Goal: Task Accomplishment & Management: Use online tool/utility

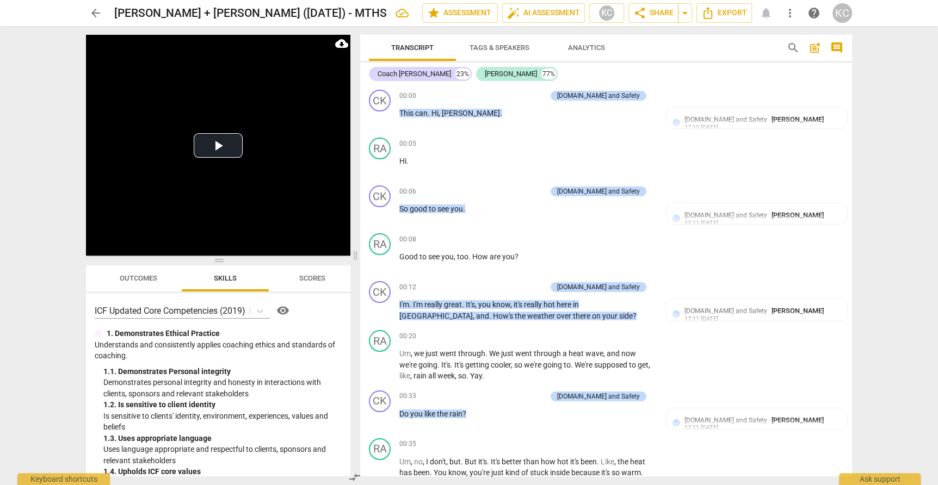
scroll to position [1763, 0]
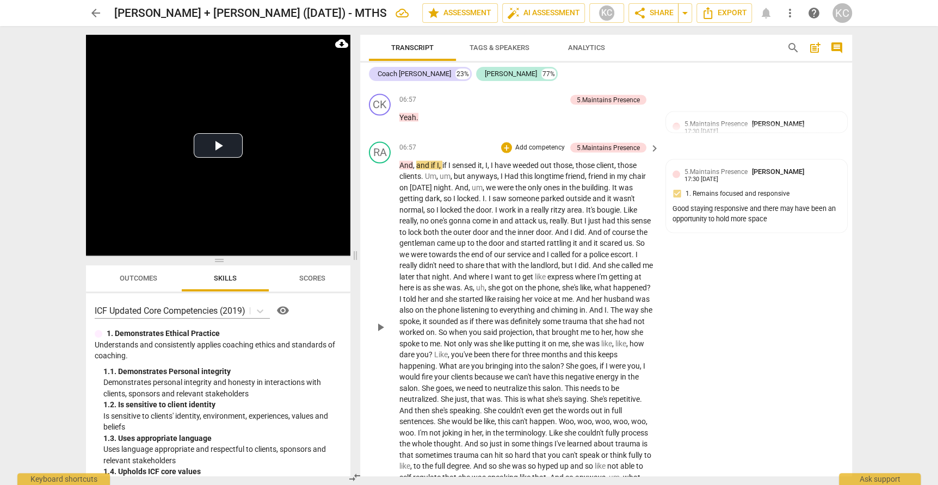
click at [701, 291] on div "RA play_arrow pause 06:57 + Add competency 5.Maintains Presence keyboard_arrow_…" at bounding box center [606, 318] width 492 height 361
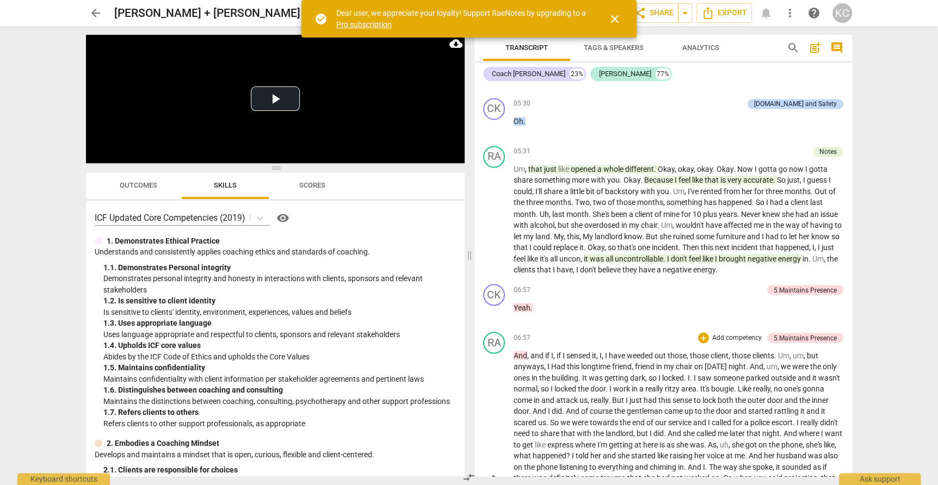
scroll to position [1419, 0]
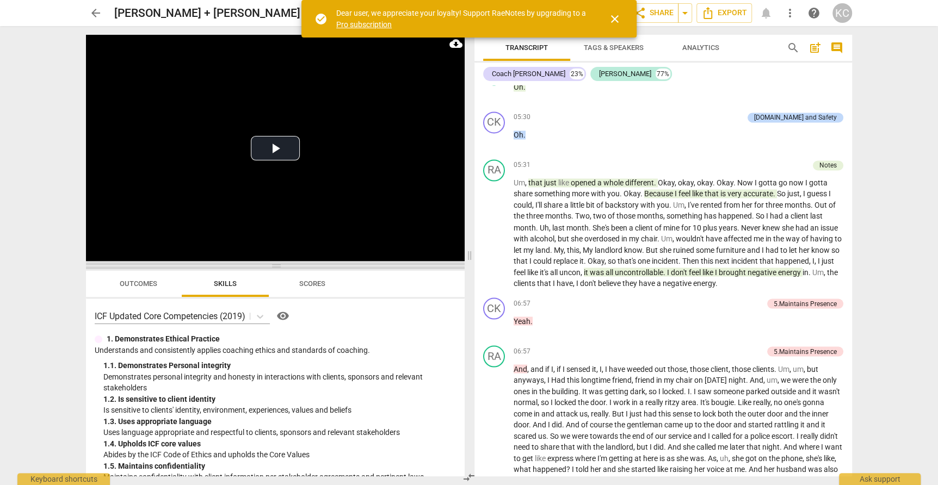
drag, startPoint x: 278, startPoint y: 167, endPoint x: 281, endPoint y: 294, distance: 127.4
click at [281, 269] on span at bounding box center [275, 266] width 379 height 7
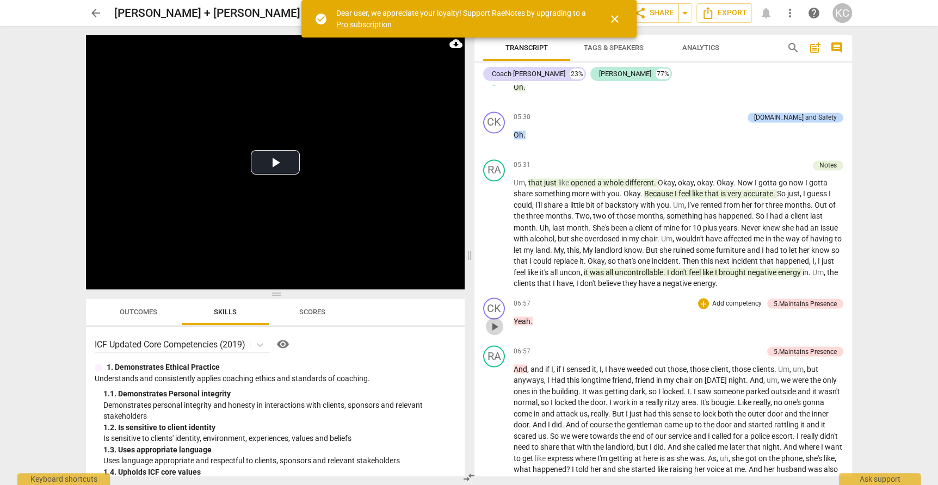
click at [495, 320] on span "play_arrow" at bounding box center [494, 326] width 13 height 13
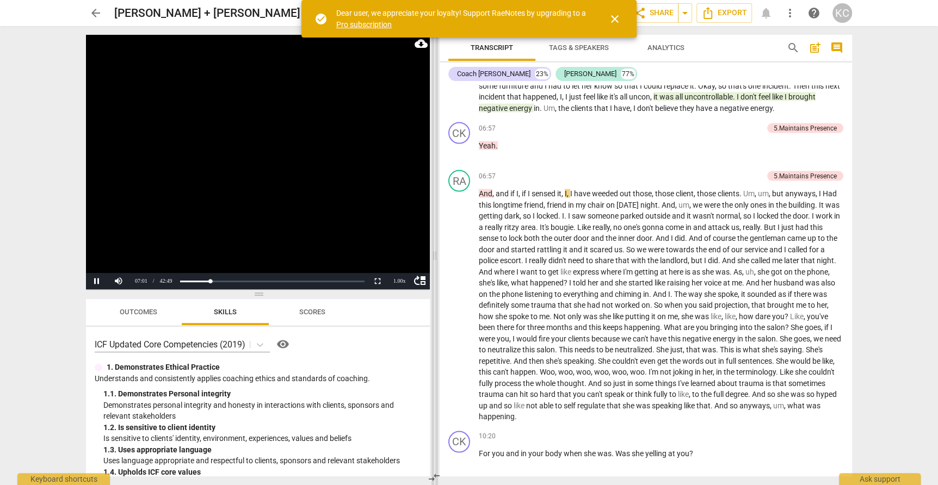
scroll to position [1549, 0]
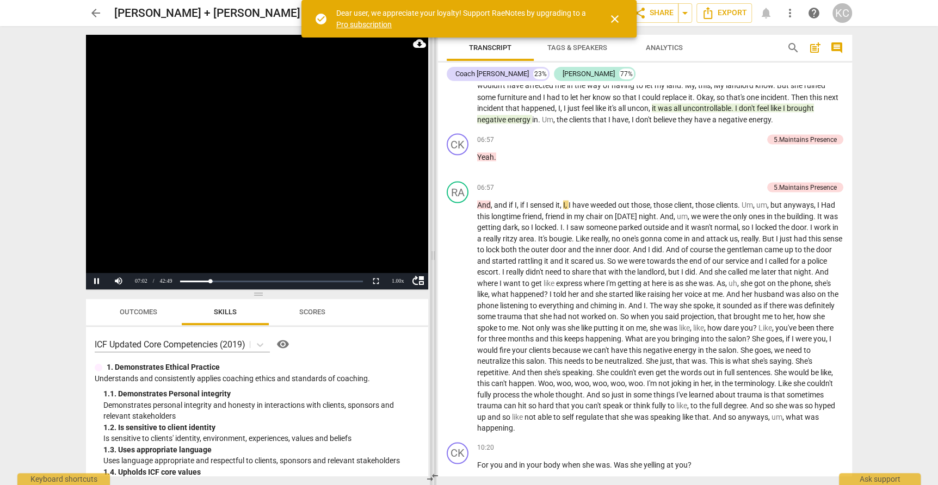
drag, startPoint x: 470, startPoint y: 255, endPoint x: 434, endPoint y: 255, distance: 36.5
click at [434, 255] on span at bounding box center [433, 255] width 7 height 459
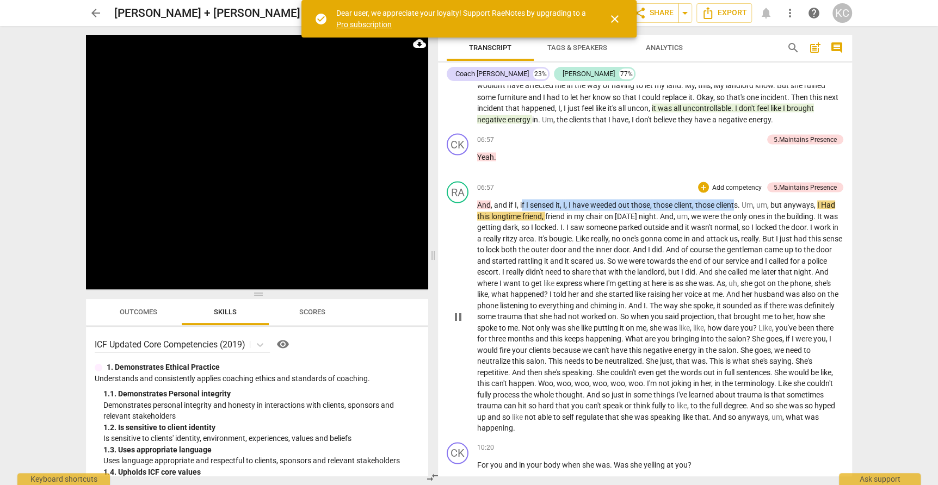
drag, startPoint x: 521, startPoint y: 195, endPoint x: 740, endPoint y: 196, distance: 218.2
click at [740, 199] on p "And , and if I , if I sensed it , I , I have weeded out those , those client , …" at bounding box center [660, 316] width 366 height 235
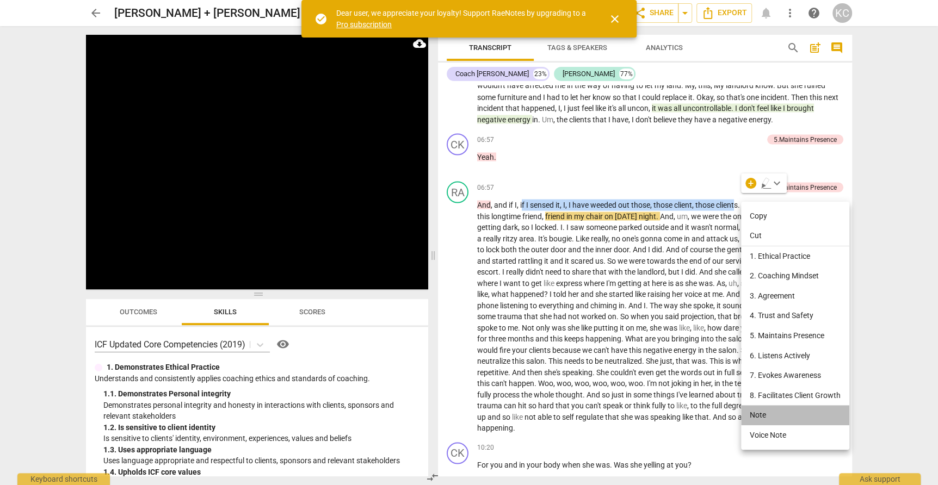
click at [767, 417] on li "Note" at bounding box center [795, 415] width 108 height 20
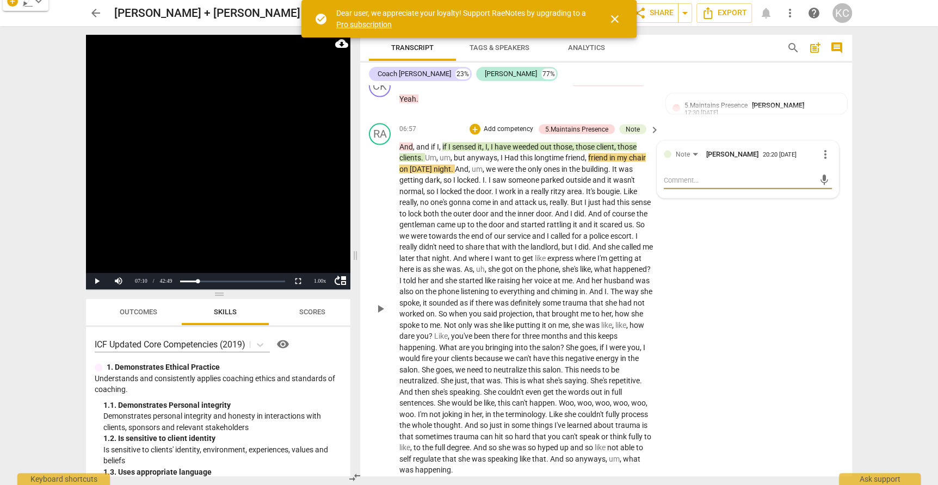
scroll to position [1782, 0]
click at [748, 390] on div "RA play_arrow pause 06:57 + Add competency 5.Maintains Presence Note keyboard_a…" at bounding box center [606, 299] width 492 height 361
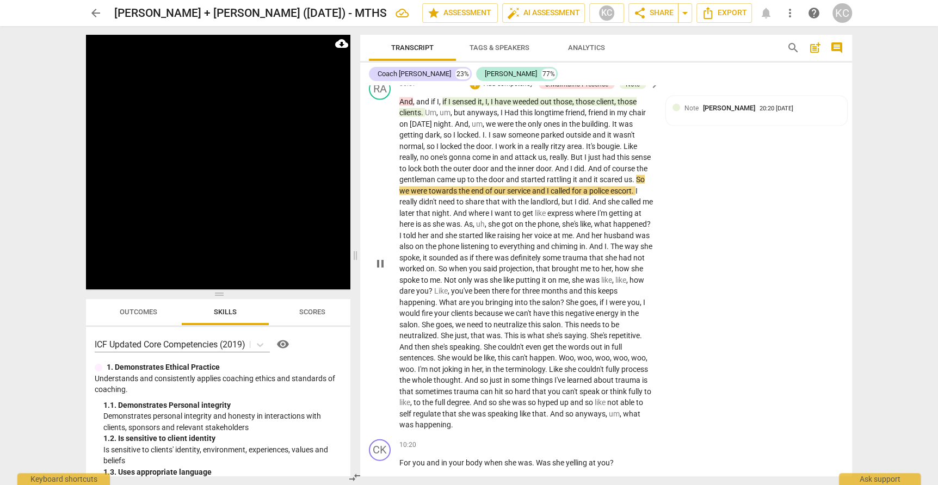
scroll to position [1817, 0]
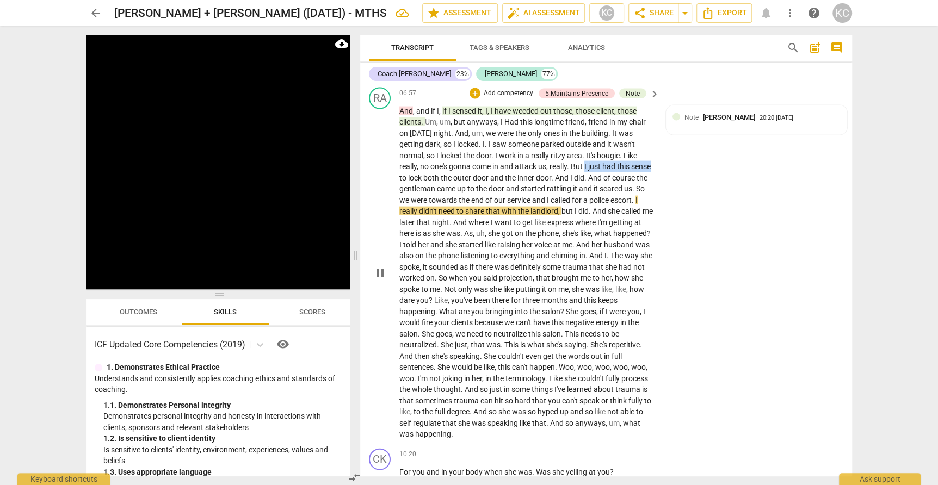
drag, startPoint x: 587, startPoint y: 148, endPoint x: 651, endPoint y: 147, distance: 64.8
click at [651, 147] on p "And , and if I , if I sensed it , I , I have weeded out those , those client , …" at bounding box center [526, 273] width 255 height 335
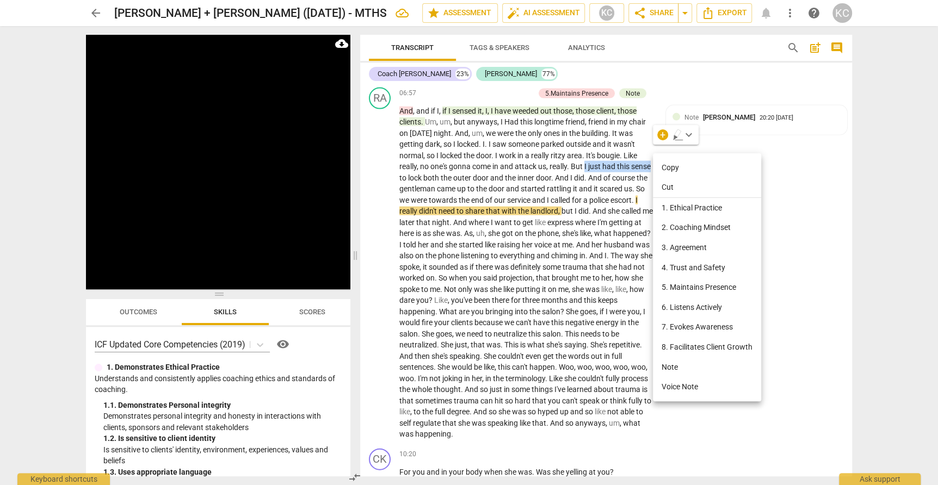
click at [680, 365] on li "Note" at bounding box center [707, 368] width 108 height 20
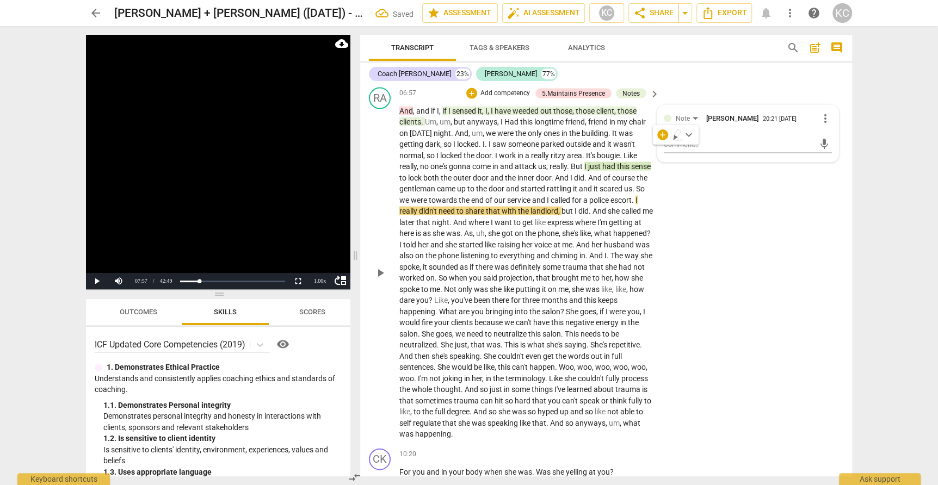
click at [763, 342] on div "RA play_arrow pause 06:57 + Add competency 5.Maintains Presence Notes keyboard_…" at bounding box center [606, 263] width 492 height 361
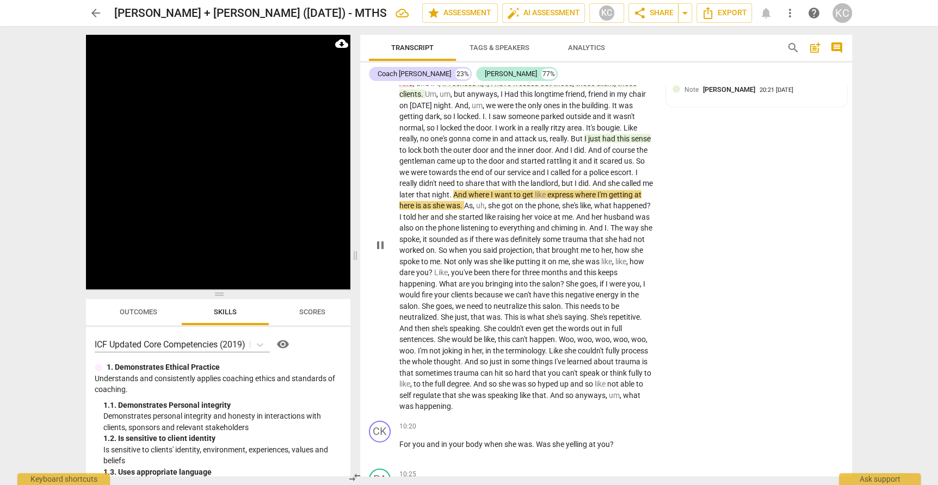
scroll to position [1846, 0]
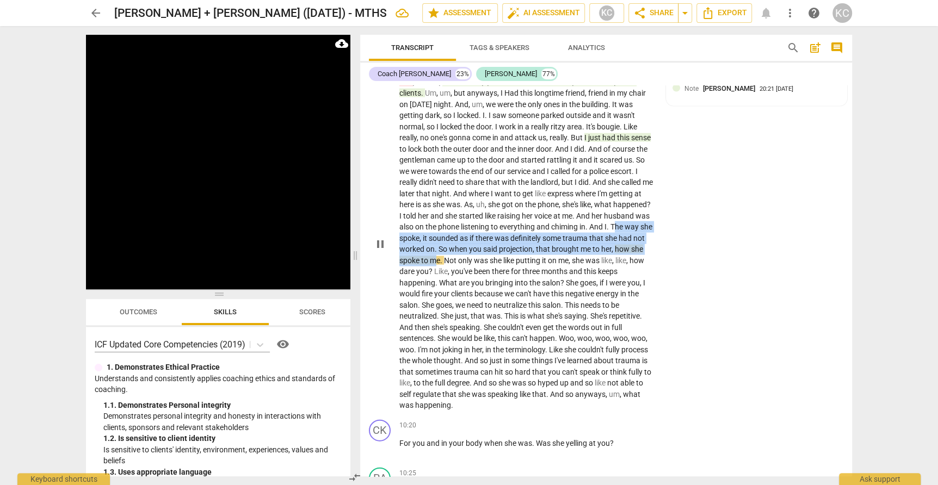
drag, startPoint x: 410, startPoint y: 219, endPoint x: 489, endPoint y: 243, distance: 82.5
click at [489, 243] on p "And , and if I , if I sensed it , I , I have weeded out those , those client , …" at bounding box center [526, 244] width 255 height 335
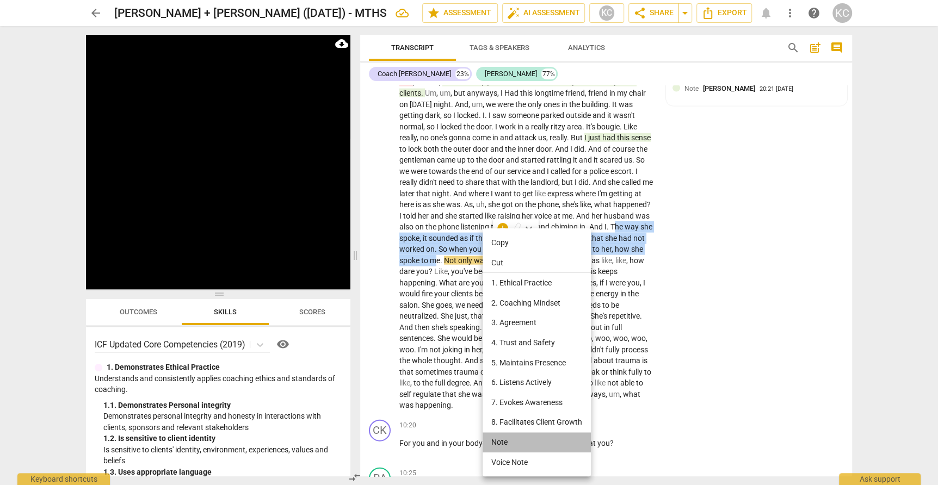
click at [501, 442] on li "Note" at bounding box center [537, 443] width 108 height 20
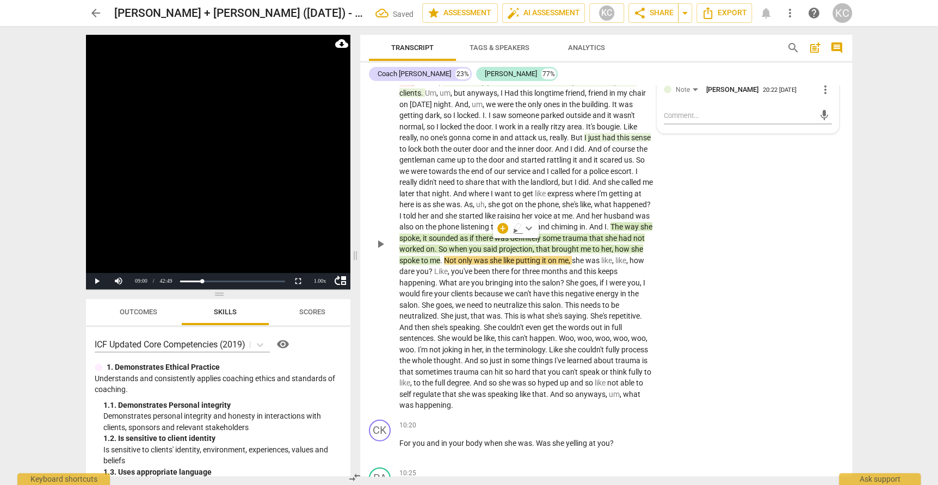
click at [749, 387] on div "RA play_arrow pause 06:57 + Add competency 5.Maintains Presence Notes keyboard_…" at bounding box center [606, 234] width 492 height 361
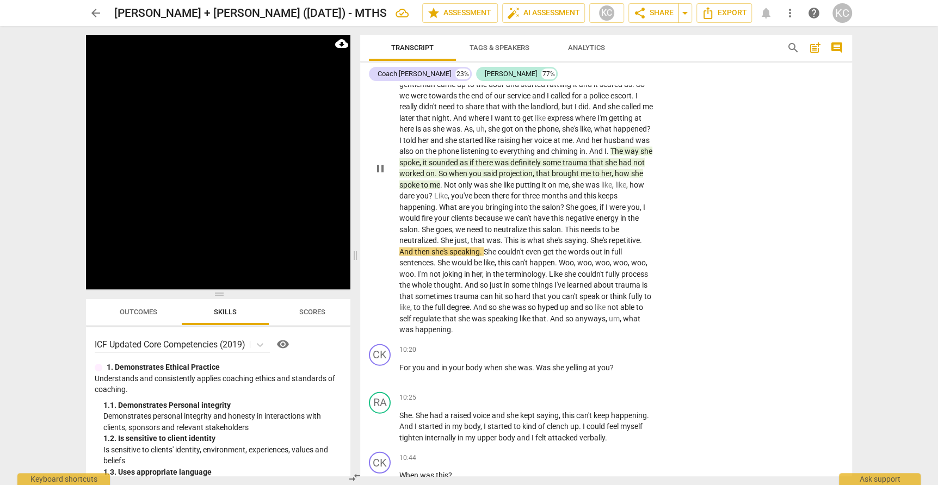
scroll to position [1928, 0]
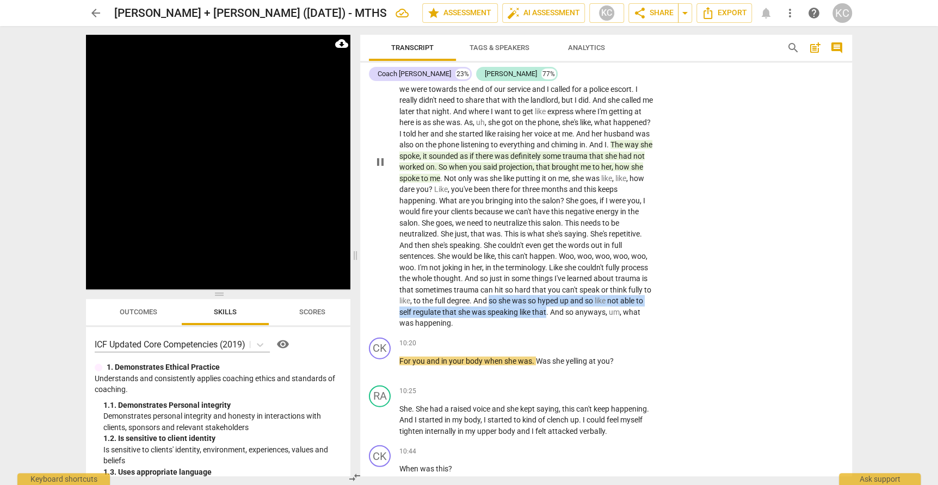
drag, startPoint x: 534, startPoint y: 283, endPoint x: 583, endPoint y: 293, distance: 50.0
click at [583, 294] on p "And , and if I , if I sensed it , I , I have weeded out those , those client , …" at bounding box center [526, 162] width 255 height 335
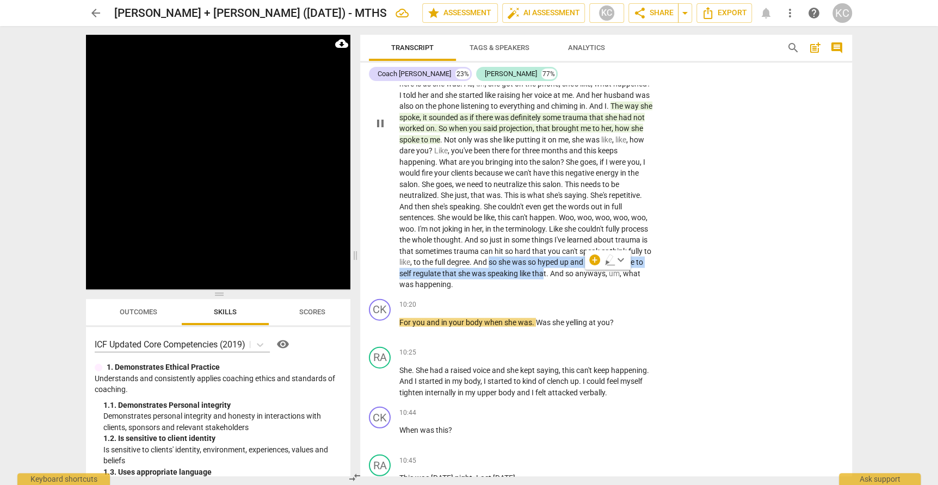
scroll to position [1968, 0]
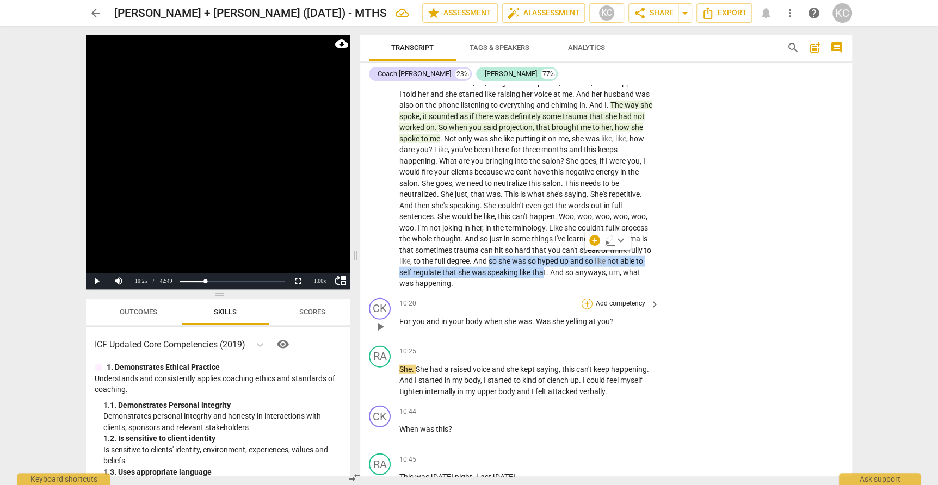
click at [591, 299] on div "+" at bounding box center [587, 304] width 11 height 11
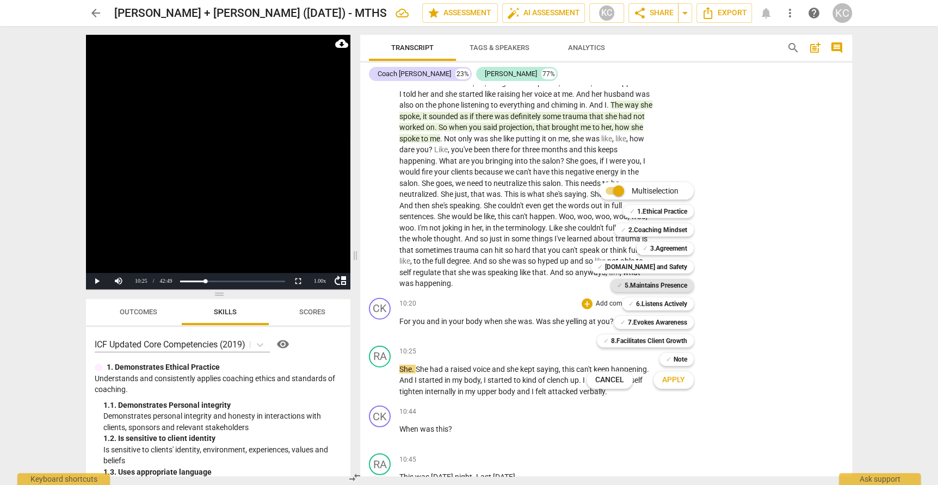
click at [627, 281] on b "5.Maintains Presence" at bounding box center [656, 285] width 63 height 13
click at [672, 385] on span "Apply" at bounding box center [673, 380] width 23 height 11
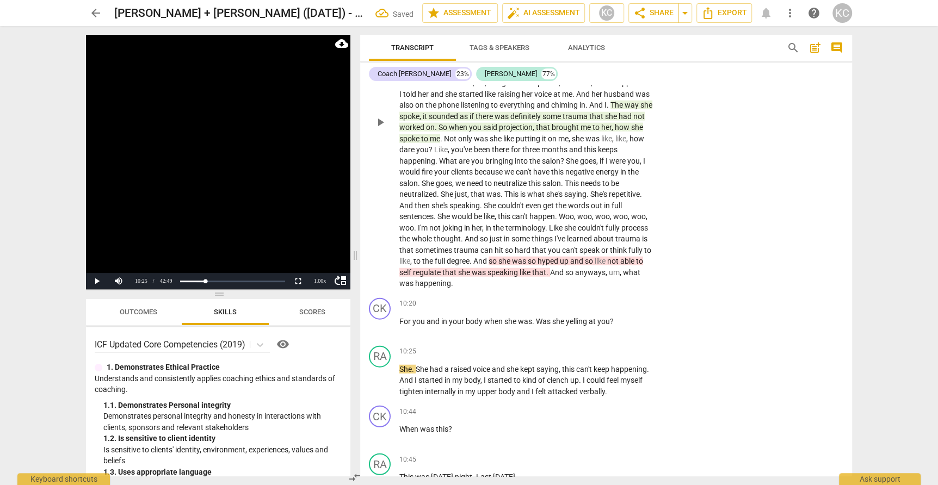
click at [560, 257] on span "hyped" at bounding box center [549, 261] width 22 height 9
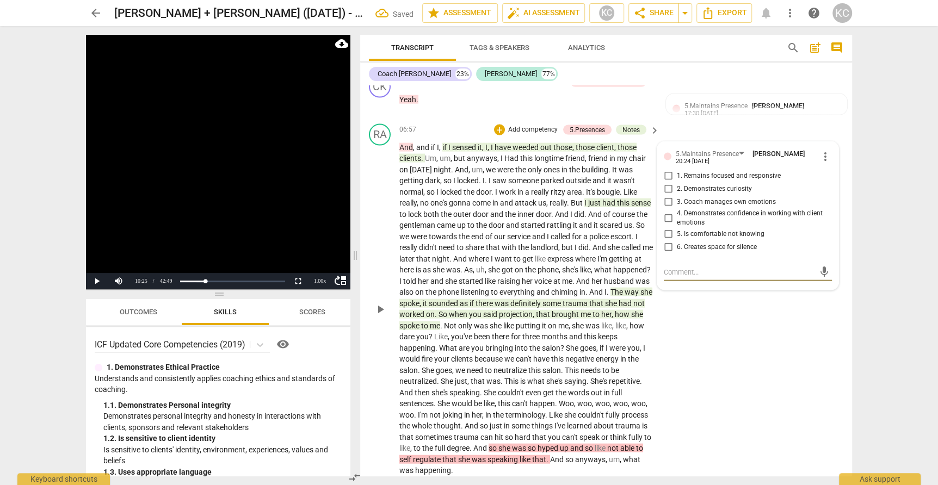
scroll to position [1782, 0]
click at [830, 149] on span "more_vert" at bounding box center [825, 155] width 13 height 13
click at [835, 157] on li "Delete" at bounding box center [838, 157] width 38 height 21
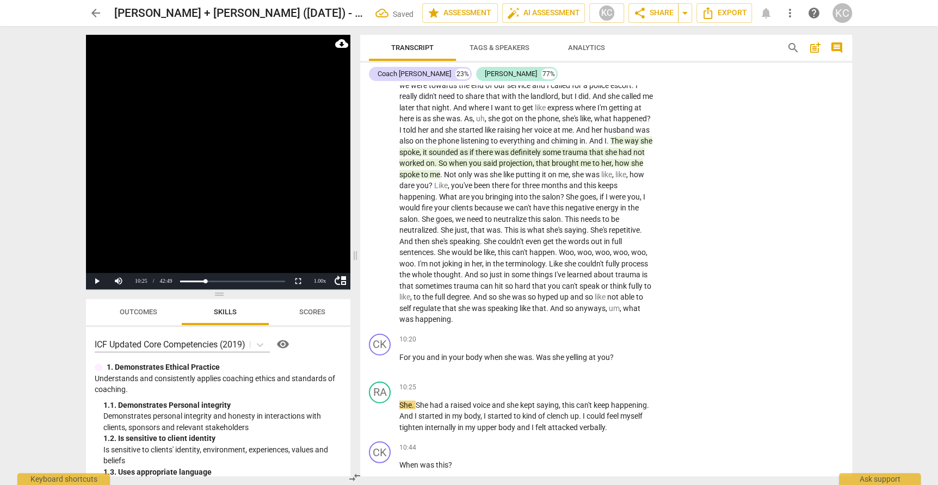
scroll to position [1942, 0]
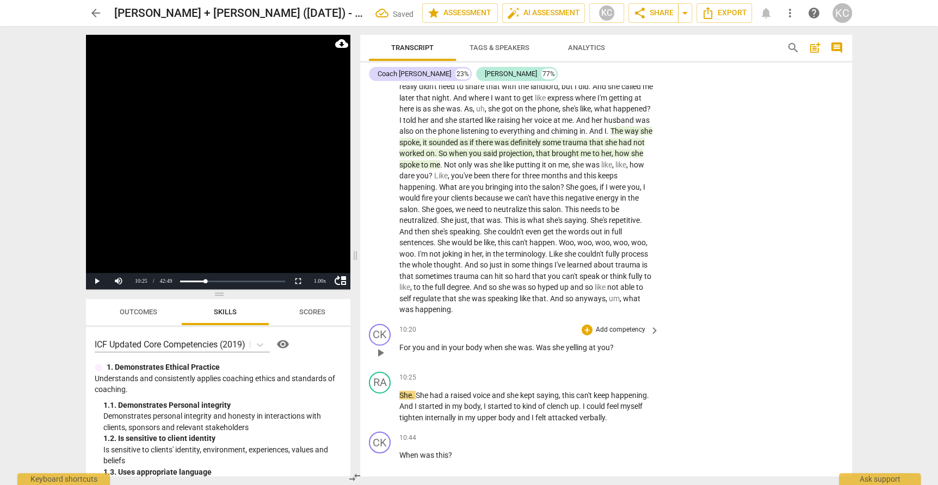
click at [524, 324] on div "10:20 + Add competency keyboard_arrow_right For you and in your body when she w…" at bounding box center [529, 343] width 261 height 39
click at [592, 325] on div "+" at bounding box center [587, 330] width 11 height 11
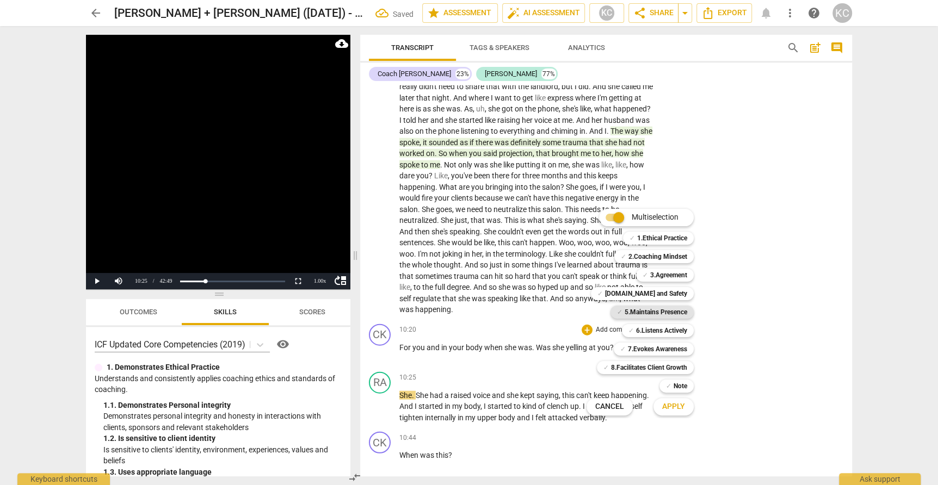
click at [645, 313] on b "5.Maintains Presence" at bounding box center [656, 312] width 63 height 13
click at [670, 408] on span "Apply" at bounding box center [673, 407] width 23 height 11
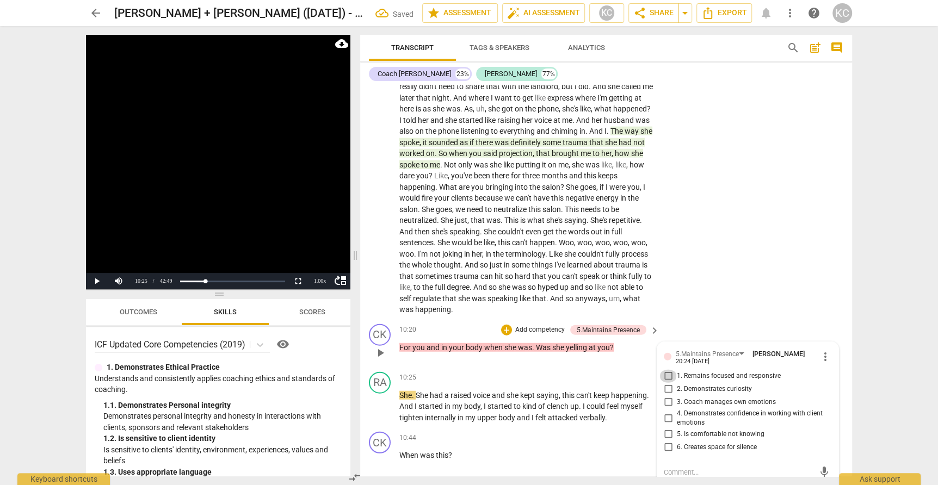
click at [671, 370] on input "1. Remains focused and responsive" at bounding box center [668, 376] width 17 height 13
checkbox input "true"
click at [671, 383] on input "2. Demonstrates curiosity" at bounding box center [668, 389] width 17 height 13
checkbox input "true"
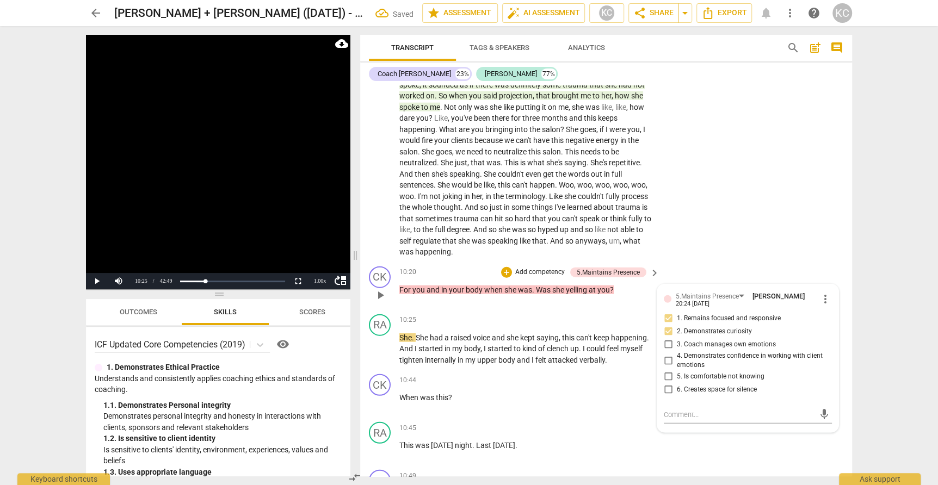
scroll to position [2003, 0]
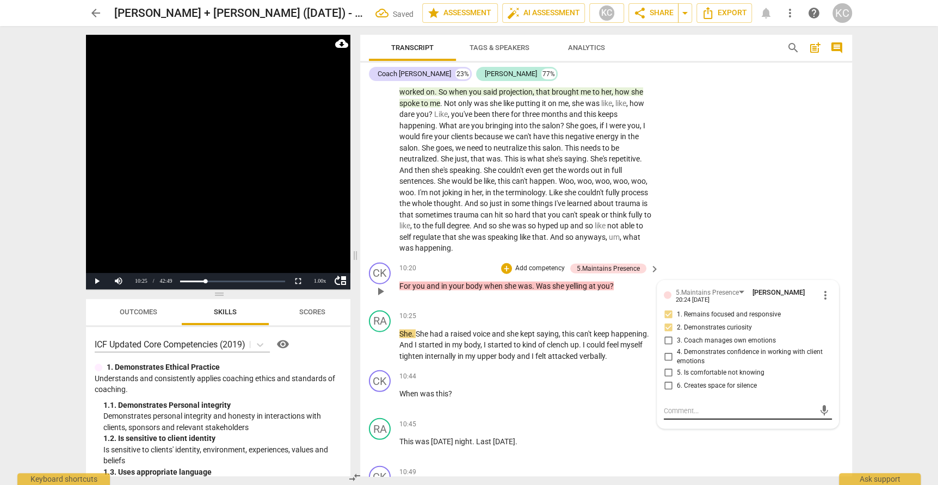
click at [667, 406] on textarea at bounding box center [739, 411] width 151 height 10
type textarea "G"
type textarea "Go"
type textarea "Goo"
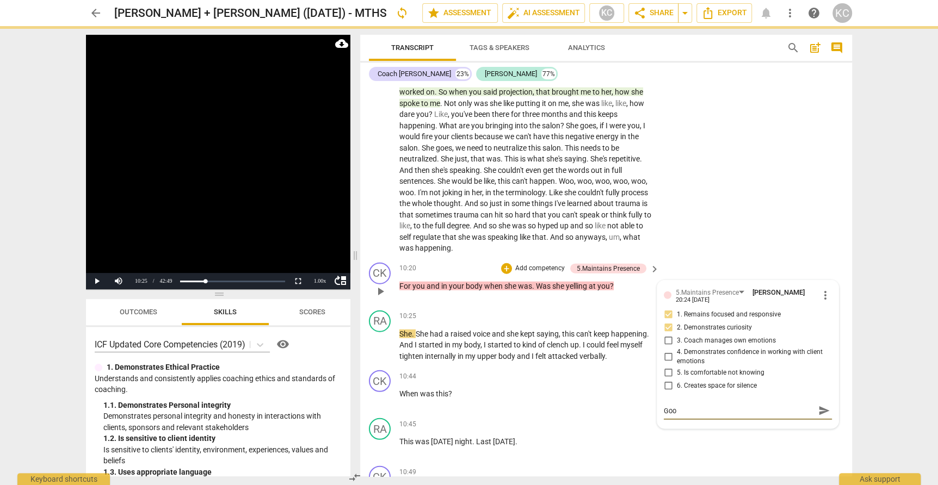
type textarea "Good"
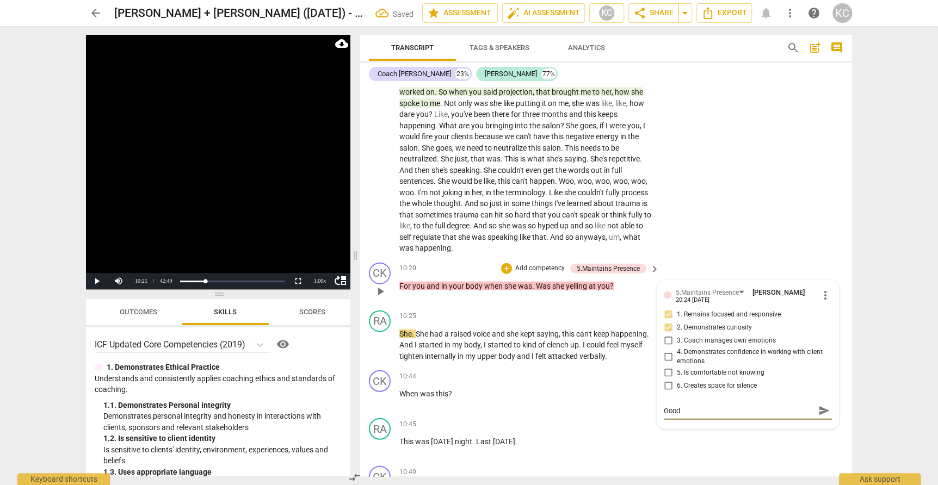
type textarea "Good q"
type textarea "Good qu"
type textarea "Good que"
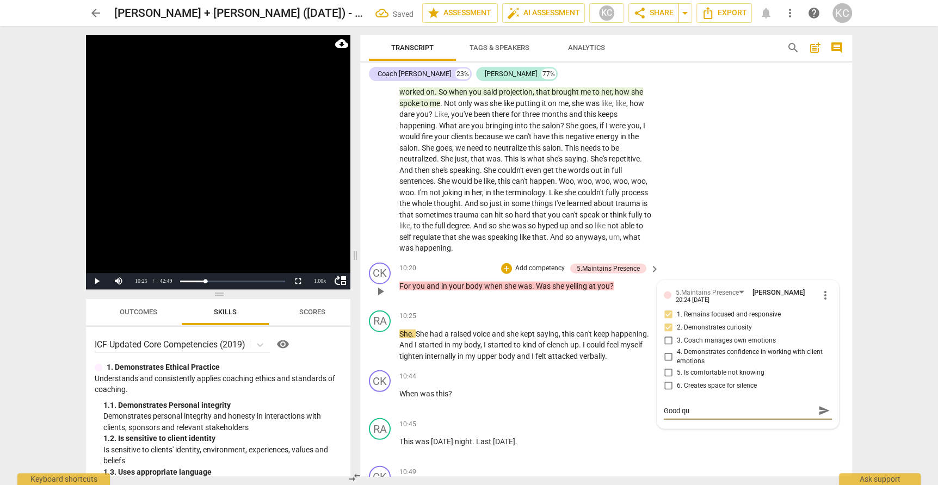
type textarea "Good que"
type textarea "Good ques"
type textarea "Good quest"
type textarea "Good questi"
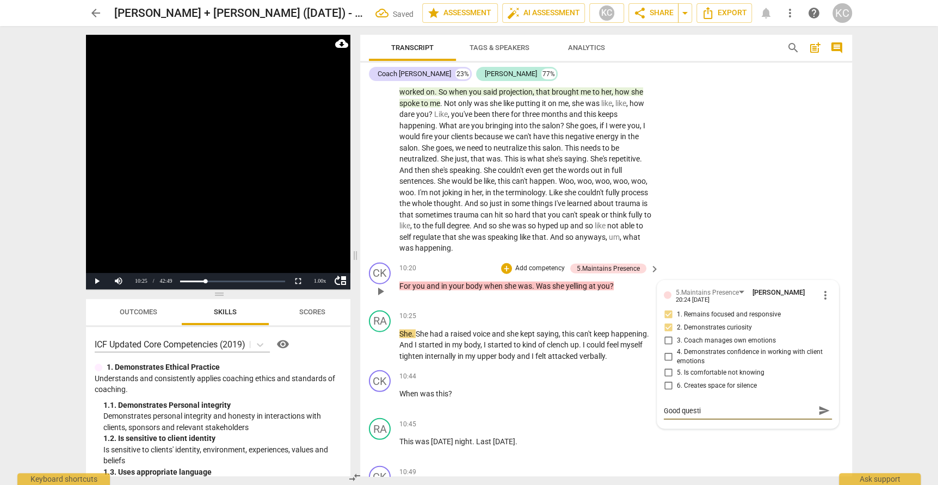
type textarea "Good questio"
type textarea "Good question"
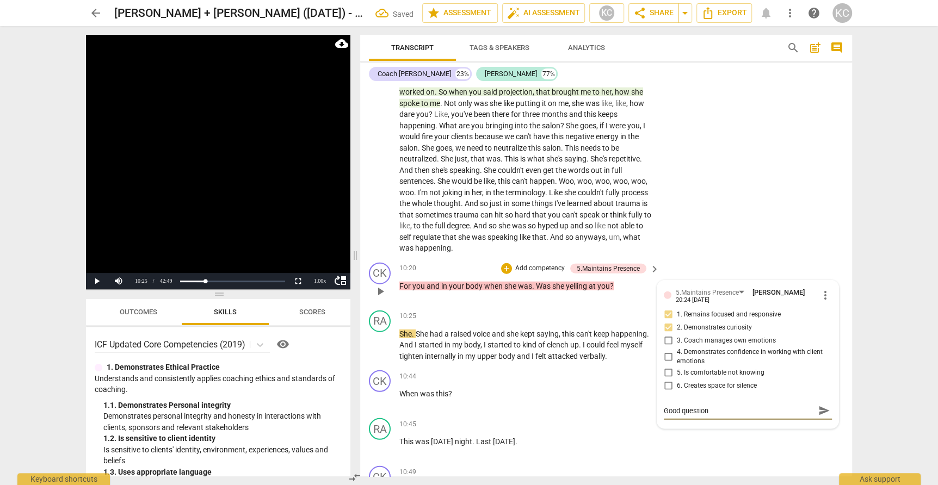
type textarea "Good question"
type textarea "Good question a"
type textarea "Good question an"
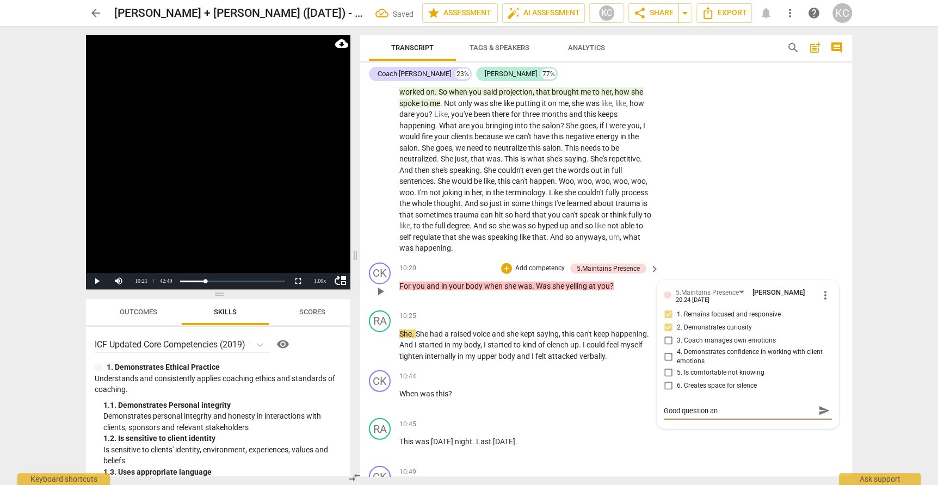
type textarea "Good question and"
type textarea "Good question and a"
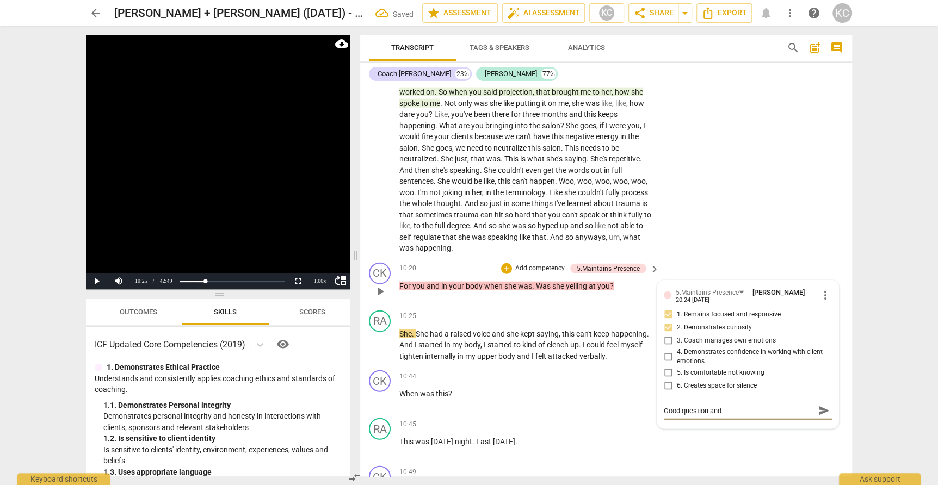
type textarea "Good question and a"
type textarea "Good question and an"
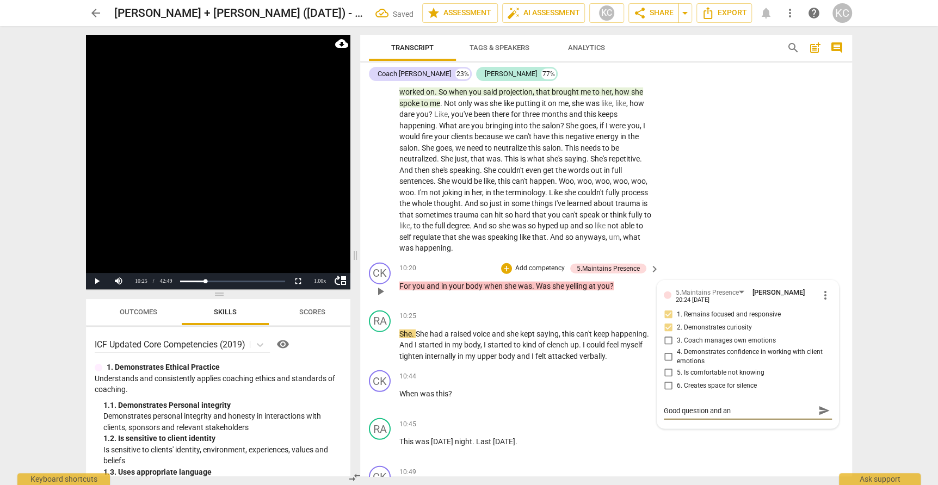
type textarea "Good question and an i"
type textarea "Good question and an in"
type textarea "Good question and an inv"
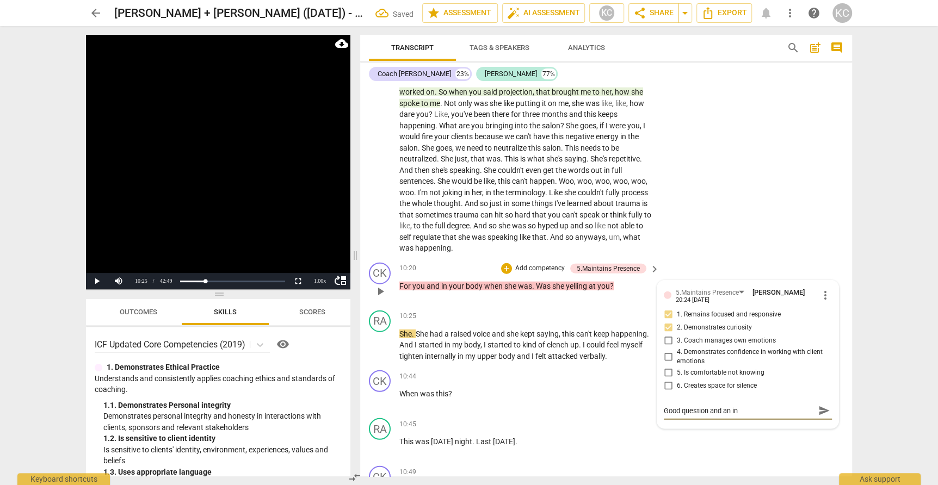
type textarea "Good question and an inv"
type textarea "Good question and an invi"
type textarea "Good question and an invit"
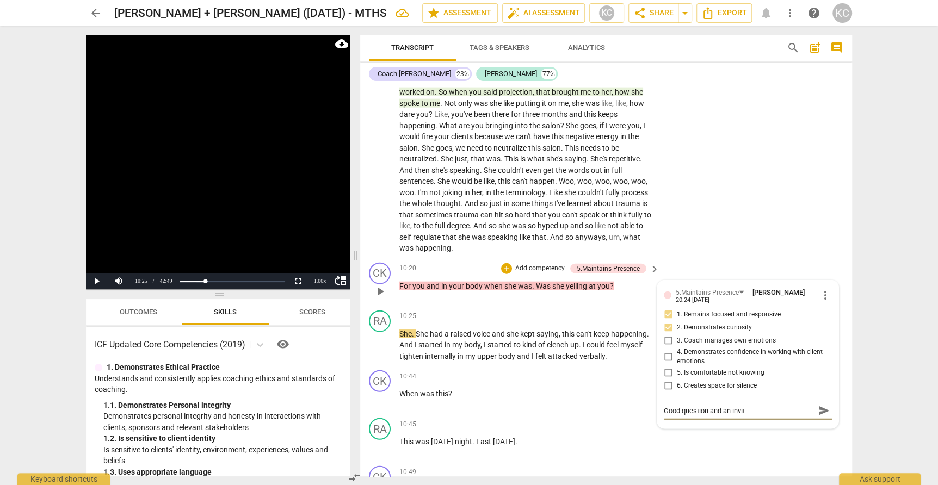
type textarea "Good question and an invita"
type textarea "Good question and an invitat"
type textarea "Good question and an invitati"
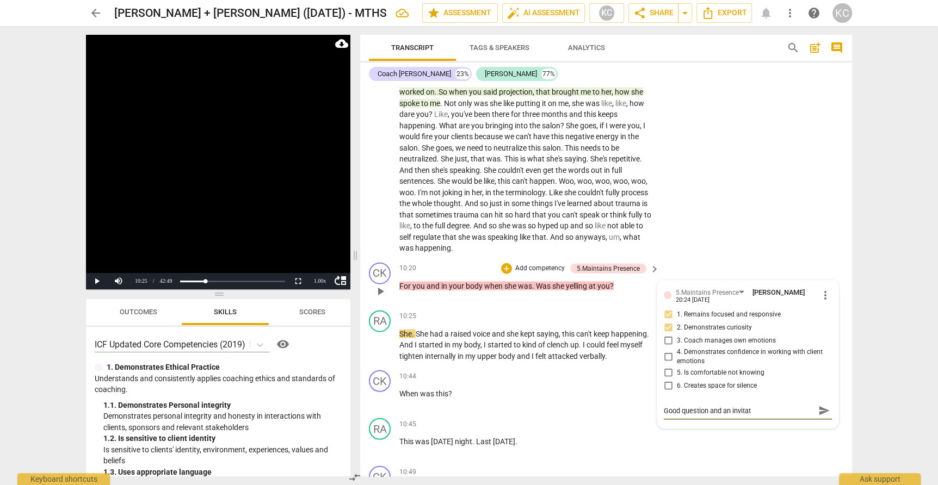
type textarea "Good question and an invitati"
type textarea "Good question and an invitatio"
type textarea "Good question and an invitation"
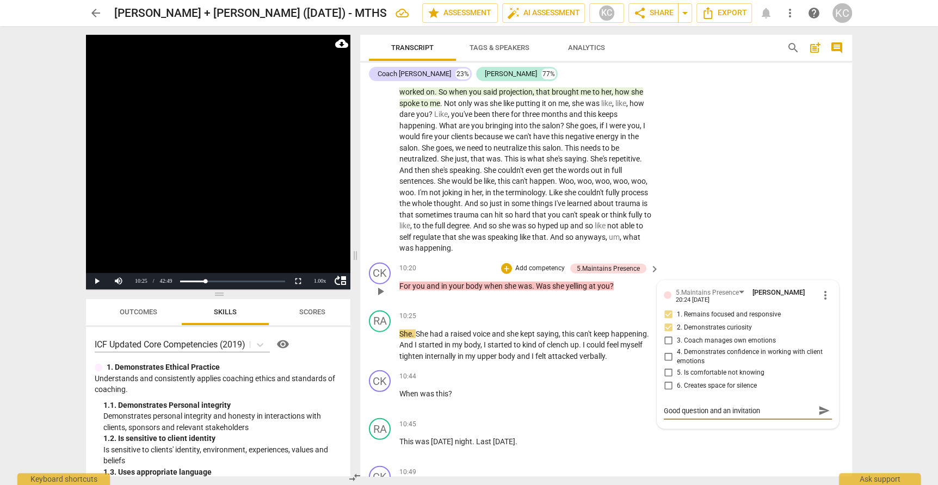
type textarea "Good question and an invitation"
type textarea "Good question and an invitation t"
type textarea "Good question and an invitation to"
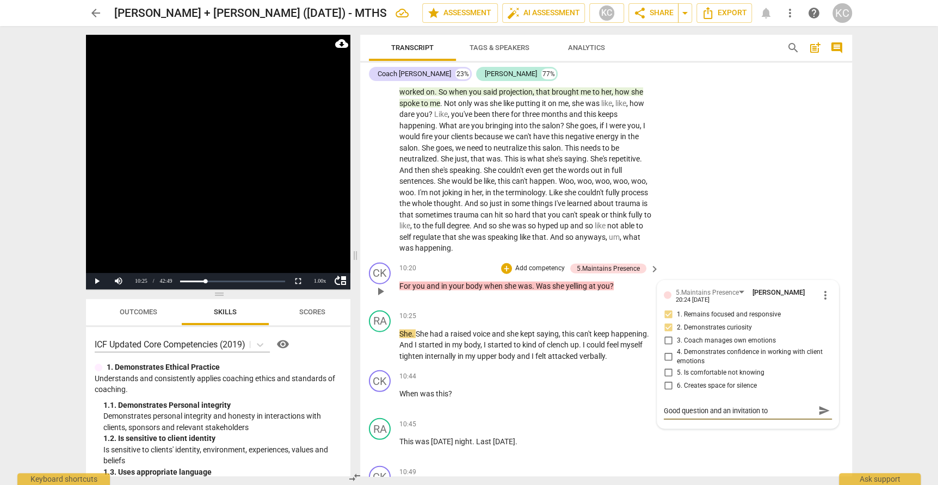
type textarea "Good question and an invitation to"
type textarea "Good question and an invitation to k"
type textarea "Good question and an invitation to ke"
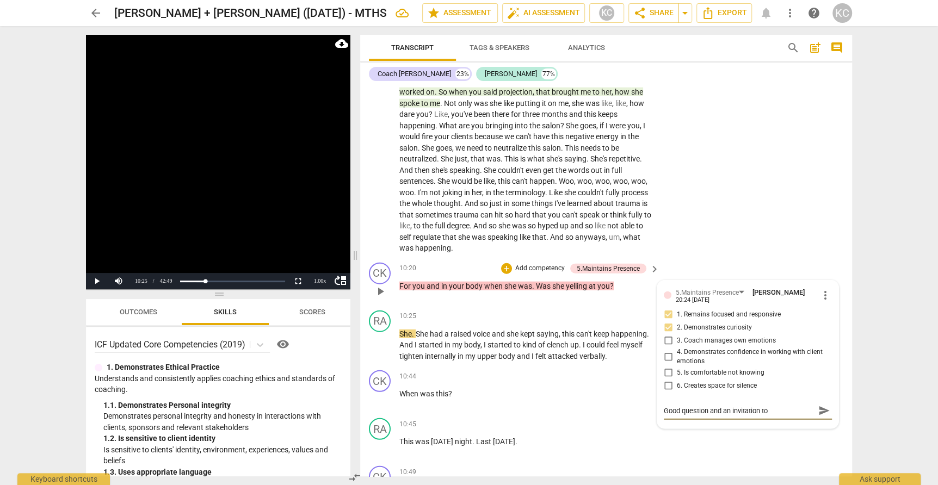
type textarea "Good question and an invitation to kee"
type textarea "Good question and an invitation to keep"
type textarea "Good question and an invitation to keep t"
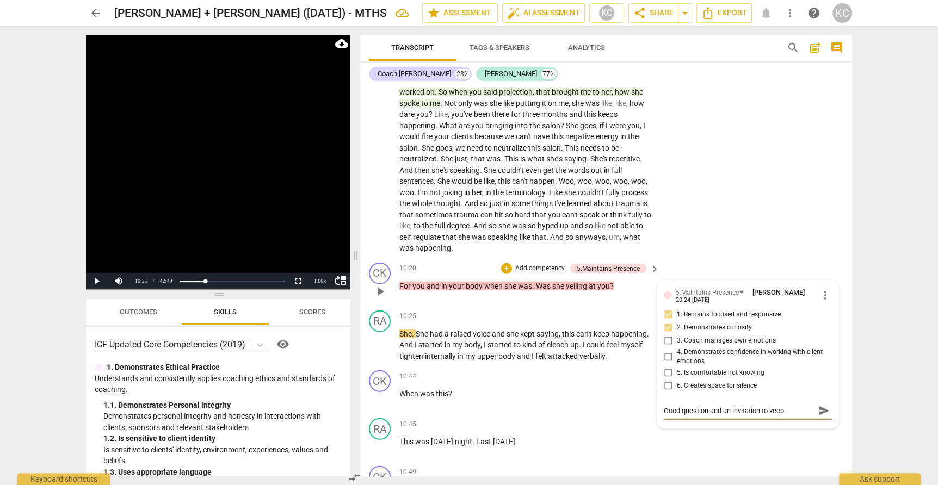
type textarea "Good question and an invitation to keep t"
type textarea "Good question and an invitation to keep th"
type textarea "Good question and an invitation to keep the"
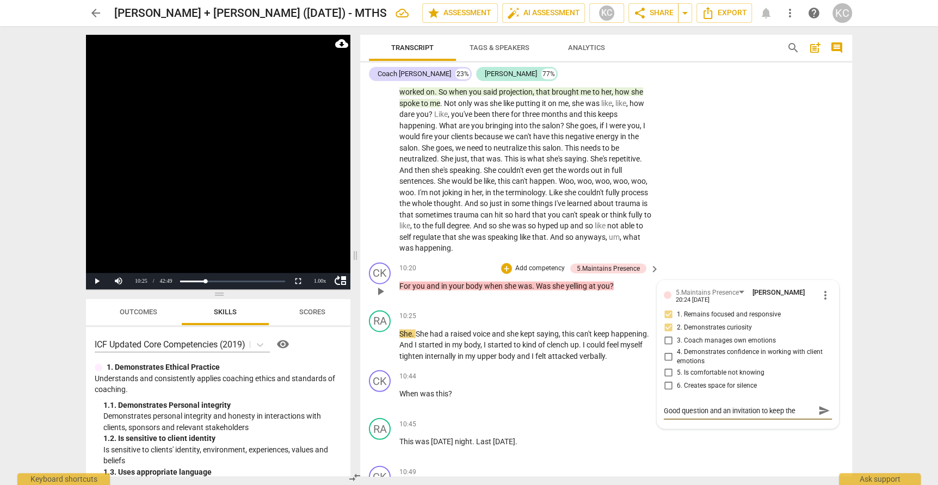
type textarea "Good question and an invitation to keep the"
type textarea "Good question and an invitation to keep the q"
type textarea "Good question and an invitation to keep the qu"
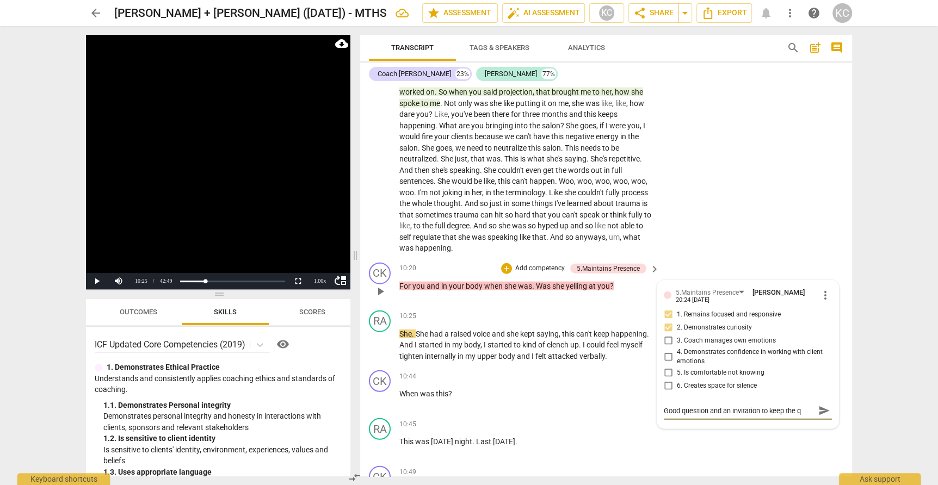
type textarea "Good question and an invitation to keep the qu"
type textarea "Good question and an invitation to keep the que"
type textarea "Good question and an invitation to keep the ques"
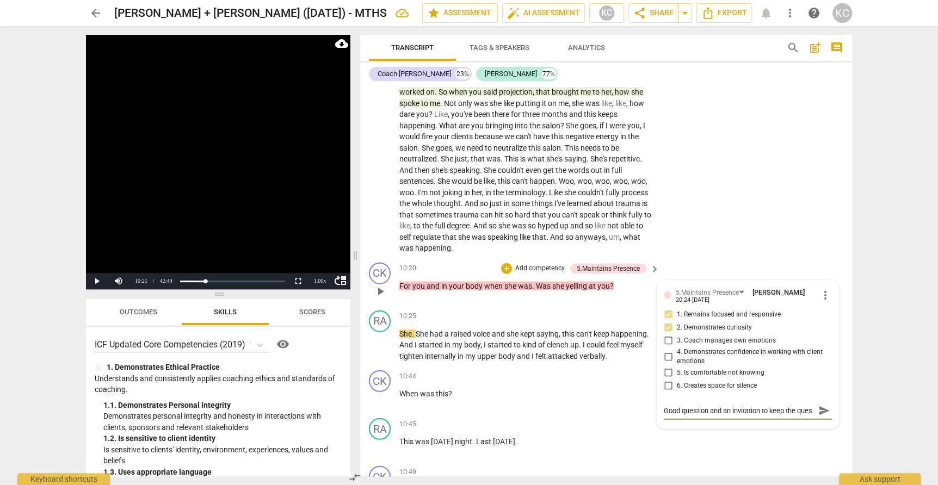
type textarea "Good question and an invitation to keep the quest"
type textarea "Good question and an invitation to keep the questi"
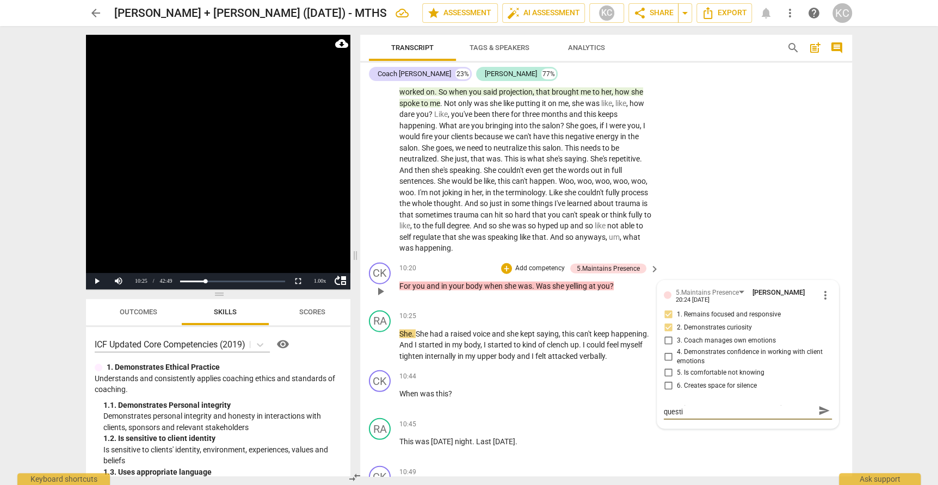
type textarea "Good question and an invitation to keep the questio"
type textarea "Good question and an invitation to keep the question"
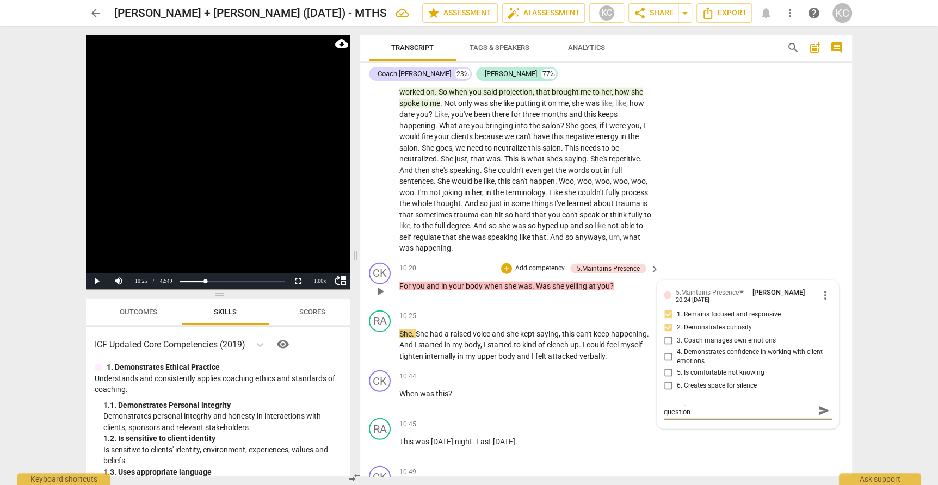
type textarea "Good question and an invitation to keep the question"
type textarea "Good question and an invitation to keep the question o"
type textarea "Good question and an invitation to keep the question op"
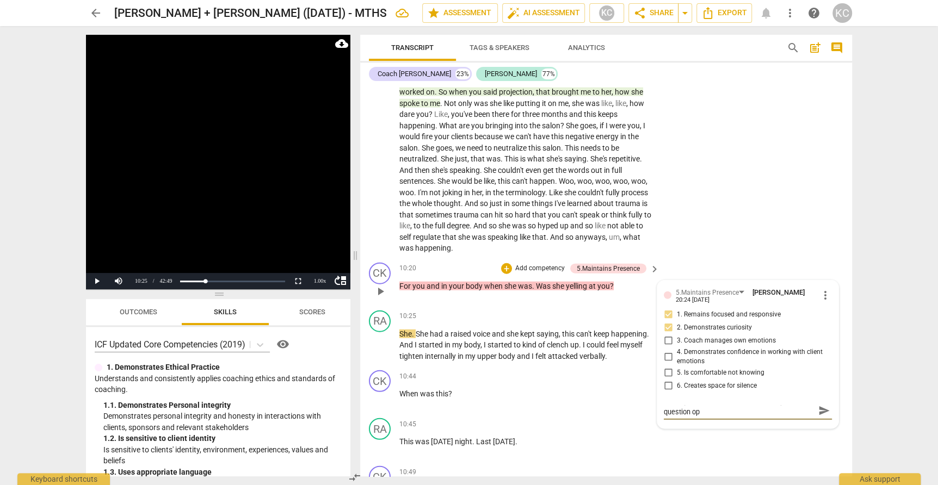
scroll to position [0, 0]
type textarea "Good question and an invitation to keep the question ope"
type textarea "Good question and an invitation to keep the question open"
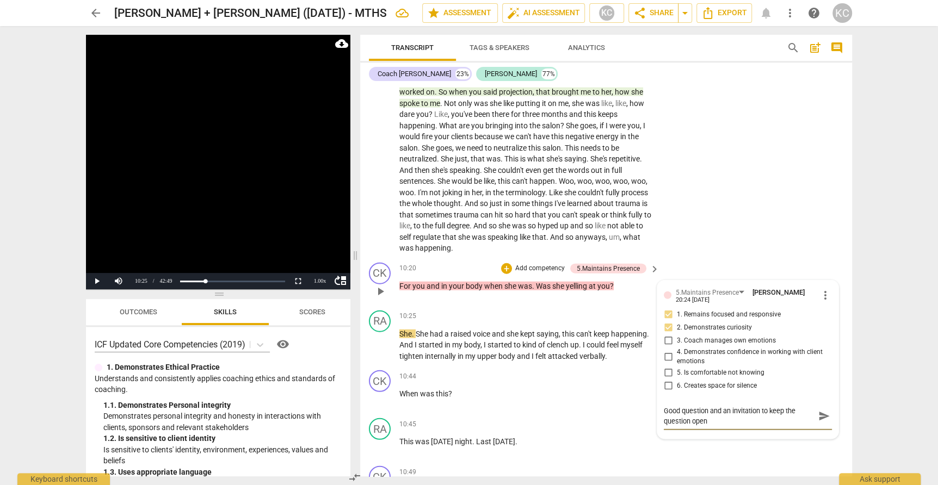
type textarea "Good question and an invitation to keep the question open"
click at [729, 462] on div "CK play_arrow pause 10:49 + Add competency keyboard_arrow_right Uh , and do you…" at bounding box center [606, 486] width 492 height 48
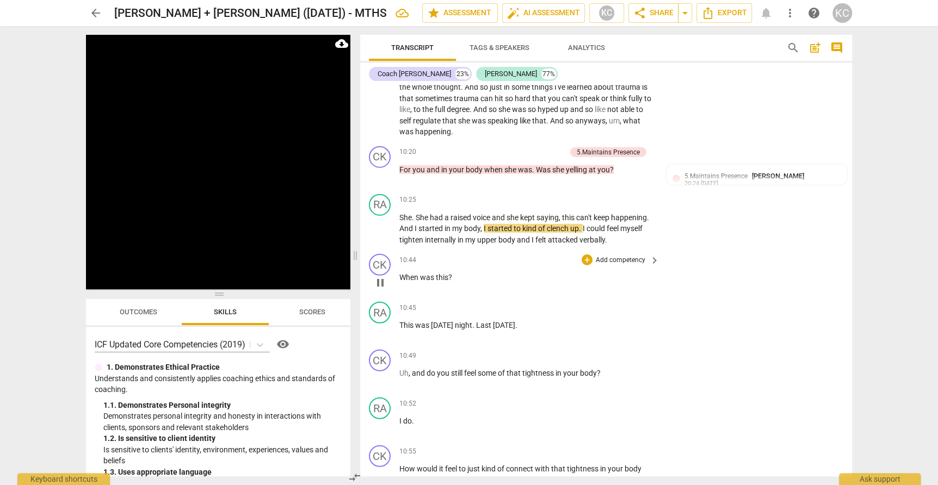
scroll to position [2121, 0]
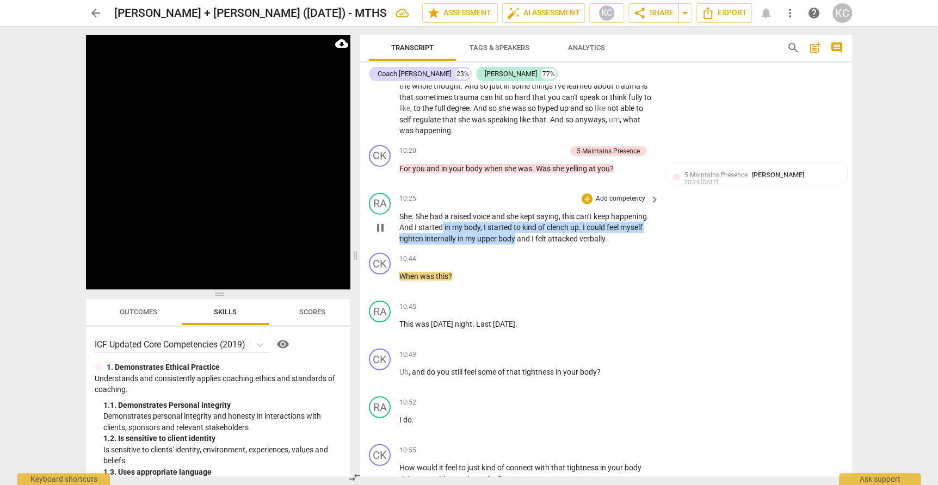
drag, startPoint x: 442, startPoint y: 209, endPoint x: 514, endPoint y: 216, distance: 71.6
click at [514, 216] on p "She . She had a raised voice and she kept saying , this can't keep happening . …" at bounding box center [526, 228] width 255 height 34
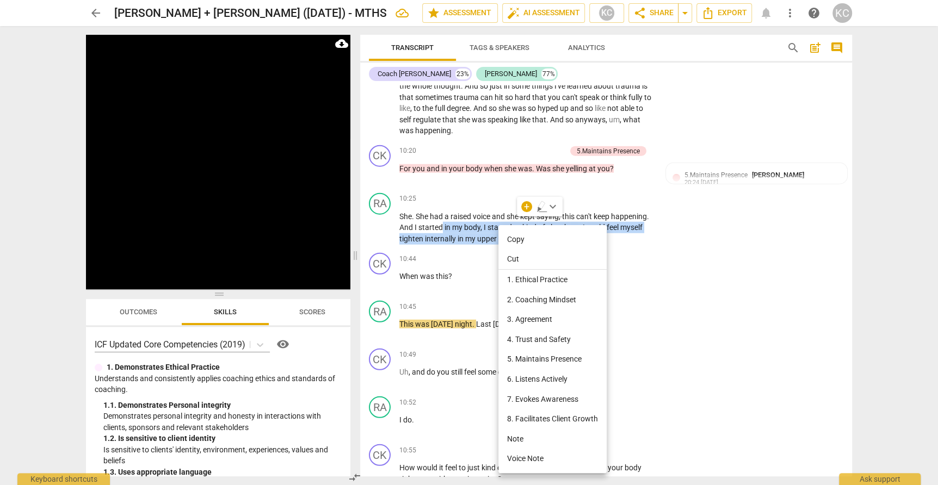
click at [526, 435] on li "Note" at bounding box center [553, 439] width 108 height 20
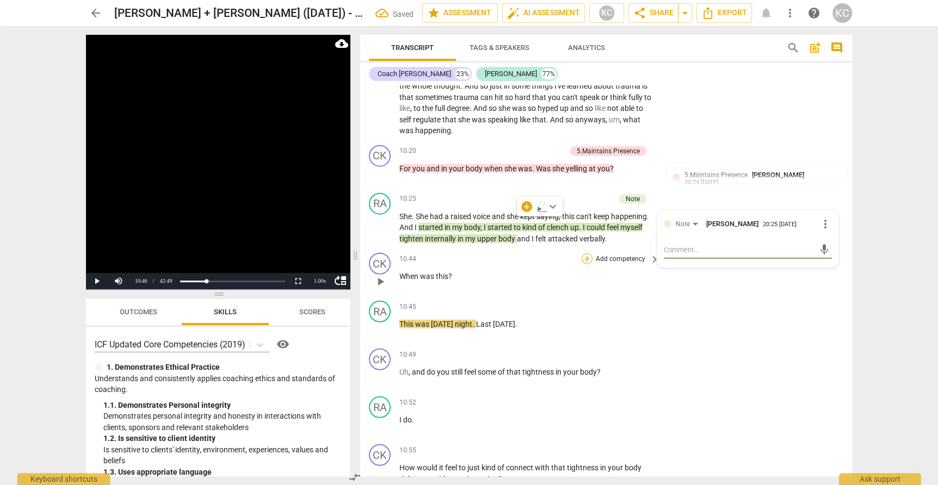
click at [586, 254] on div "+" at bounding box center [587, 259] width 11 height 11
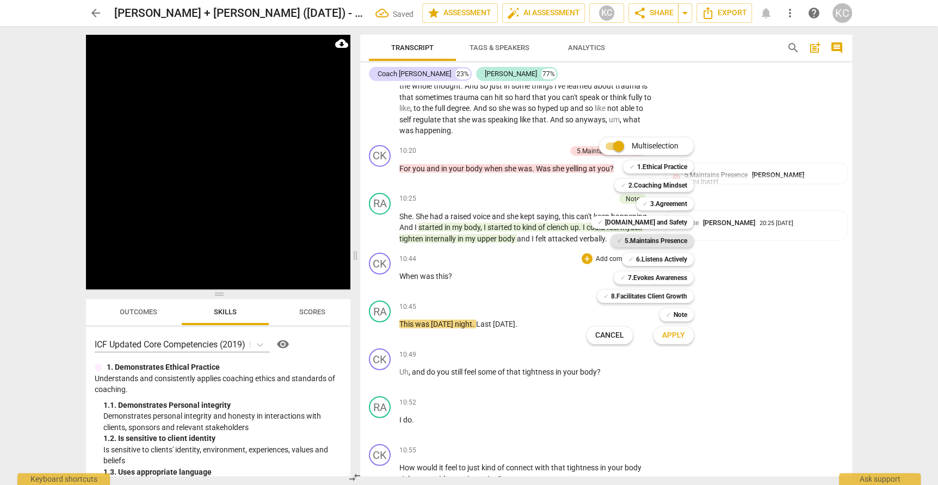
click at [625, 243] on b "5.Maintains Presence" at bounding box center [656, 241] width 63 height 13
click at [633, 255] on div "✓ 6.Listens Actively" at bounding box center [658, 259] width 72 height 13
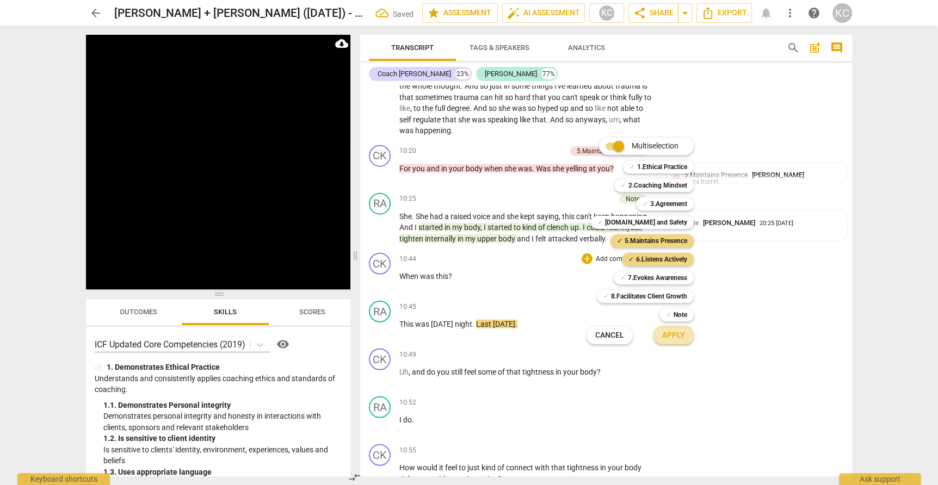
click at [666, 334] on span "Apply" at bounding box center [673, 335] width 23 height 11
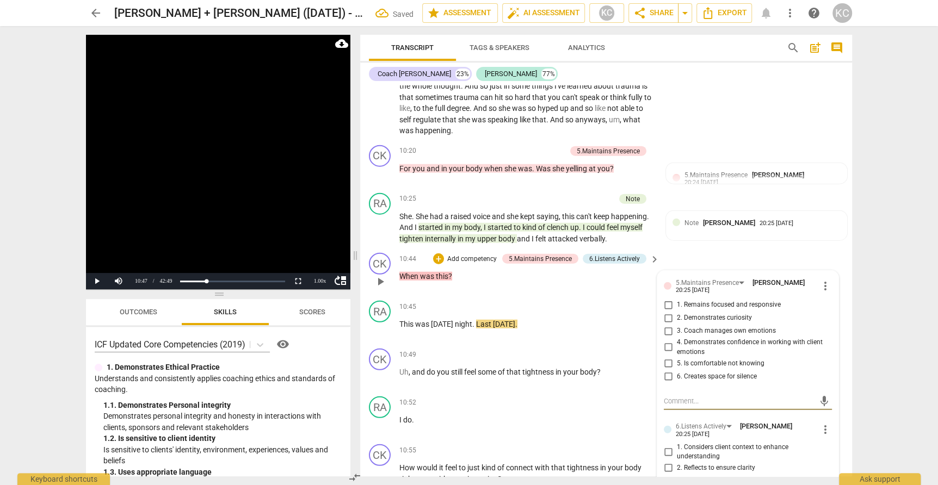
click at [663, 299] on input "1. Remains focused and responsive" at bounding box center [668, 305] width 17 height 13
checkbox input "true"
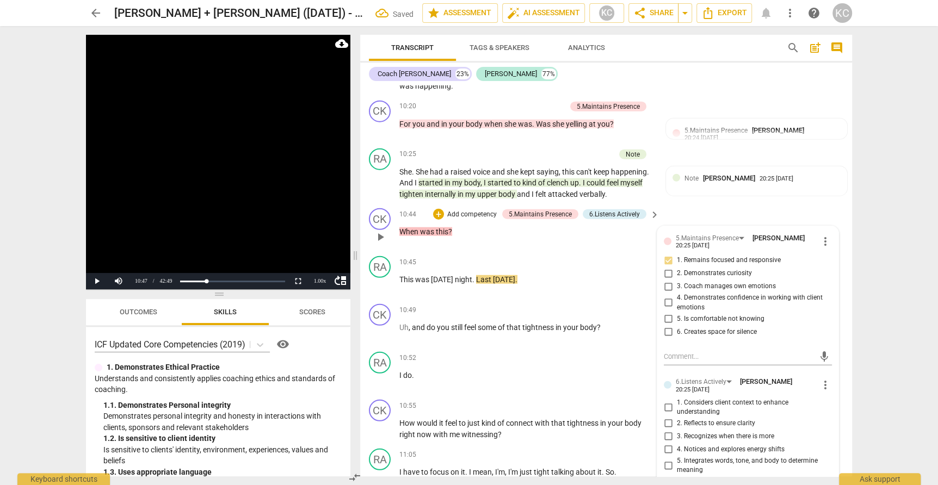
scroll to position [2177, 0]
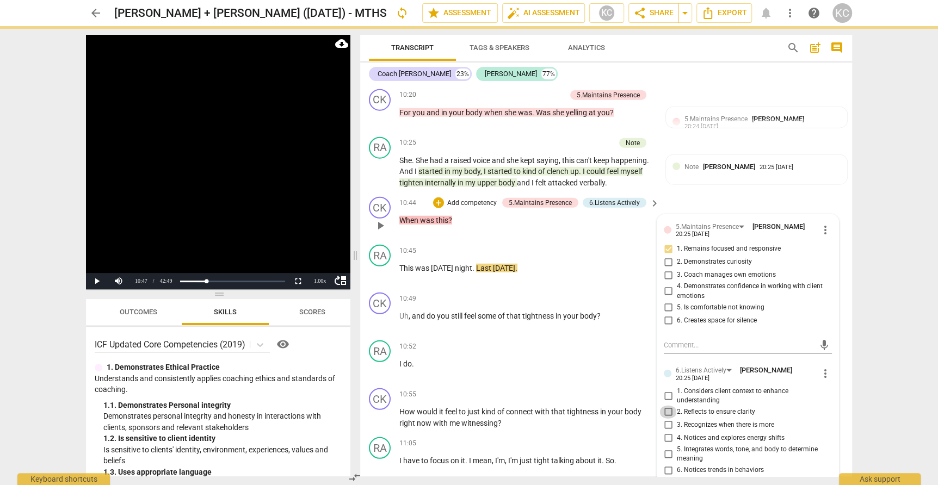
click at [668, 406] on input "2. Reflects to ensure clarity" at bounding box center [668, 412] width 17 height 13
checkbox input "true"
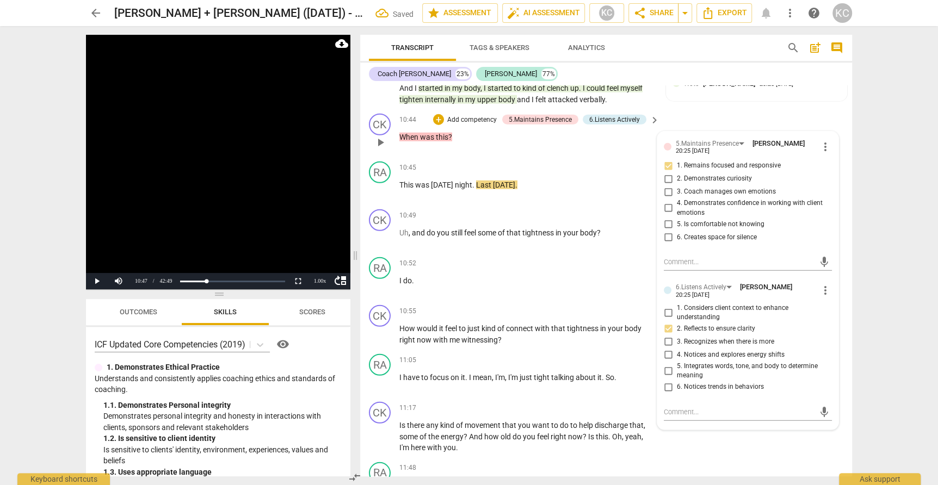
scroll to position [2266, 0]
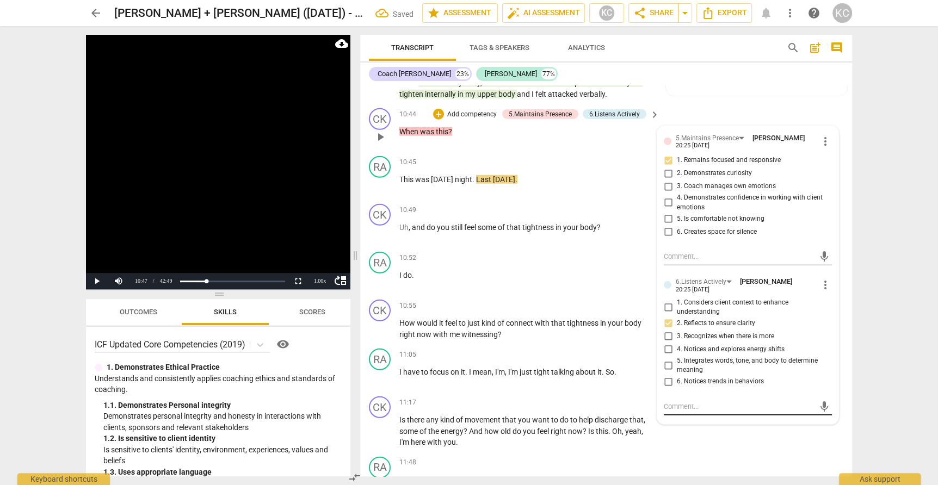
click at [668, 402] on textarea at bounding box center [739, 407] width 151 height 10
type textarea "G"
type textarea "Go"
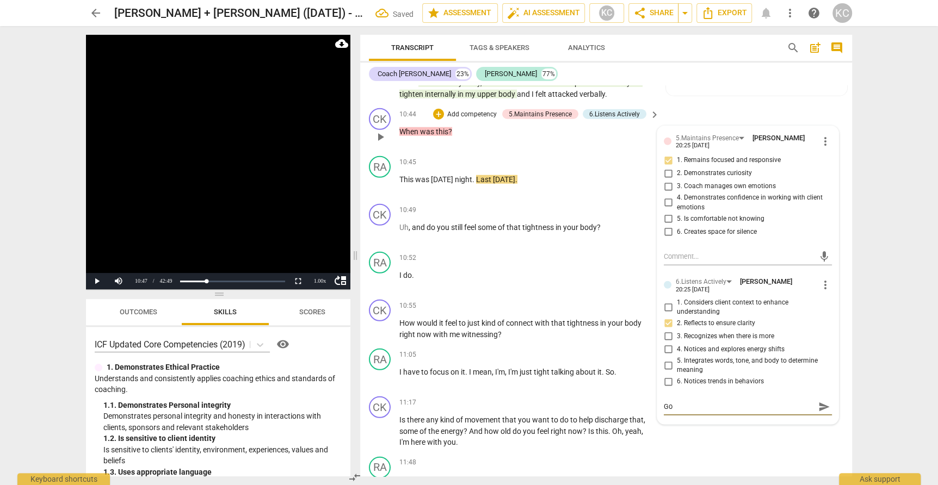
type textarea "Goo"
type textarea "Good"
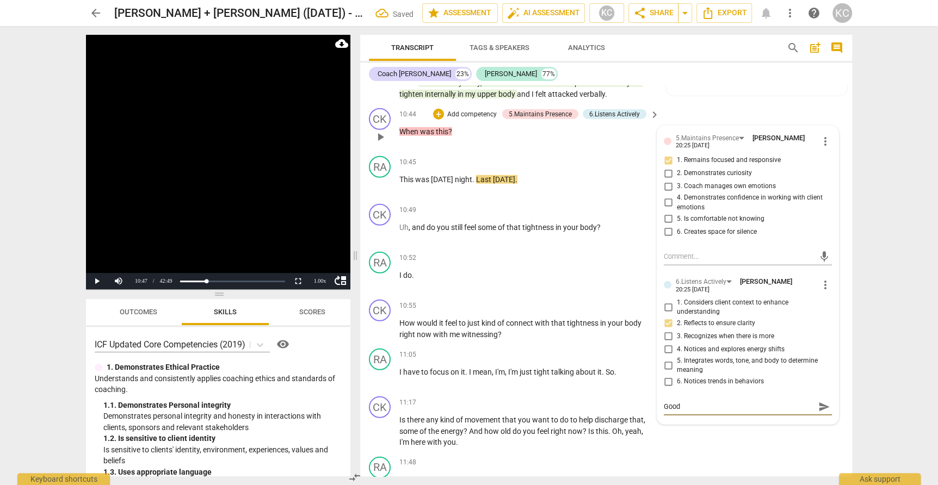
type textarea "Good"
type textarea "Good c"
type textarea "Good ch"
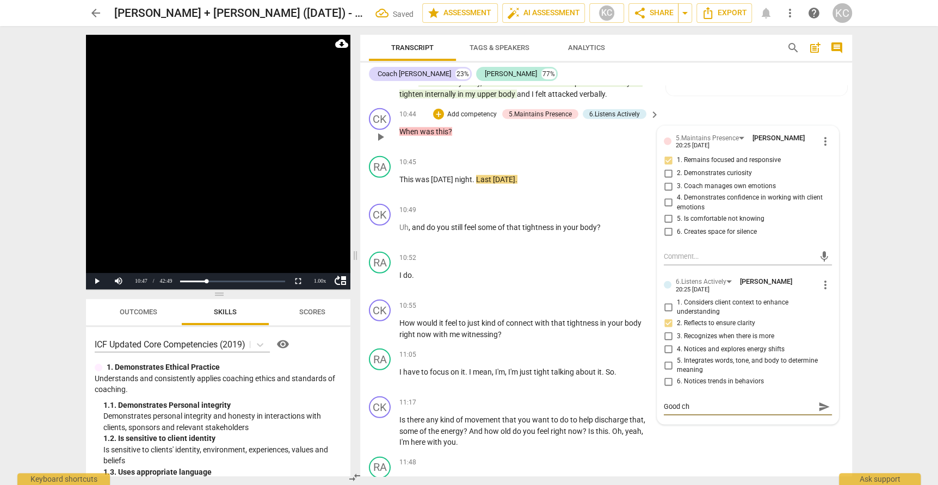
type textarea "Good che"
type textarea "Good chec"
type textarea "Good check"
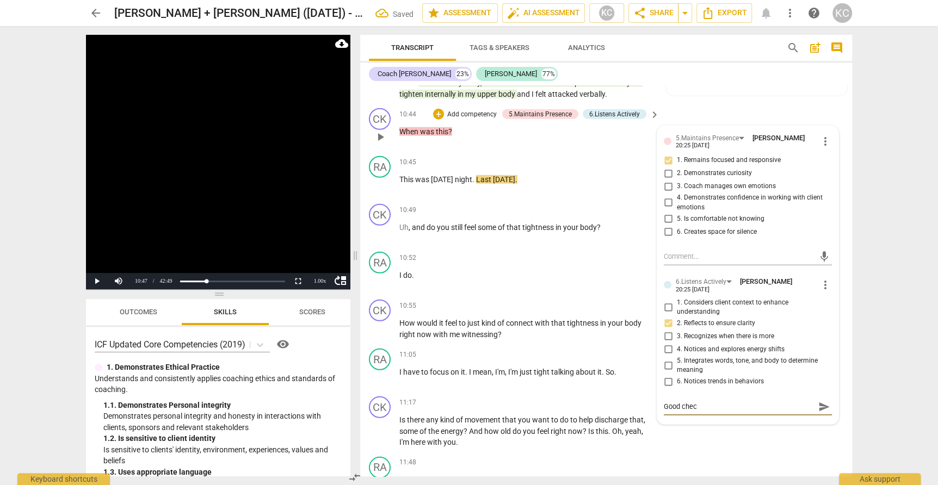
type textarea "Good check"
type textarea "Good check n"
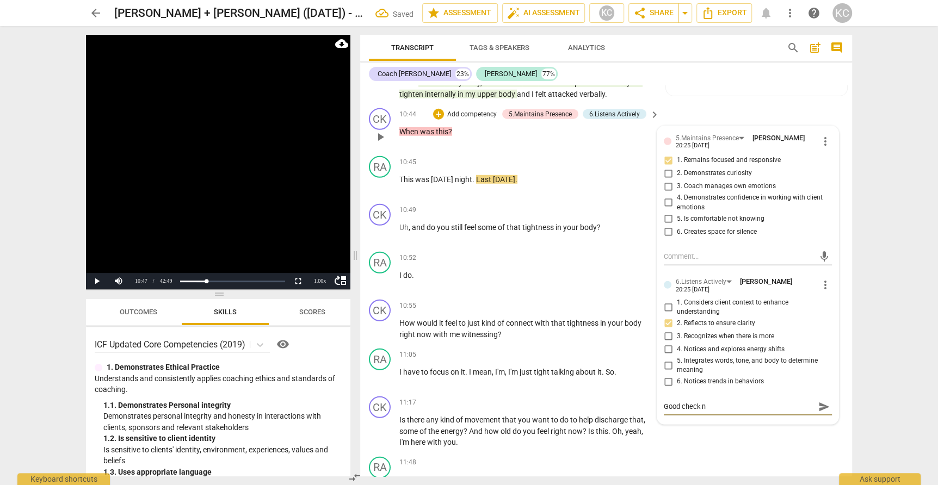
type textarea "Good check"
type textarea "Good check i"
type textarea "Good check in"
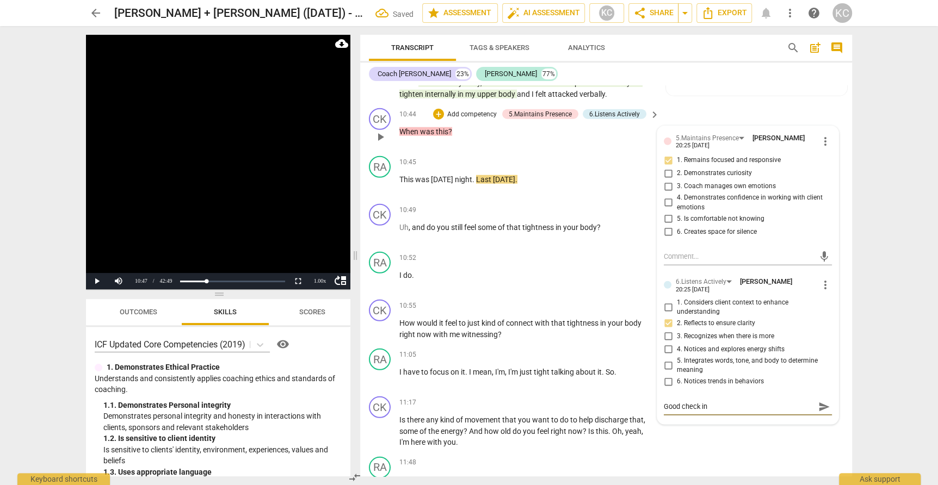
type textarea "Good check in"
type textarea "Good check in +"
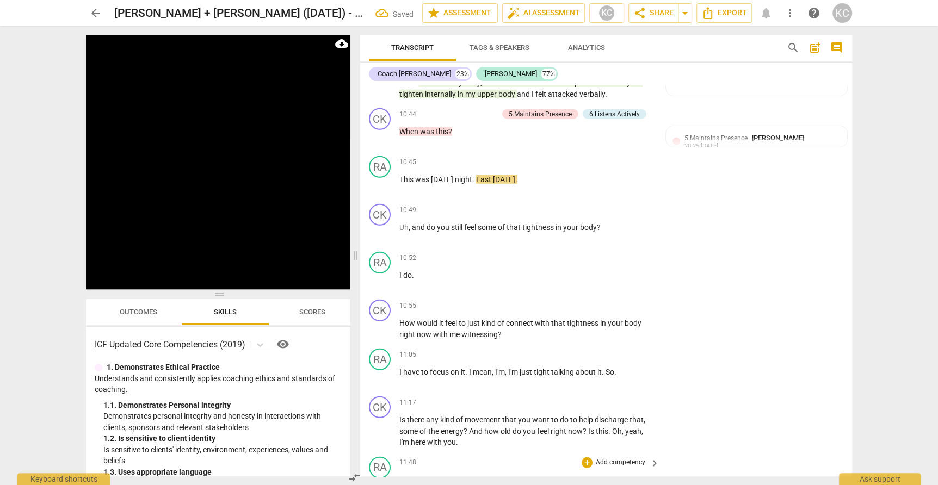
scroll to position [2232, 0]
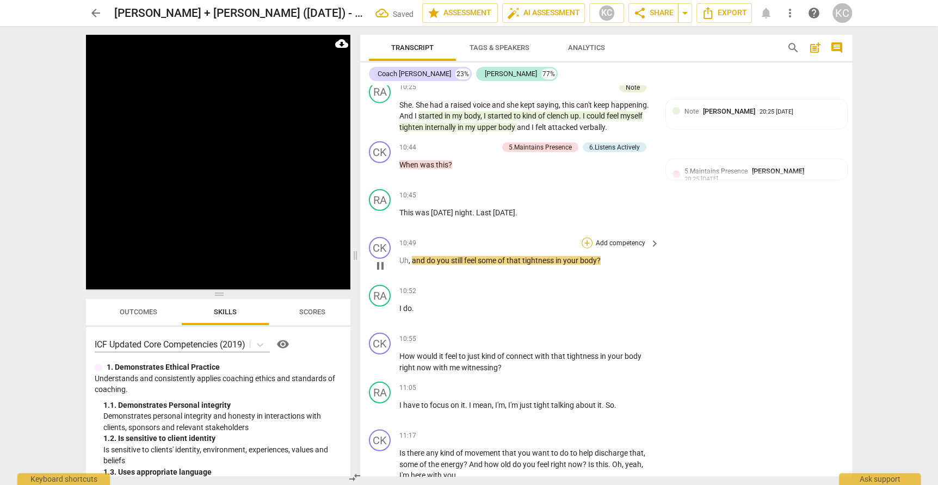
click at [587, 238] on div "+" at bounding box center [587, 243] width 11 height 11
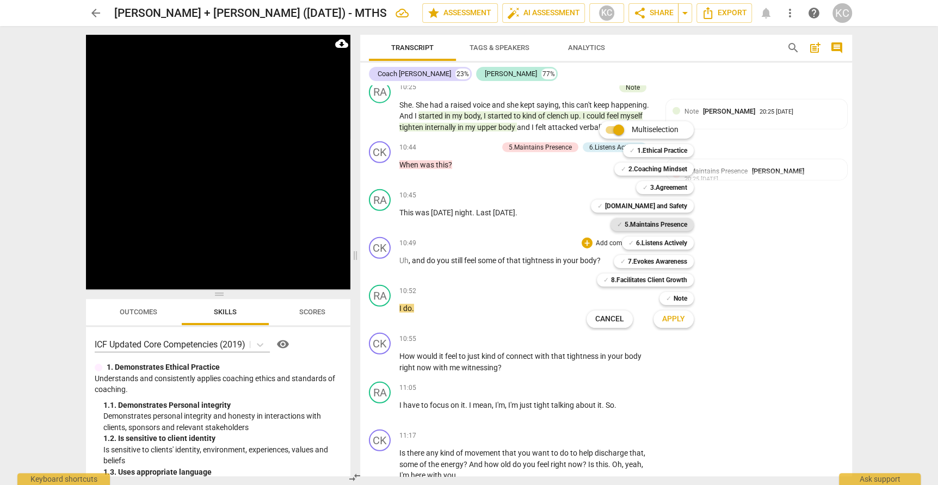
click at [623, 224] on div "✓ 5.Maintains Presence" at bounding box center [652, 224] width 83 height 13
click at [639, 239] on b "6.Listens Actively" at bounding box center [661, 243] width 51 height 13
click at [673, 320] on span "Apply" at bounding box center [673, 319] width 23 height 11
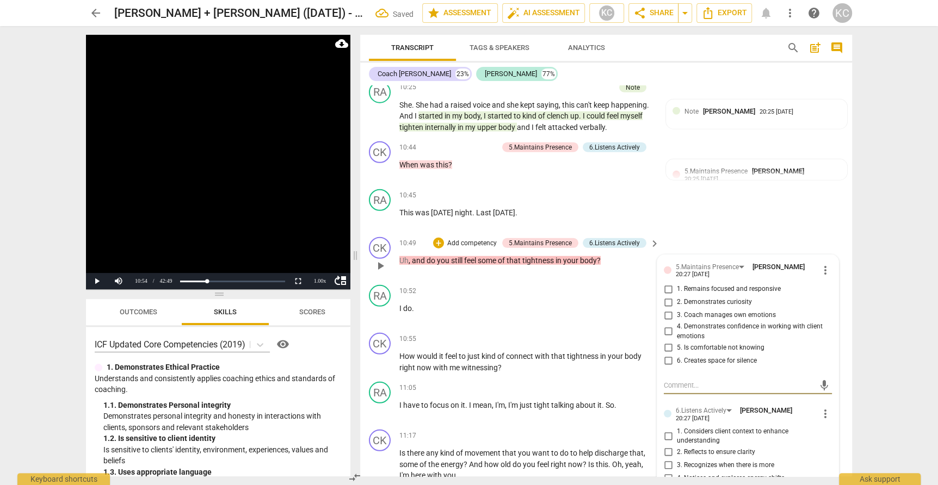
click at [663, 283] on input "1. Remains focused and responsive" at bounding box center [668, 289] width 17 height 13
checkbox input "true"
click at [667, 296] on input "2. Demonstrates curiosity" at bounding box center [668, 302] width 17 height 13
checkbox input "true"
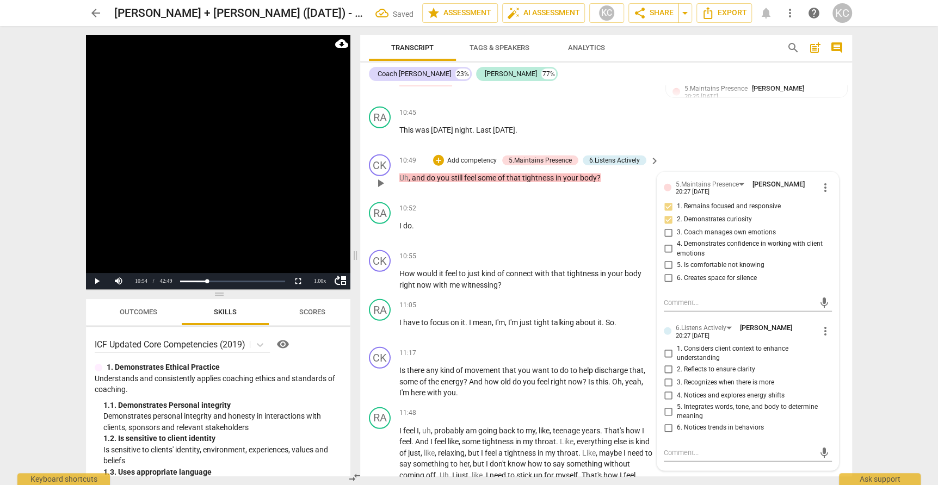
scroll to position [2326, 0]
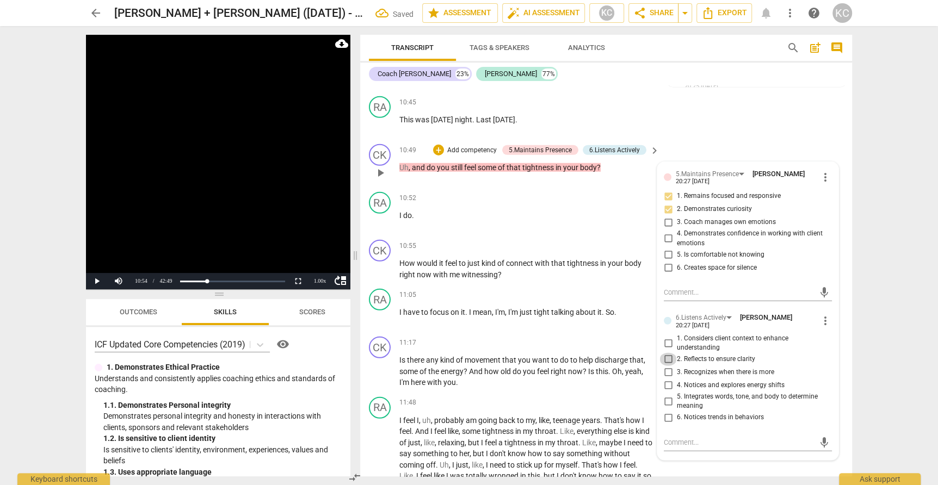
click at [667, 353] on input "2. Reflects to ensure clarity" at bounding box center [668, 359] width 17 height 13
checkbox input "true"
click at [672, 438] on textarea at bounding box center [739, 443] width 151 height 10
type textarea "G"
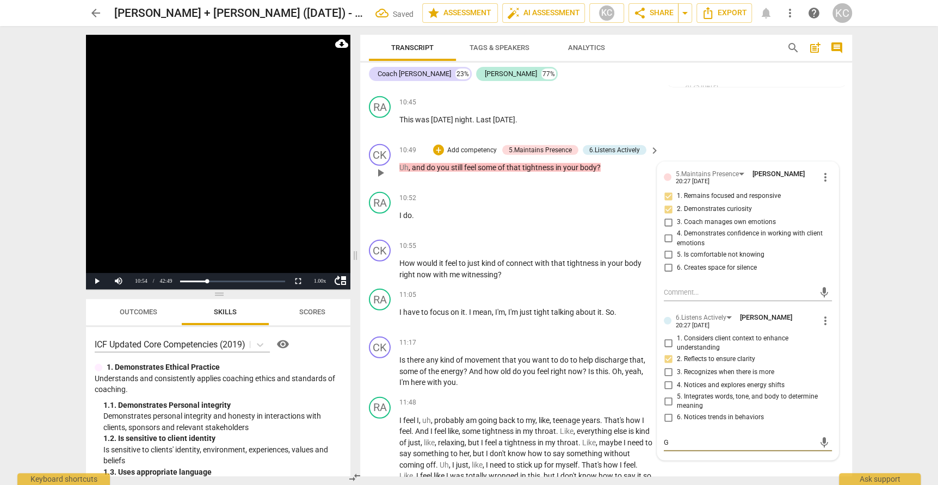
type textarea "Go"
type textarea "Goo"
type textarea "Good"
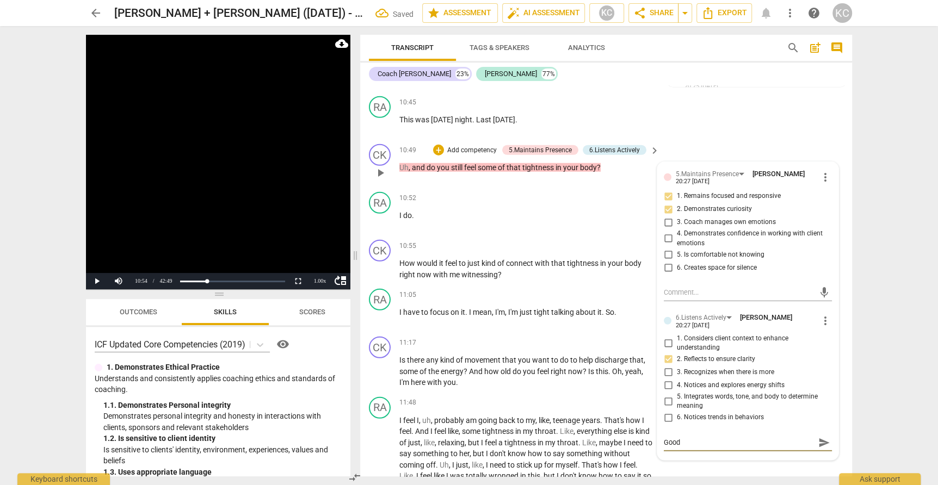
type textarea "Good"
type textarea "Good c"
type textarea "Good ch"
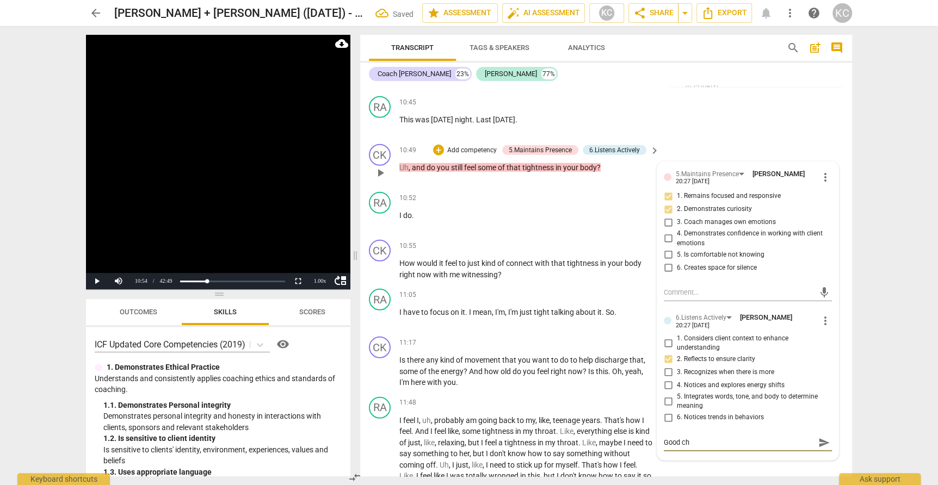
type textarea "Good che"
type textarea "Good chec"
type textarea "Good check"
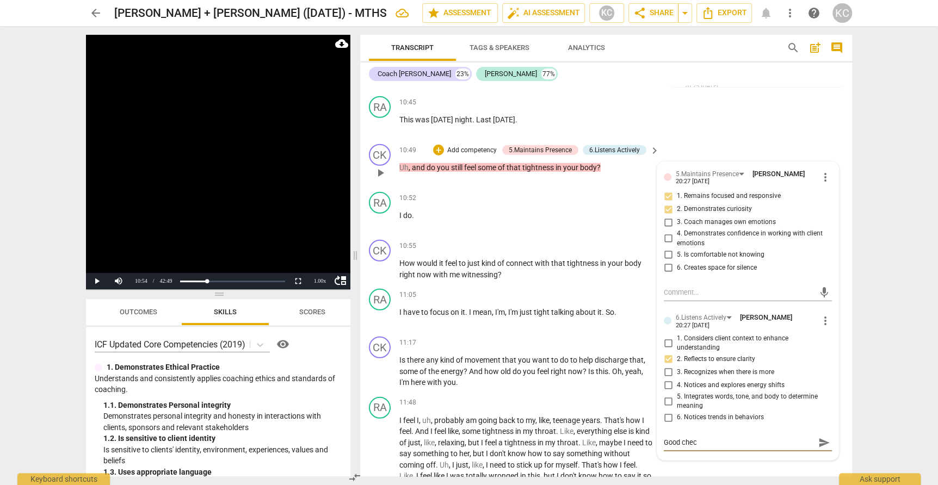
type textarea "Good check"
type textarea "Good check i"
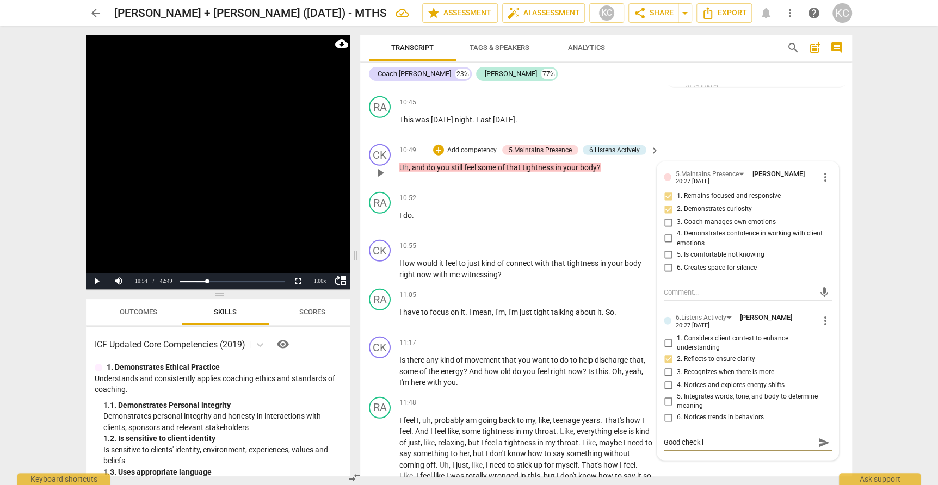
type textarea "Good check in"
type textarea "Good check in a"
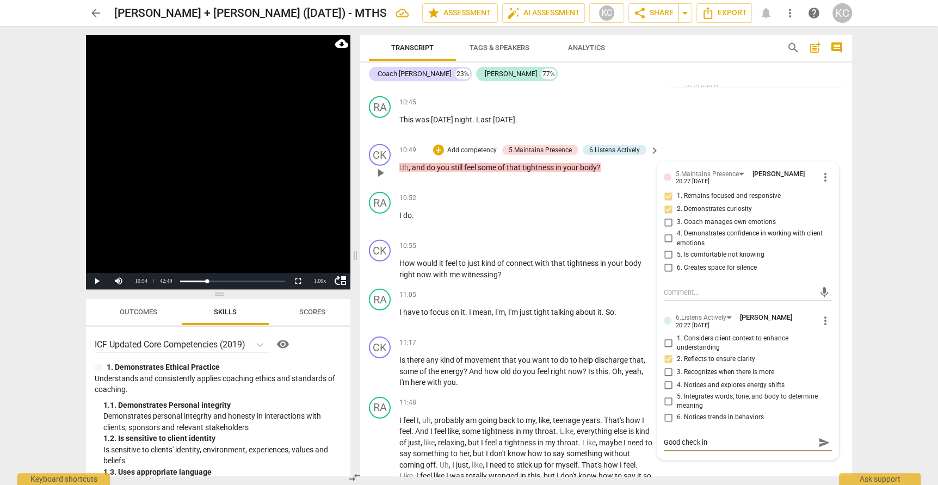
type textarea "Good check in a"
type textarea "Good check in an"
type textarea "Good check in and"
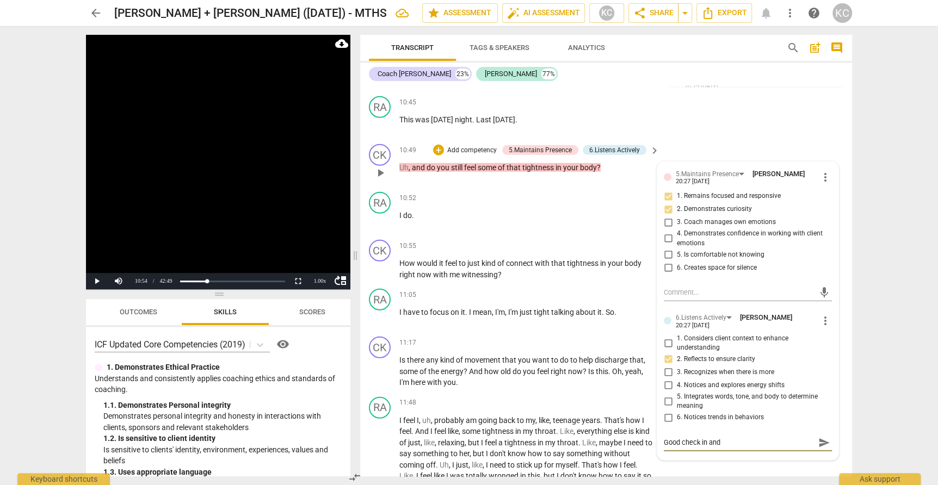
type textarea "Good check in and"
type textarea "Good check in and q"
type textarea "Good check in and qu"
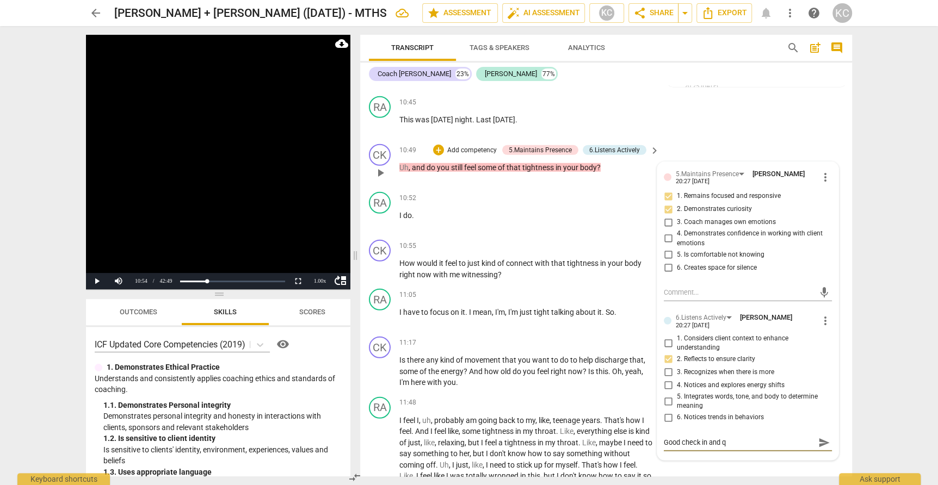
type textarea "Good check in and qu"
type textarea "Good check in and que"
type textarea "Good check in and ques"
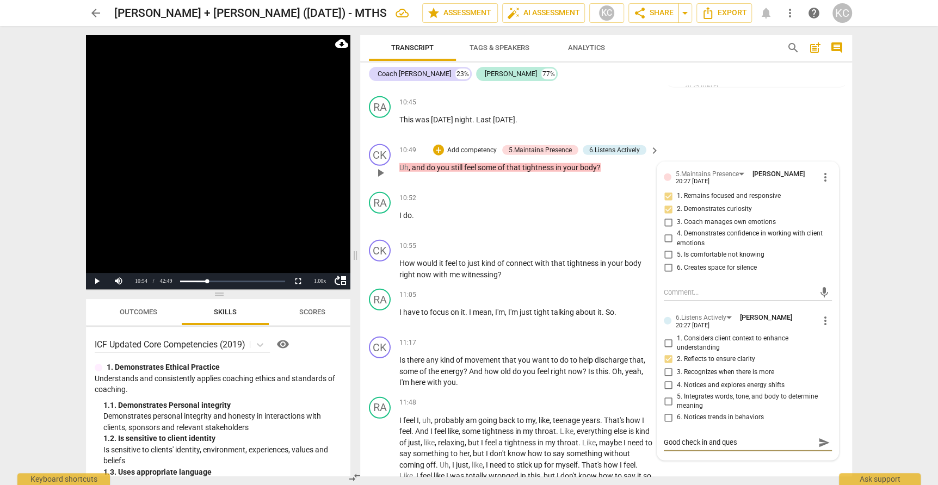
type textarea "Good check in and quest"
type textarea "Good check in and questi"
type textarea "Good check in and questio"
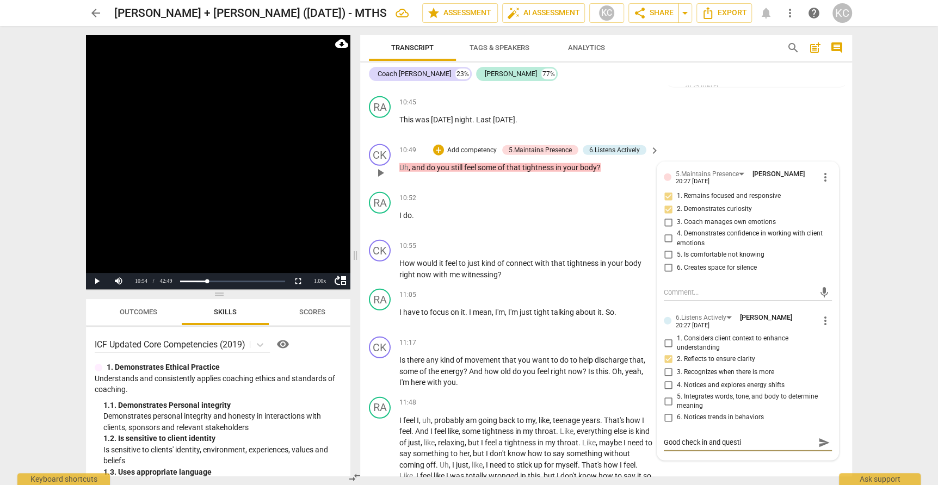
type textarea "Good check in and questio"
type textarea "Good check in and question"
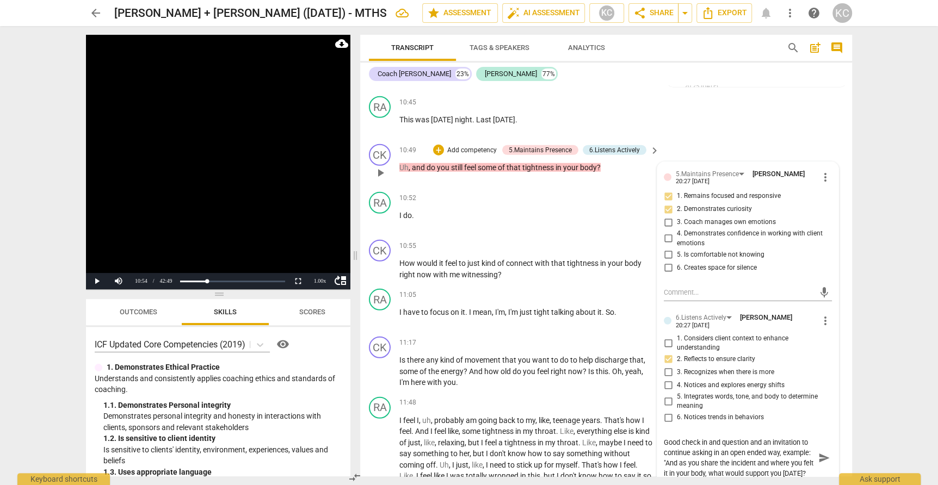
scroll to position [9, 0]
click at [758, 108] on div "RA play_arrow pause 10:45 + Add competency keyboard_arrow_right This was Monday…" at bounding box center [606, 116] width 492 height 48
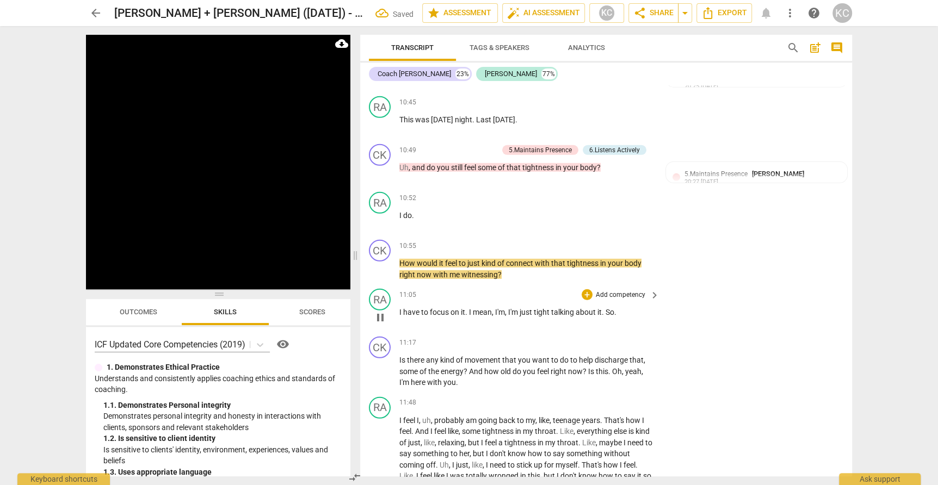
scroll to position [2324, 0]
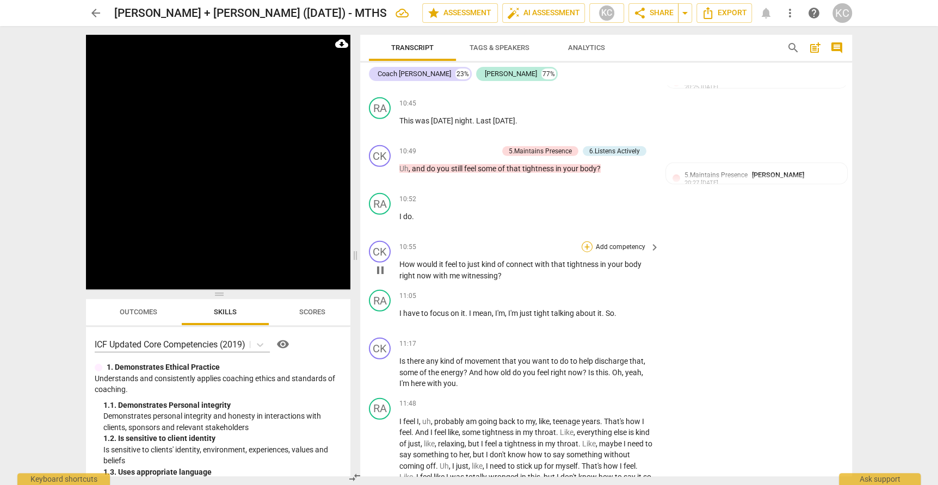
click at [590, 242] on div "+" at bounding box center [587, 247] width 11 height 11
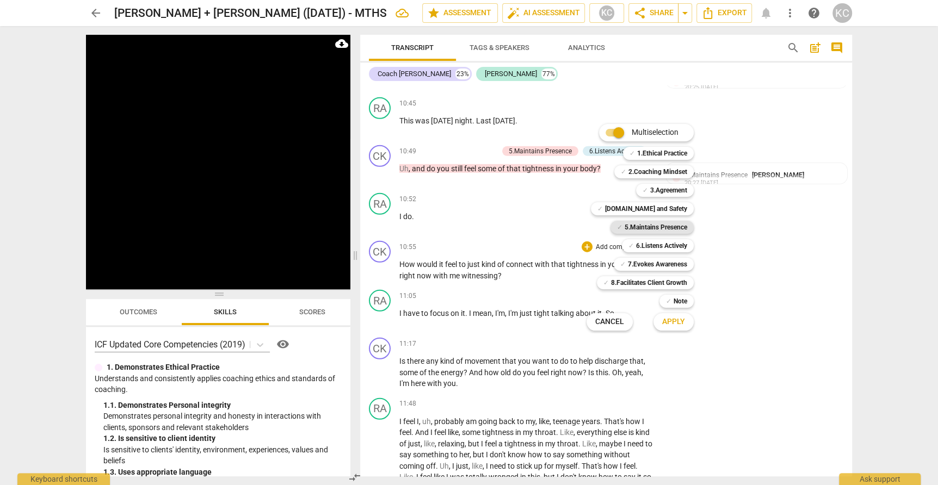
click at [626, 228] on b "5.Maintains Presence" at bounding box center [656, 227] width 63 height 13
click at [633, 263] on b "7.Evokes Awareness" at bounding box center [657, 264] width 59 height 13
click at [671, 329] on button "Apply" at bounding box center [674, 322] width 40 height 20
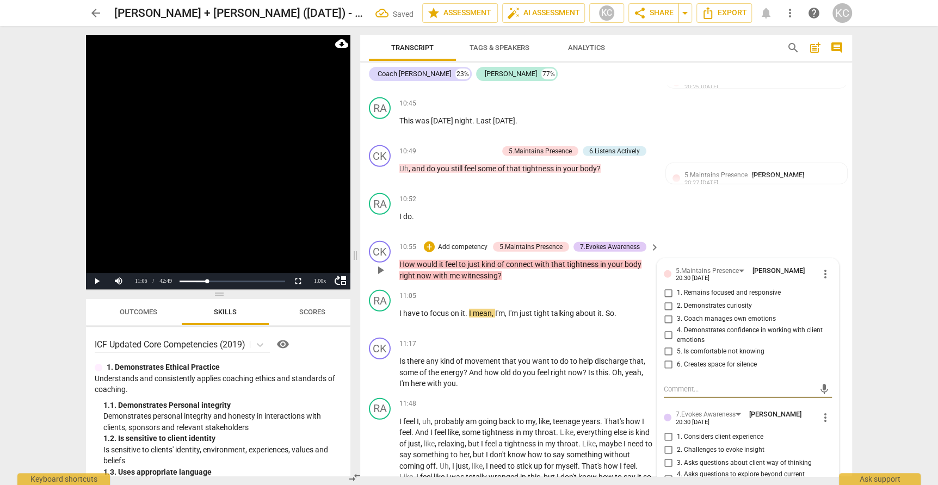
click at [671, 287] on input "1. Remains focused and responsive" at bounding box center [668, 293] width 17 height 13
click at [669, 300] on input "2. Demonstrates curiosity" at bounding box center [668, 306] width 17 height 13
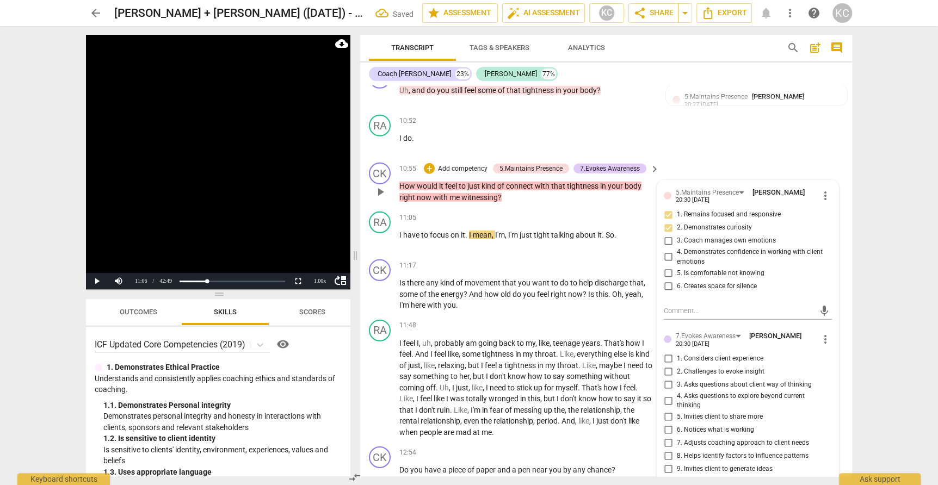
scroll to position [2440, 0]
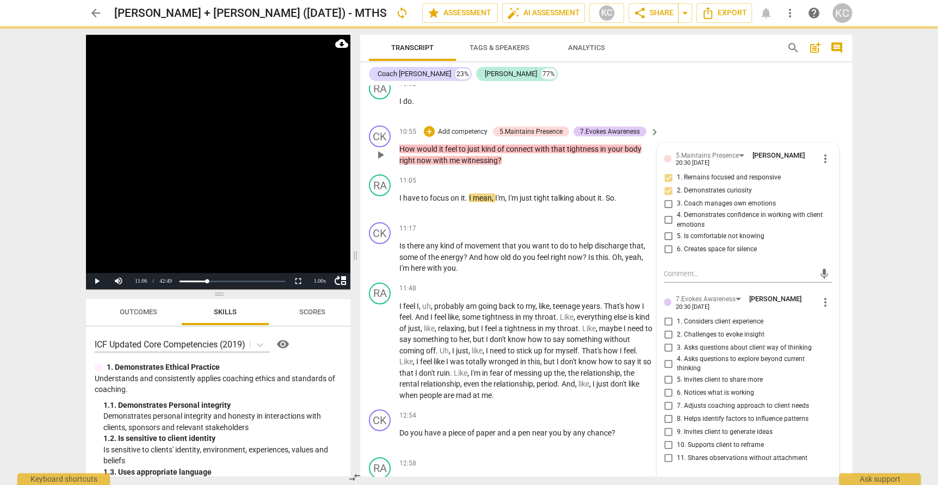
click at [666, 342] on input "3. Asks questions about client way of thinking" at bounding box center [668, 348] width 17 height 13
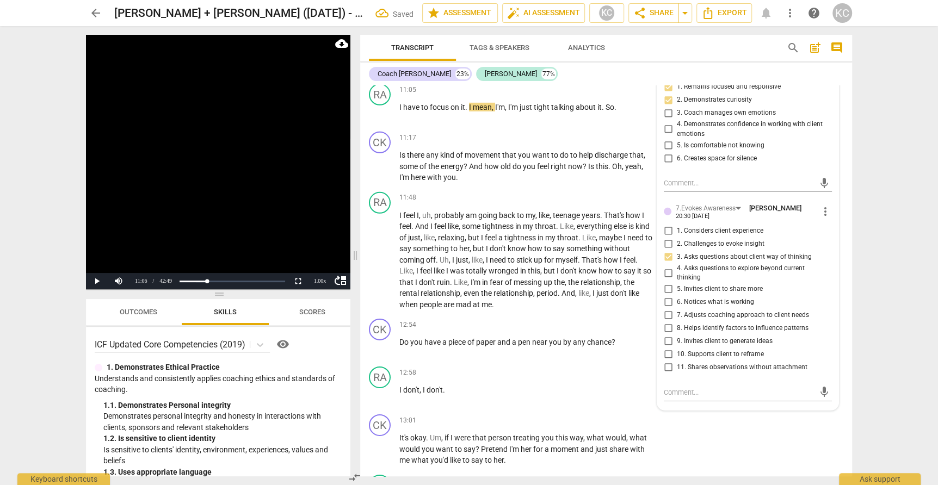
scroll to position [2533, 0]
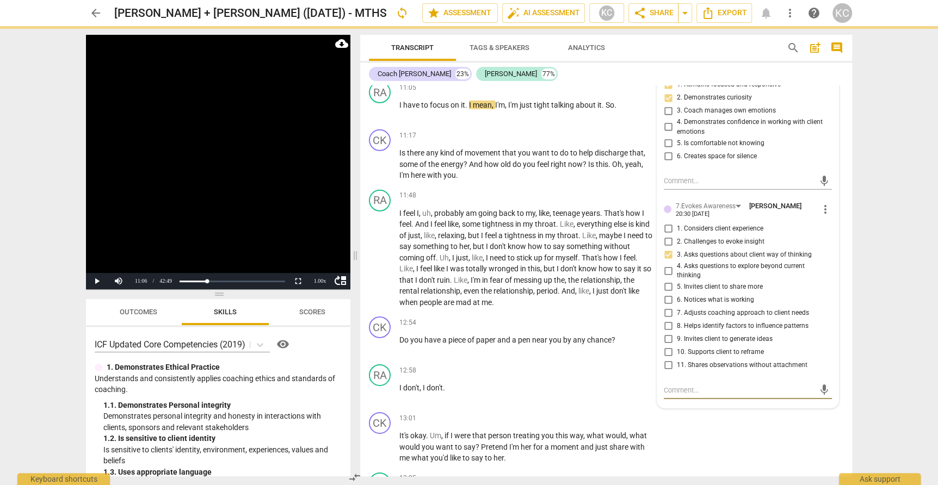
click at [668, 385] on textarea at bounding box center [739, 390] width 151 height 10
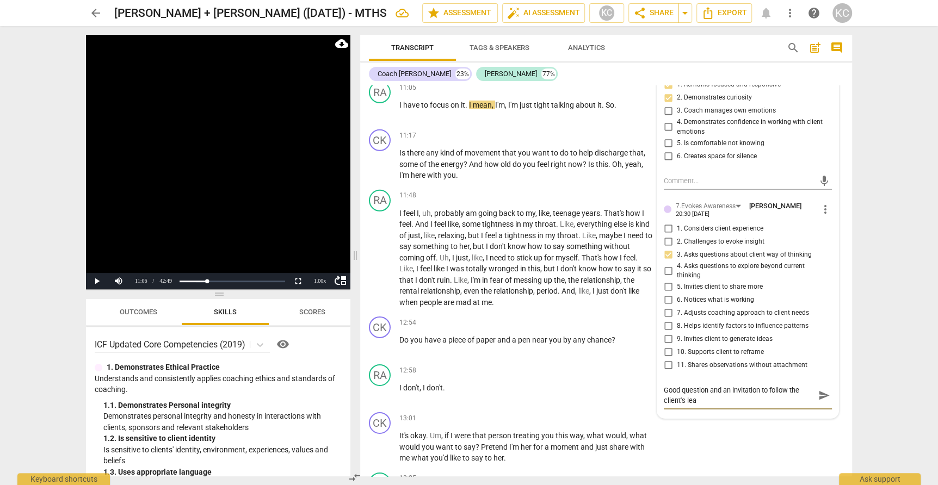
scroll to position [0, 0]
click at [717, 433] on div "CK play_arrow pause 13:01 + Add competency keyboard_arrow_right It's okay . Um …" at bounding box center [606, 438] width 492 height 60
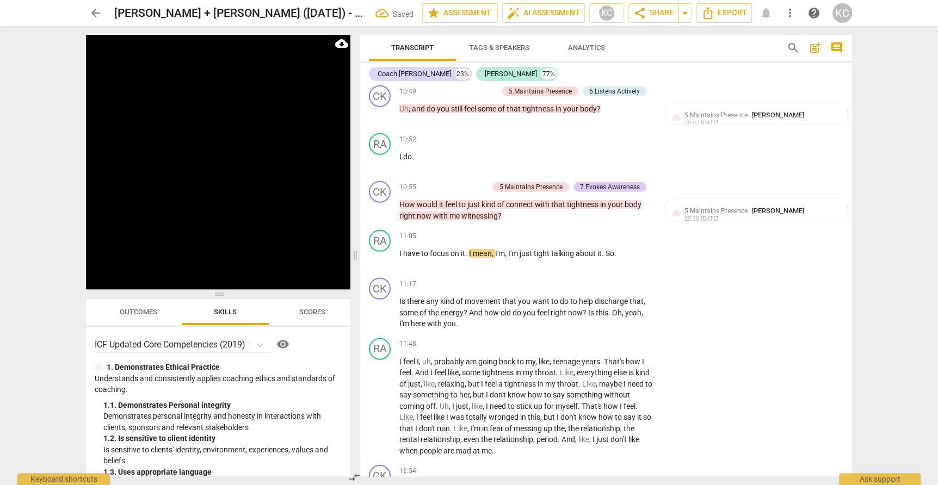
scroll to position [2361, 0]
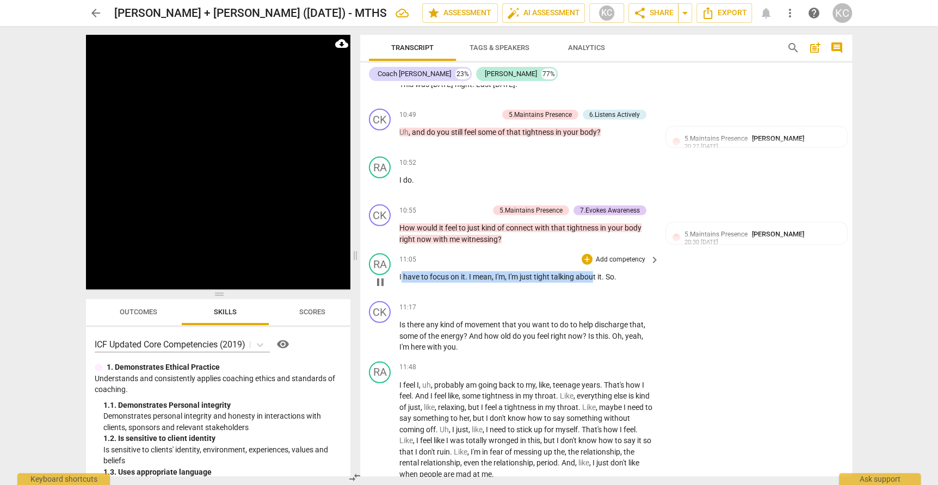
drag, startPoint x: 402, startPoint y: 257, endPoint x: 592, endPoint y: 256, distance: 190.5
click at [594, 272] on p "I have to focus on it . I mean , I'm , I'm just tight talking about it . So ." at bounding box center [526, 277] width 255 height 11
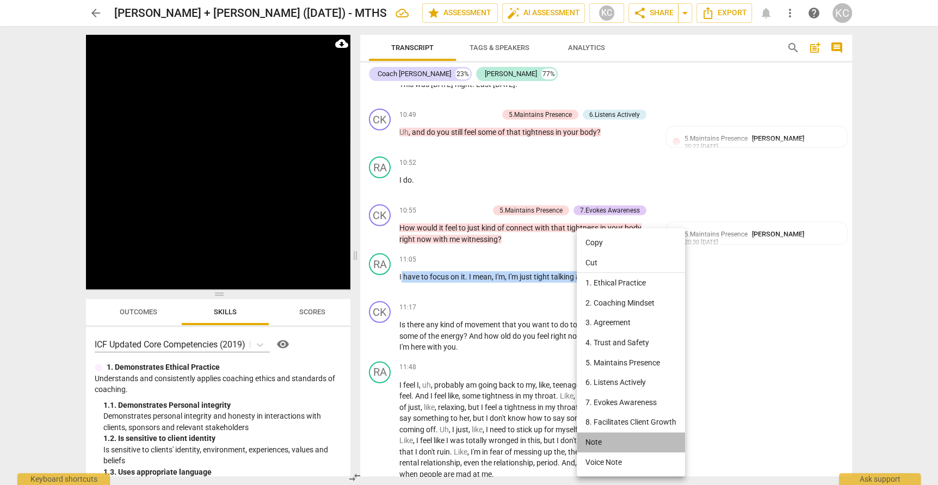
click at [599, 437] on li "Note" at bounding box center [631, 443] width 108 height 20
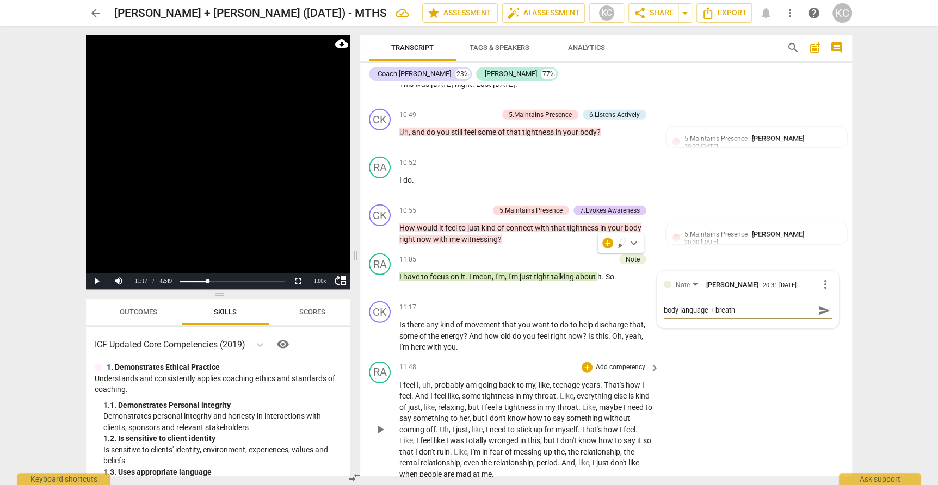
click at [729, 376] on div "RA play_arrow pause 11:48 + Add competency keyboard_arrow_right I feel I , uh ,…" at bounding box center [606, 421] width 492 height 127
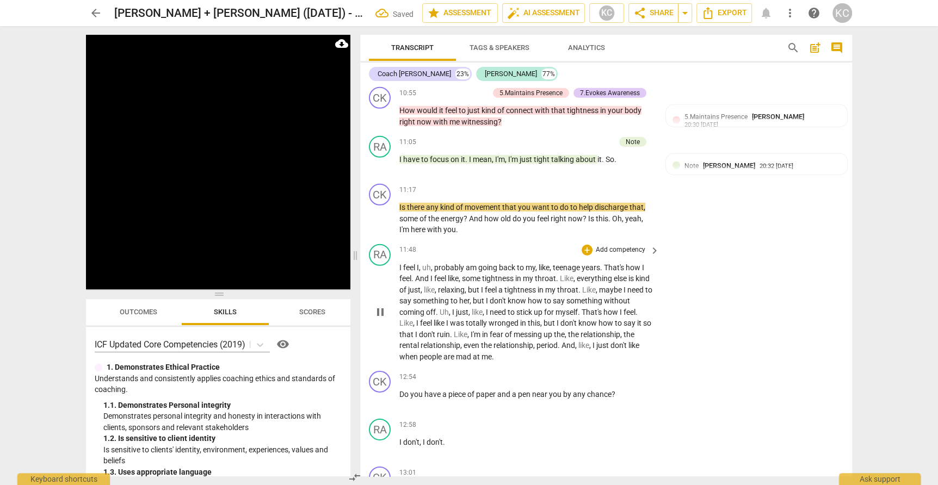
scroll to position [2480, 0]
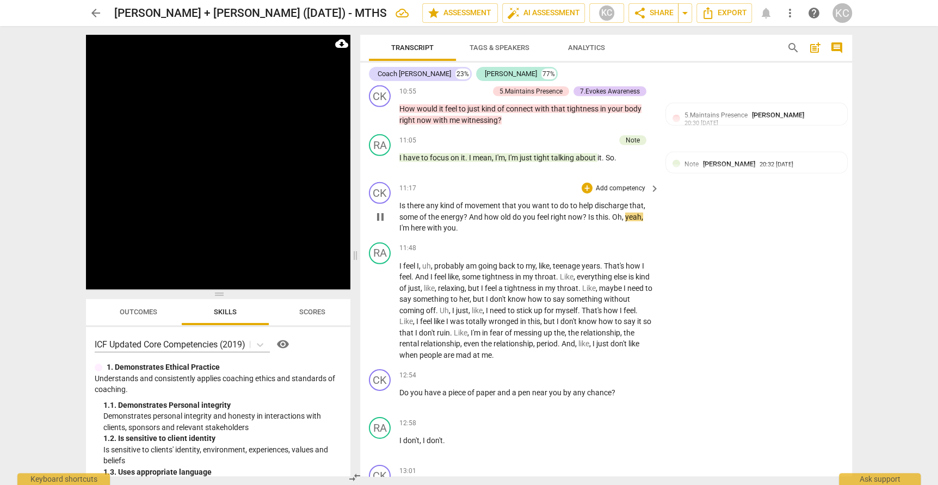
click at [614, 200] on p "Is there any kind of movement that you want to do to help discharge that , some…" at bounding box center [526, 217] width 255 height 34
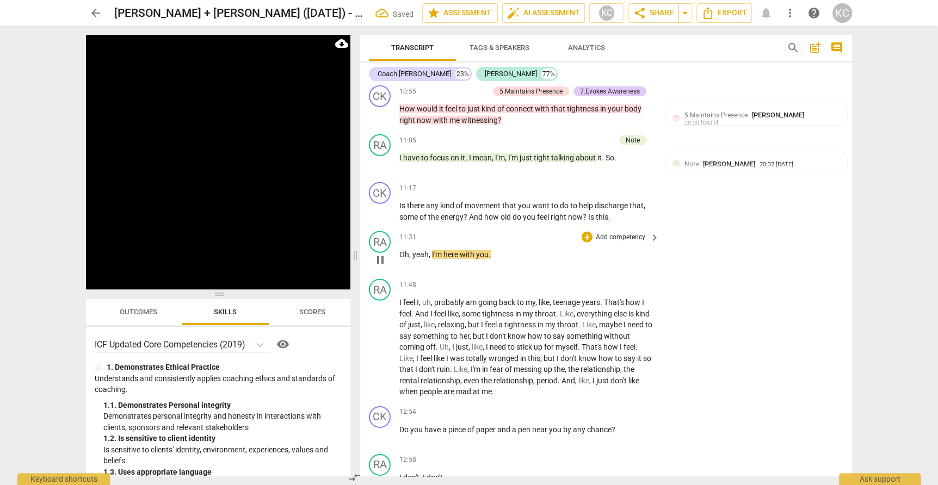
click at [411, 250] on span "," at bounding box center [410, 254] width 3 height 9
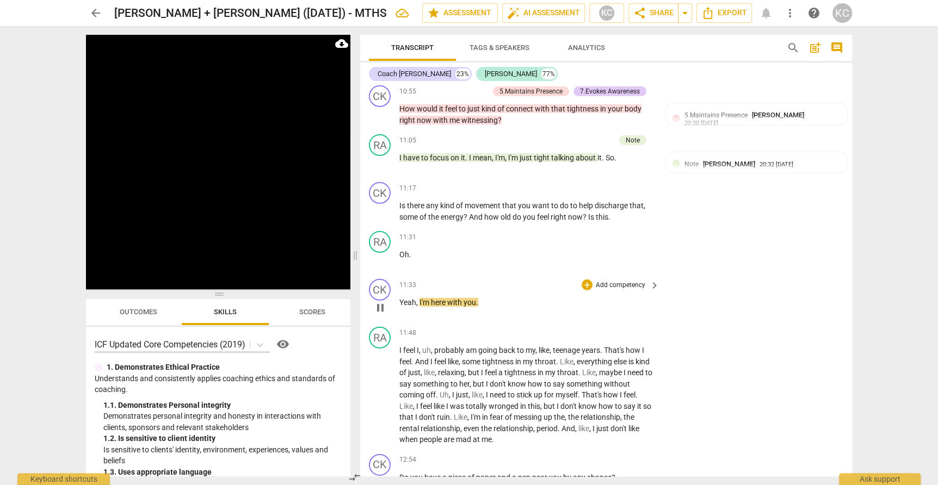
click at [420, 298] on span "I'm" at bounding box center [425, 302] width 11 height 9
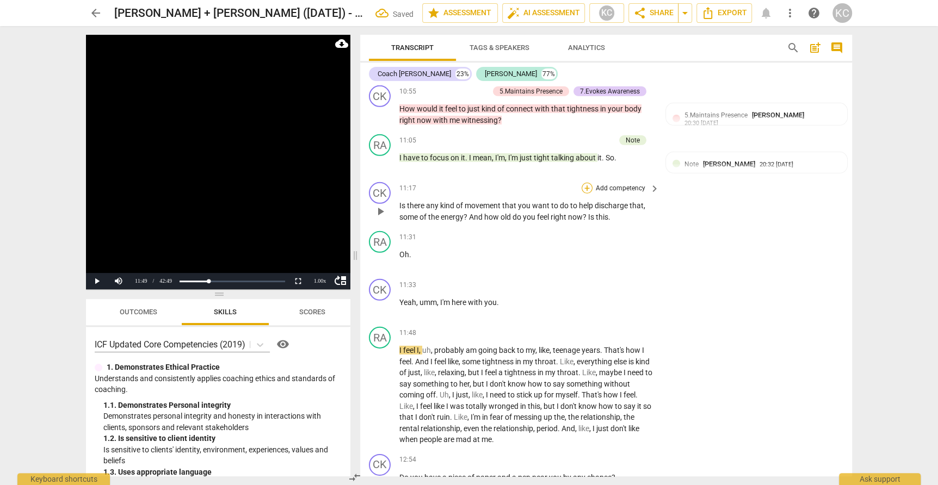
click at [587, 183] on div "+" at bounding box center [587, 188] width 11 height 11
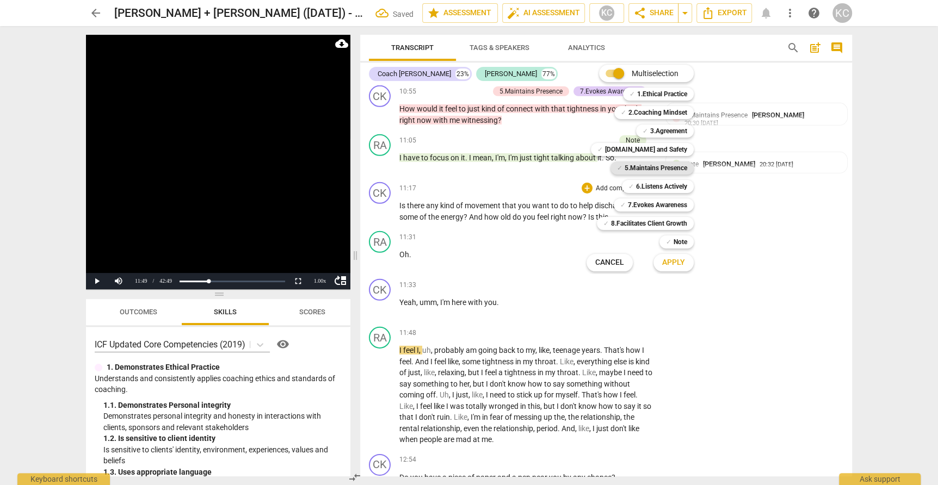
click at [625, 169] on b "5.Maintains Presence" at bounding box center [656, 168] width 63 height 13
click at [626, 204] on div "✓ 7.Evokes Awareness" at bounding box center [654, 205] width 80 height 13
click at [666, 267] on span "Apply" at bounding box center [673, 262] width 23 height 11
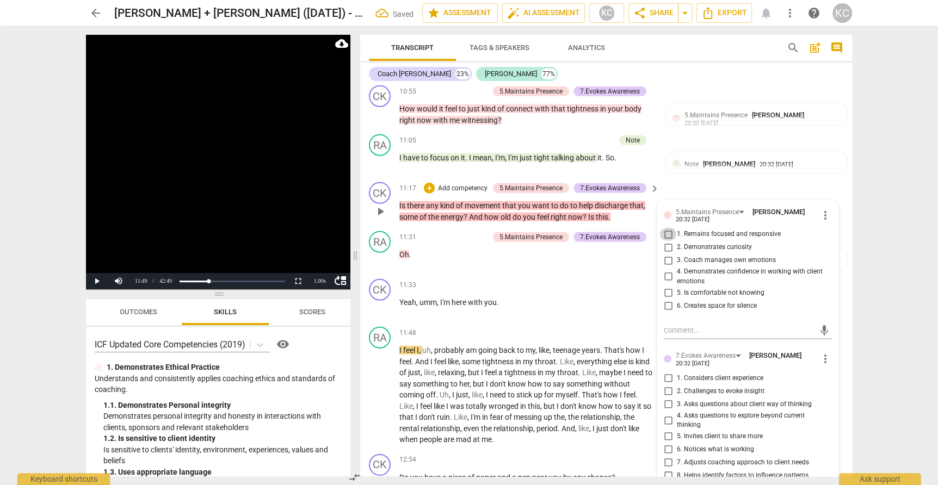
click at [668, 228] on input "1. Remains focused and responsive" at bounding box center [668, 234] width 17 height 13
click at [667, 241] on input "2. Demonstrates curiosity" at bounding box center [668, 247] width 17 height 13
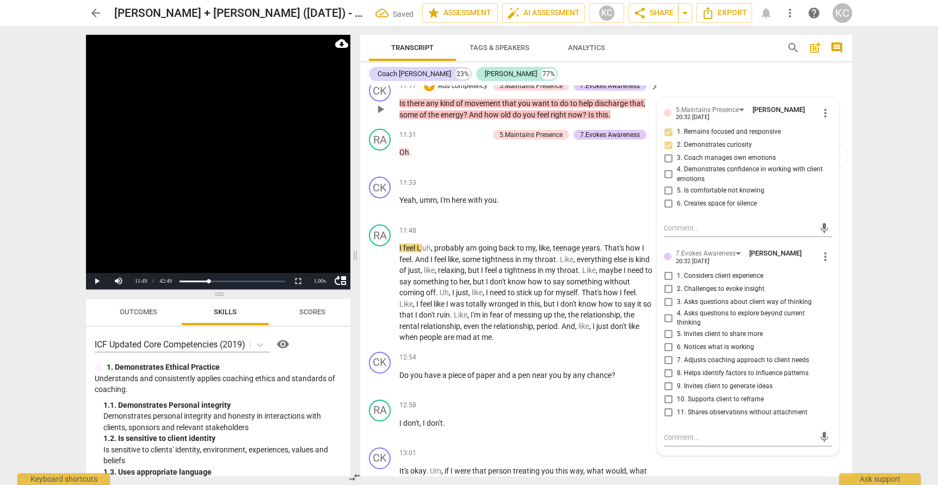
scroll to position [2582, 0]
click at [825, 251] on span "more_vert" at bounding box center [825, 257] width 13 height 13
click at [830, 255] on li "Delete" at bounding box center [838, 257] width 38 height 21
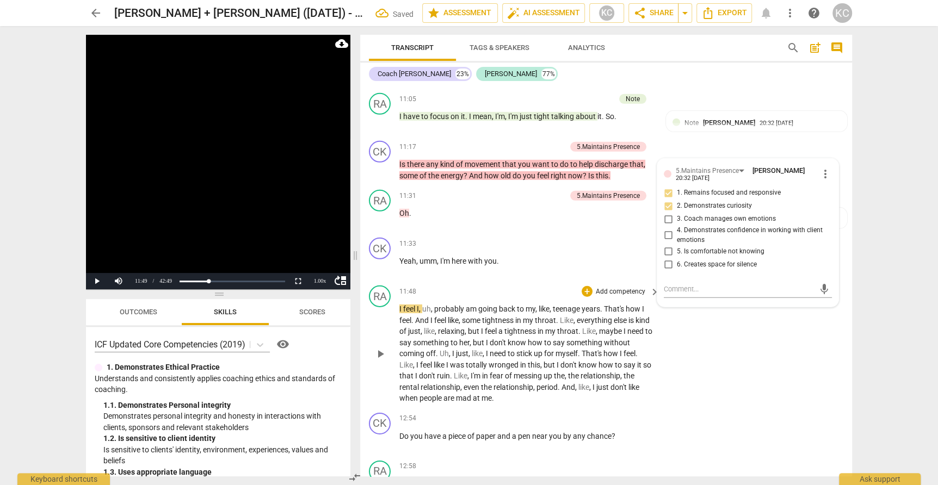
scroll to position [2512, 0]
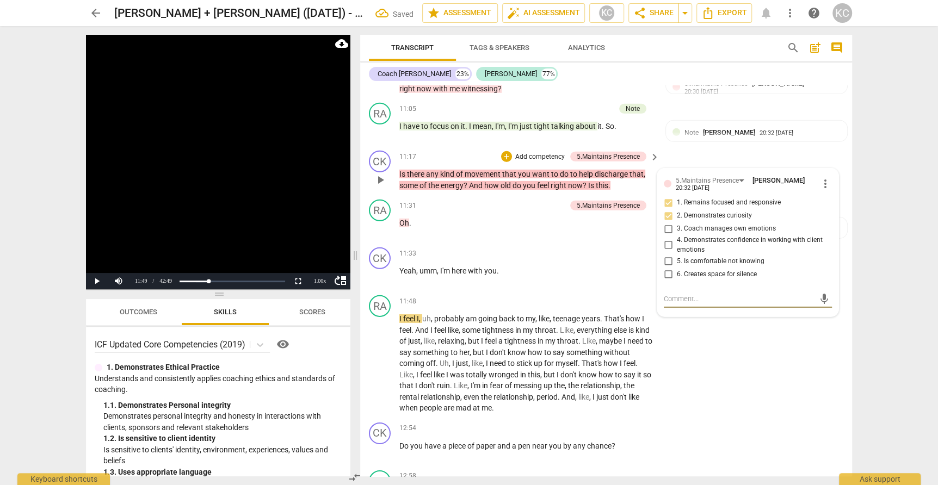
click at [700, 294] on textarea at bounding box center [739, 299] width 151 height 10
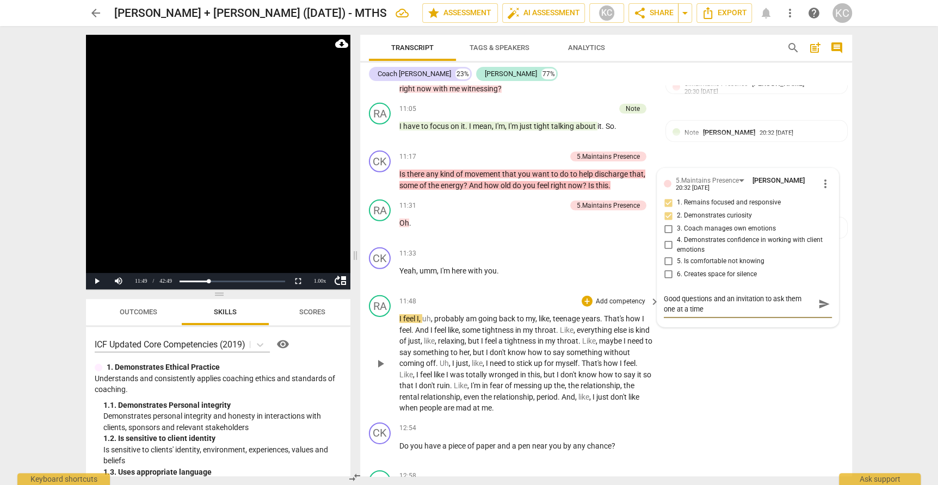
click at [750, 348] on div "RA play_arrow pause 11:48 + Add competency keyboard_arrow_right I feel I , uh ,…" at bounding box center [606, 354] width 492 height 127
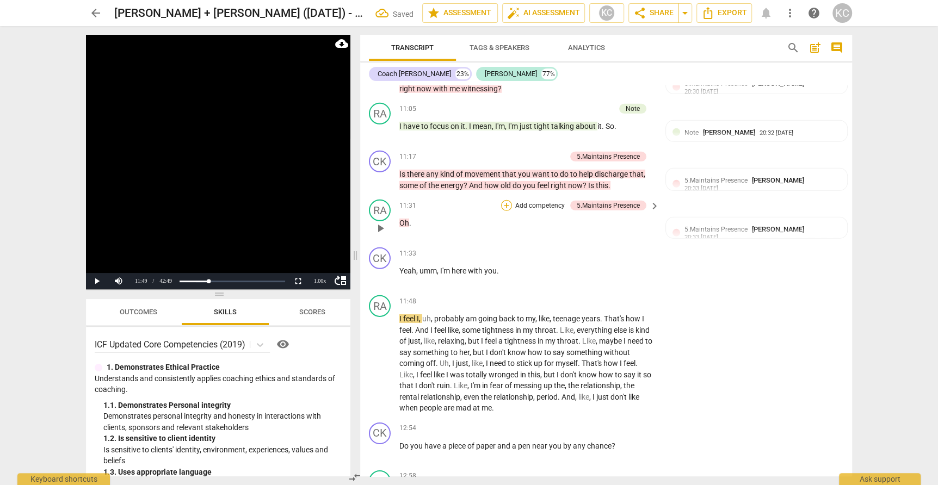
click at [507, 200] on div "+" at bounding box center [506, 205] width 11 height 11
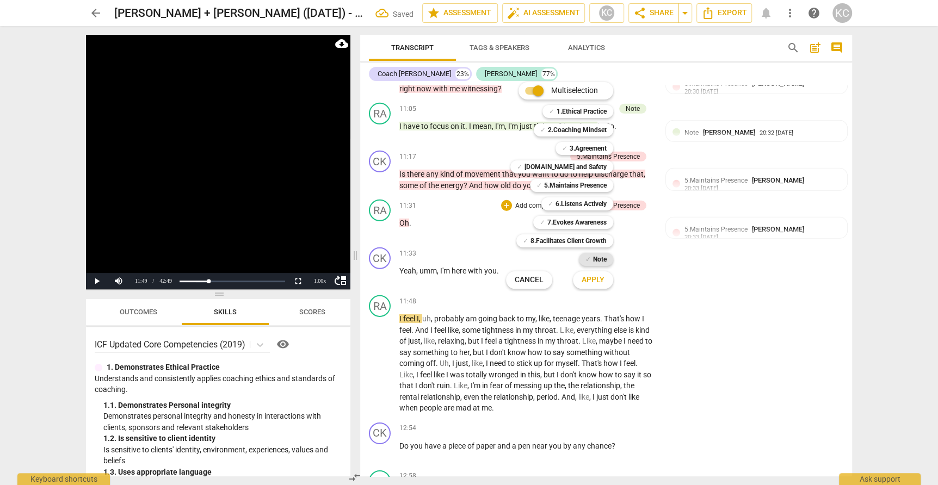
click at [594, 255] on b "Note" at bounding box center [600, 259] width 14 height 13
click at [594, 286] on button "Apply" at bounding box center [593, 280] width 40 height 20
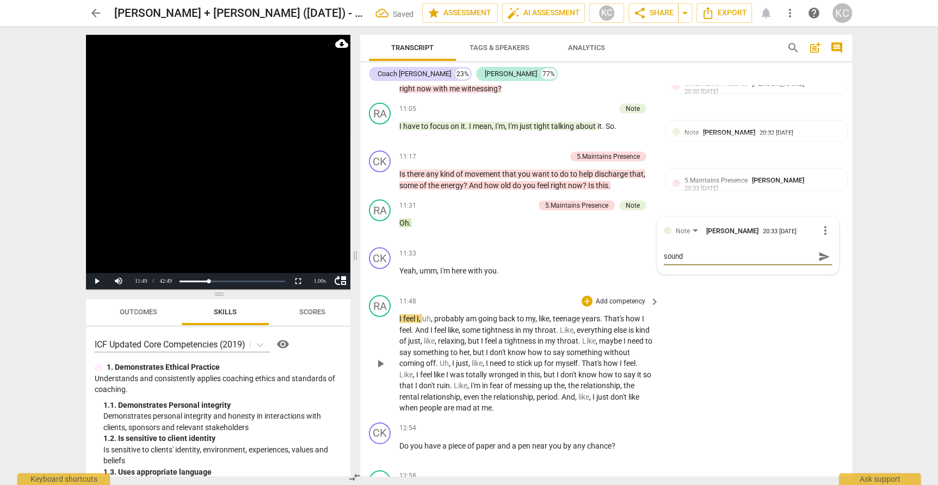
click at [747, 318] on div "RA play_arrow pause 11:48 + Add competency keyboard_arrow_right I feel I , uh ,…" at bounding box center [606, 354] width 492 height 127
click at [589, 248] on div "+" at bounding box center [587, 253] width 11 height 11
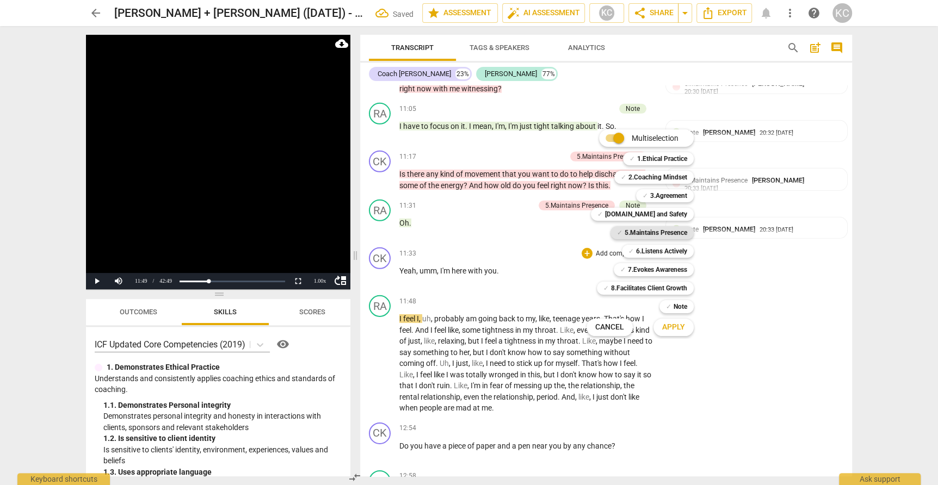
click at [631, 228] on b "5.Maintains Presence" at bounding box center [656, 232] width 63 height 13
click at [632, 220] on div "✓ 4.Trust and Safety" at bounding box center [642, 214] width 103 height 13
click at [671, 324] on span "Apply" at bounding box center [673, 327] width 23 height 11
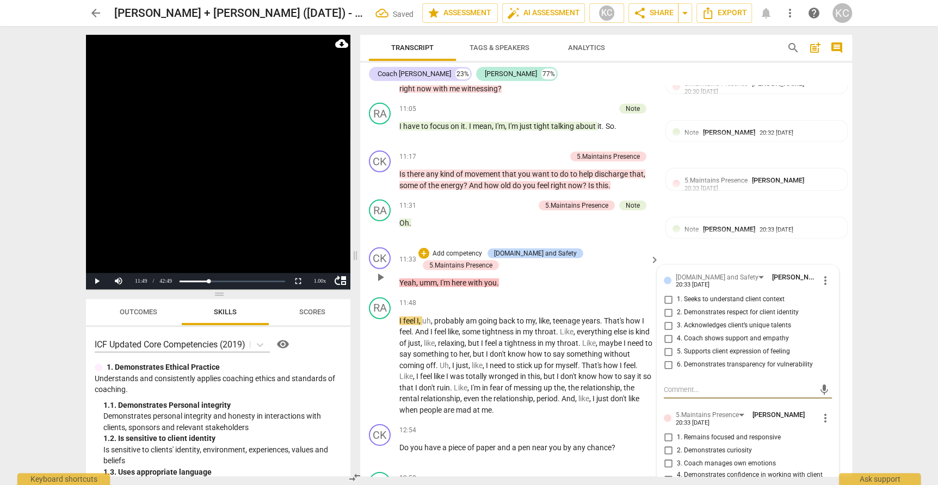
click at [665, 293] on input "1. Seeks to understand client context" at bounding box center [668, 299] width 17 height 13
click at [666, 333] on input "4. Coach shows support and empathy" at bounding box center [668, 339] width 17 height 13
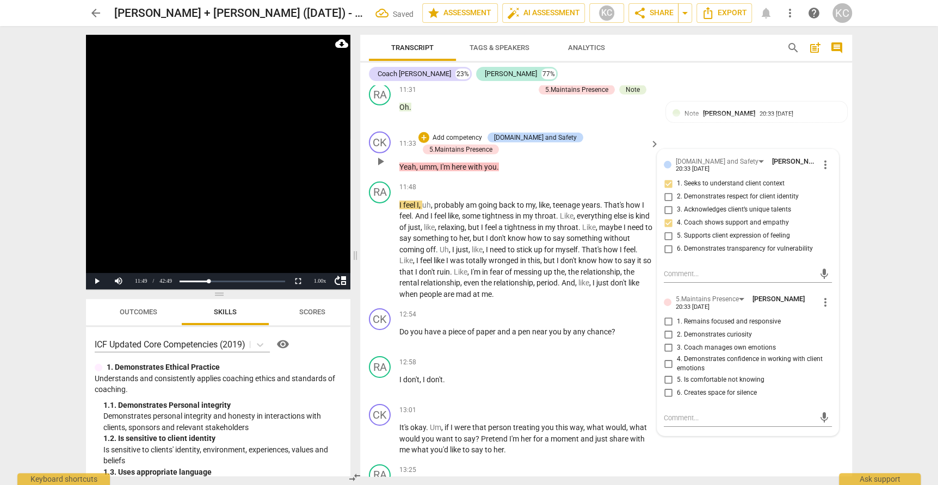
scroll to position [2632, 0]
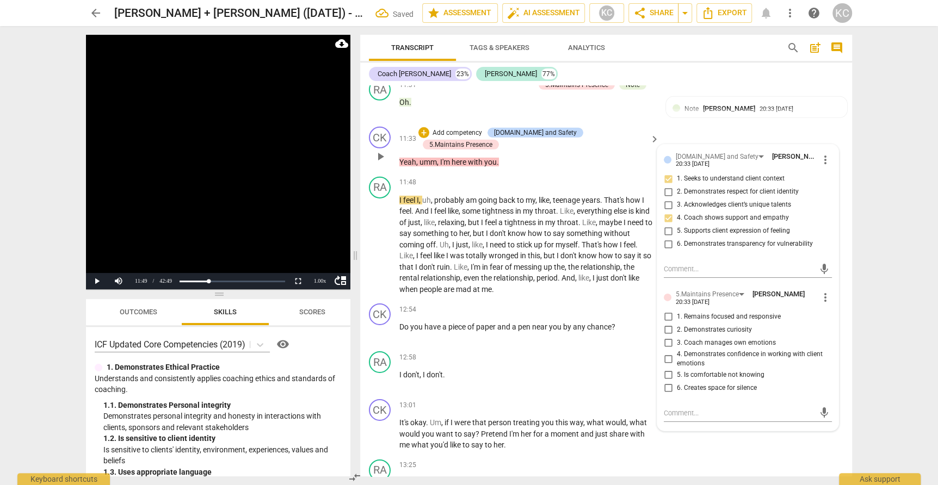
click at [665, 311] on input "1. Remains focused and responsive" at bounding box center [668, 317] width 17 height 13
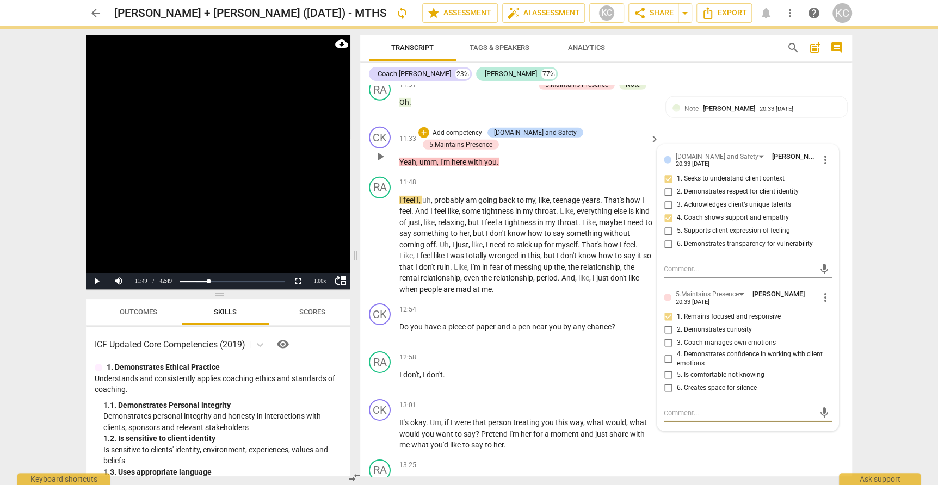
click at [667, 408] on textarea at bounding box center [739, 413] width 151 height 10
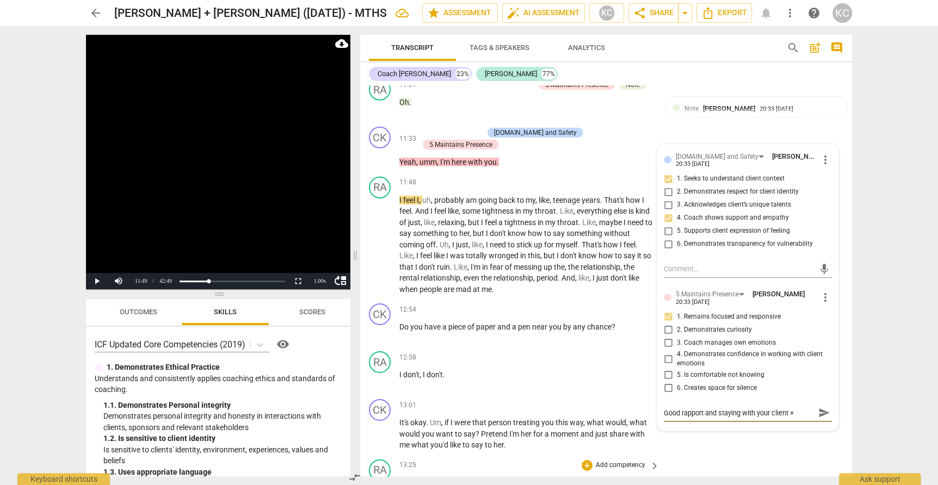
click at [772, 456] on div "RA play_arrow pause 13:25 + Add competency keyboard_arrow_right Um , I would , …" at bounding box center [606, 480] width 492 height 48
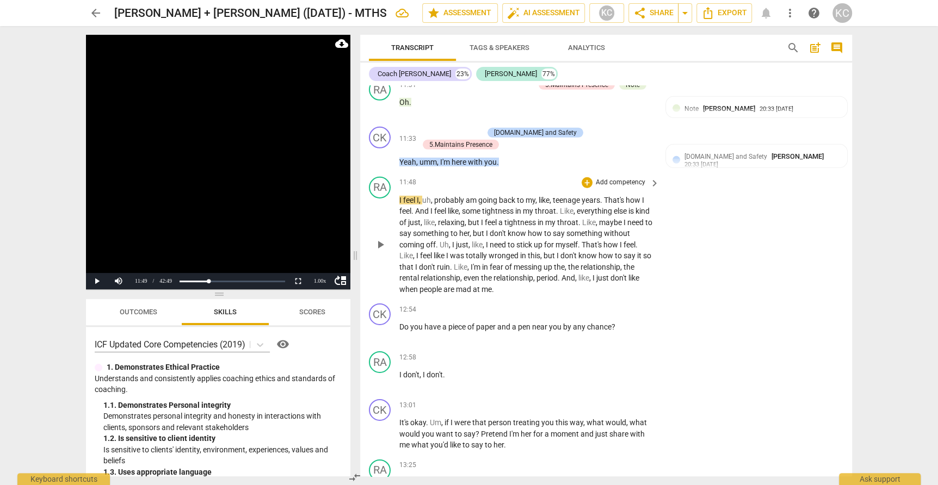
scroll to position [2609, 0]
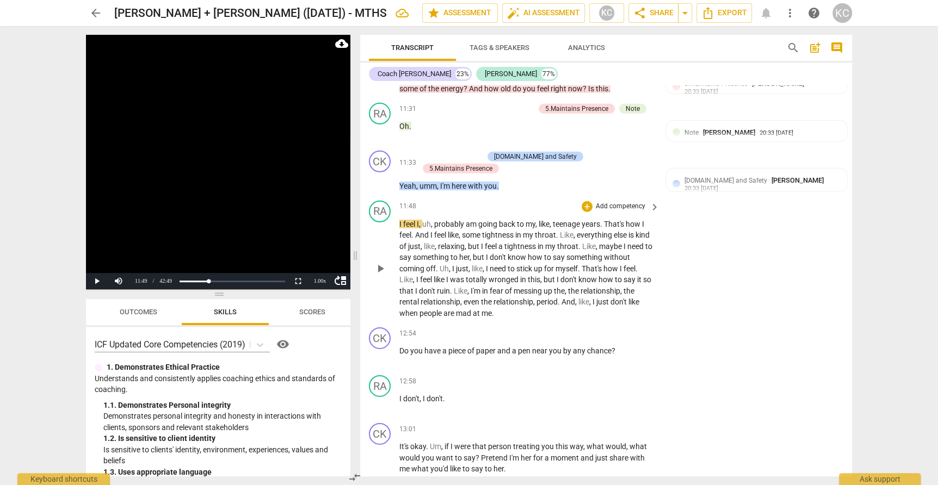
click at [379, 262] on span "play_arrow" at bounding box center [380, 268] width 13 height 13
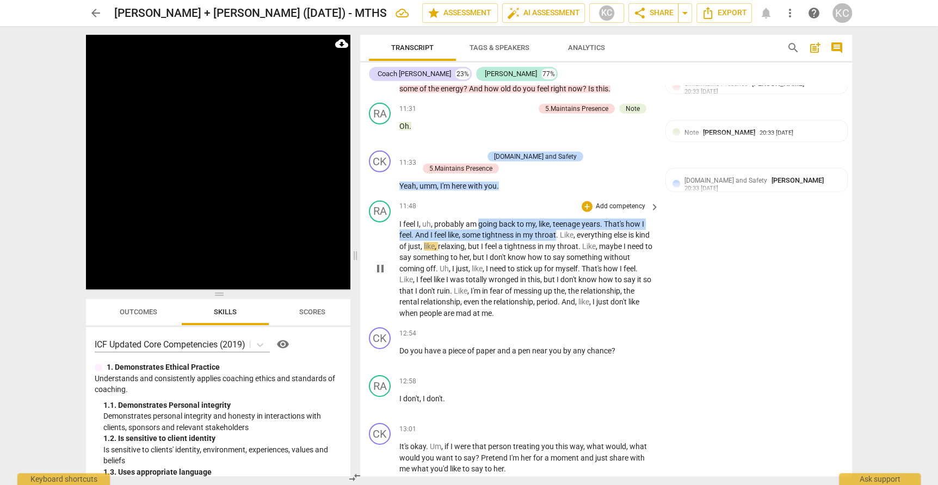
drag, startPoint x: 478, startPoint y: 201, endPoint x: 558, endPoint y: 211, distance: 80.6
click at [558, 219] on p "I feel I , uh , probably am going back to my , like , teenage years . That's ho…" at bounding box center [526, 269] width 255 height 101
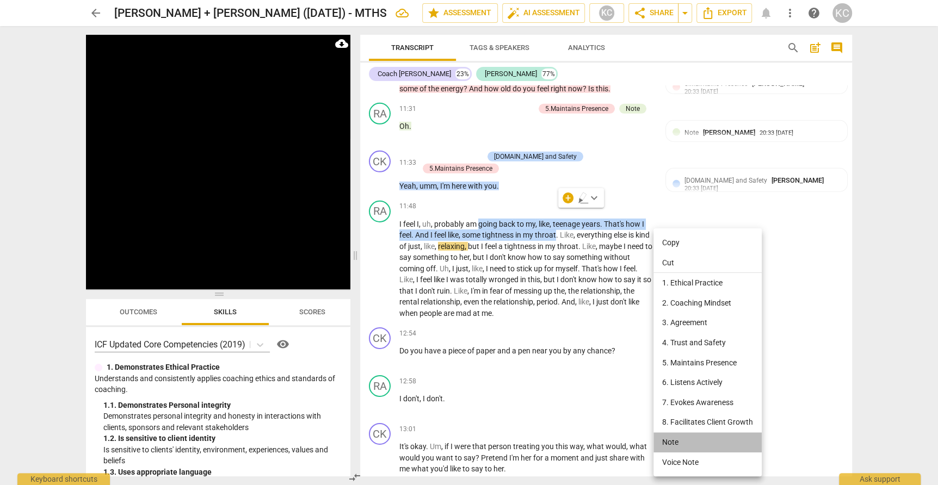
click at [667, 445] on li "Note" at bounding box center [708, 443] width 108 height 20
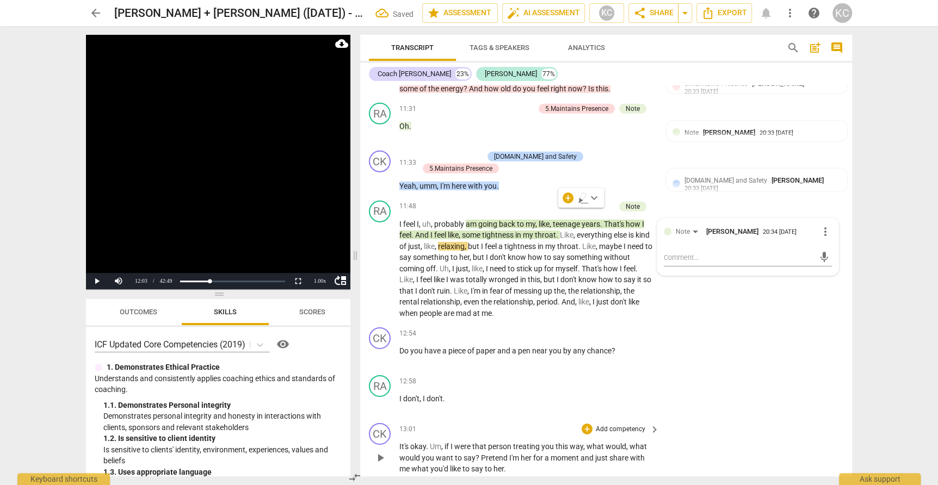
click at [783, 419] on div "CK play_arrow pause 13:01 + Add competency keyboard_arrow_right It's okay . Um …" at bounding box center [606, 449] width 492 height 60
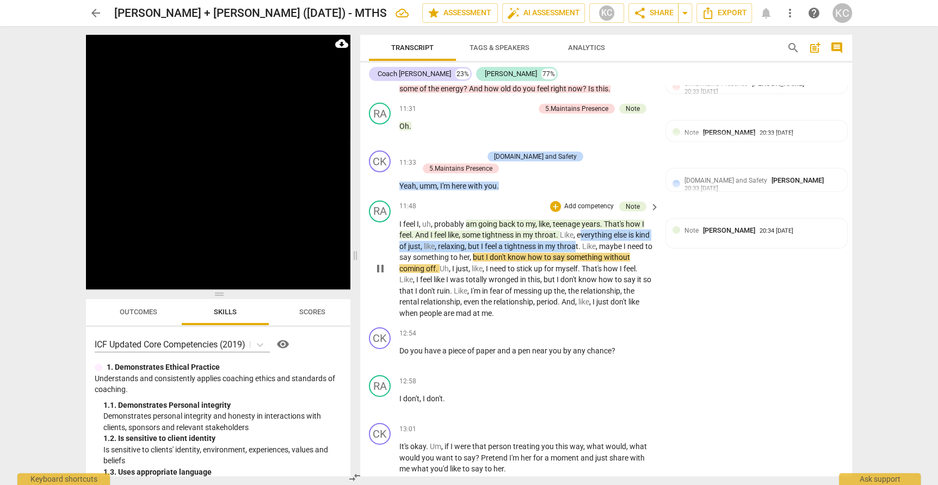
drag, startPoint x: 583, startPoint y: 212, endPoint x: 593, endPoint y: 223, distance: 14.6
click at [593, 223] on p "I feel I , uh , probably am going back to my , like , teenage years . That's ho…" at bounding box center [526, 269] width 255 height 101
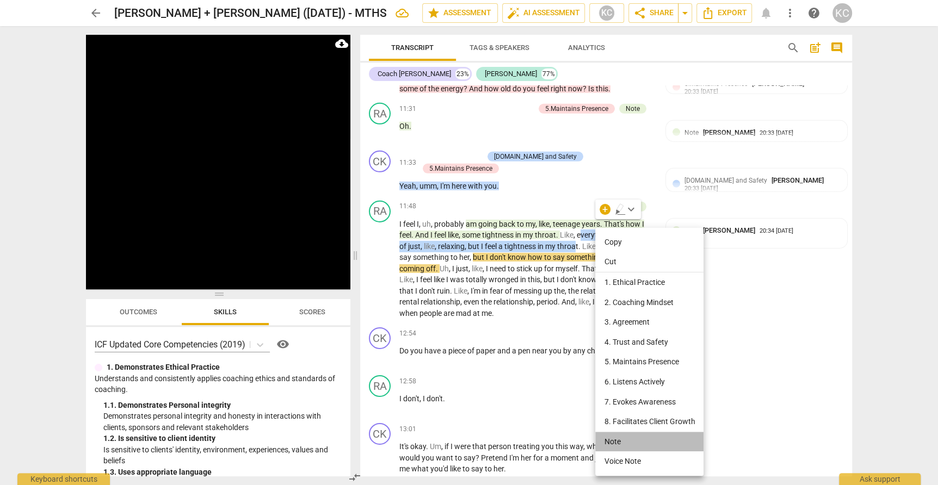
click at [628, 439] on li "Note" at bounding box center [649, 442] width 108 height 20
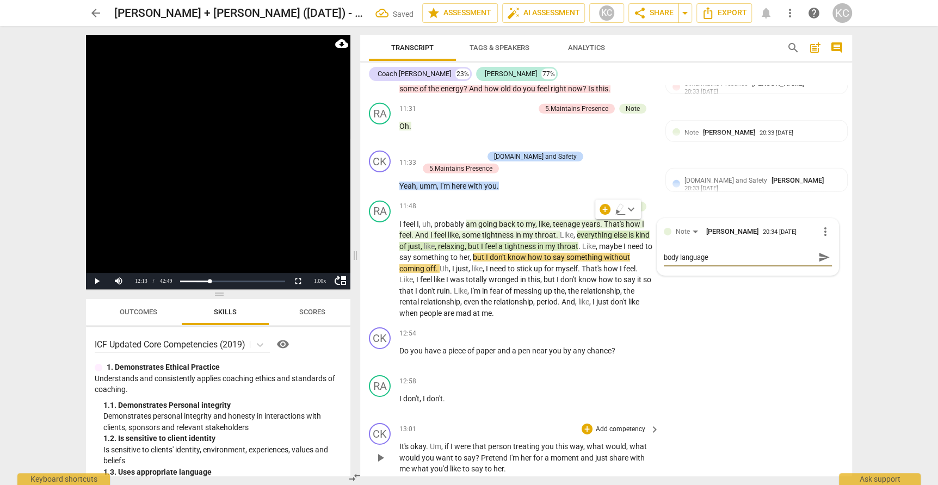
click at [772, 419] on div "CK play_arrow pause 13:01 + Add competency keyboard_arrow_right It's okay . Um …" at bounding box center [606, 449] width 492 height 60
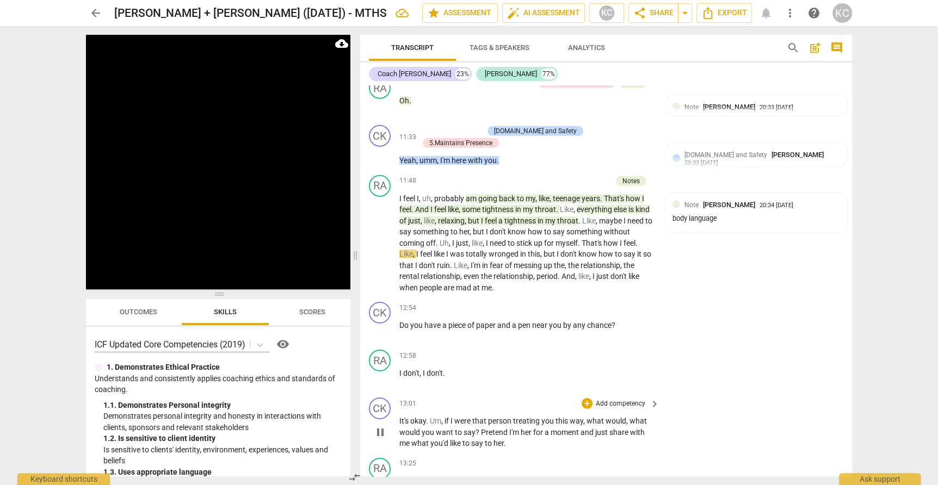
scroll to position [2648, 0]
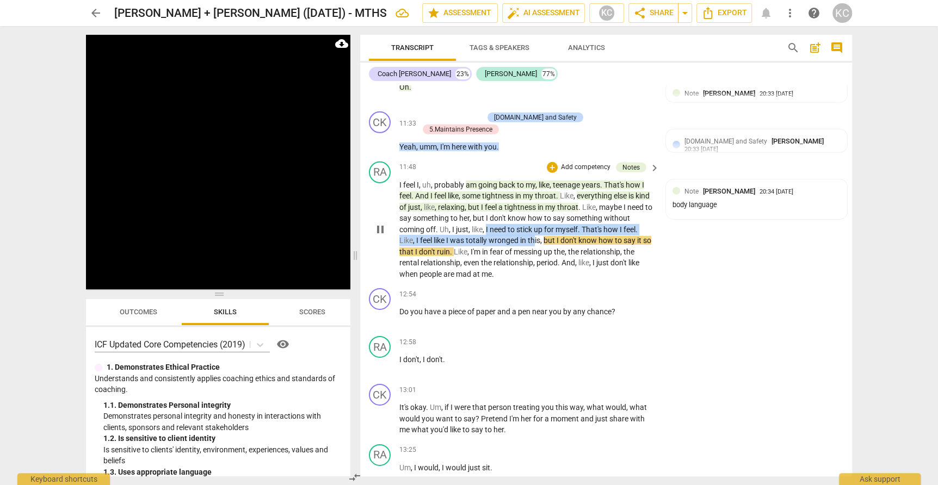
drag, startPoint x: 514, startPoint y: 206, endPoint x: 552, endPoint y: 213, distance: 38.7
click at [552, 213] on p "I feel I , uh , probably am going back to my , like , teenage years . That's ho…" at bounding box center [526, 230] width 255 height 101
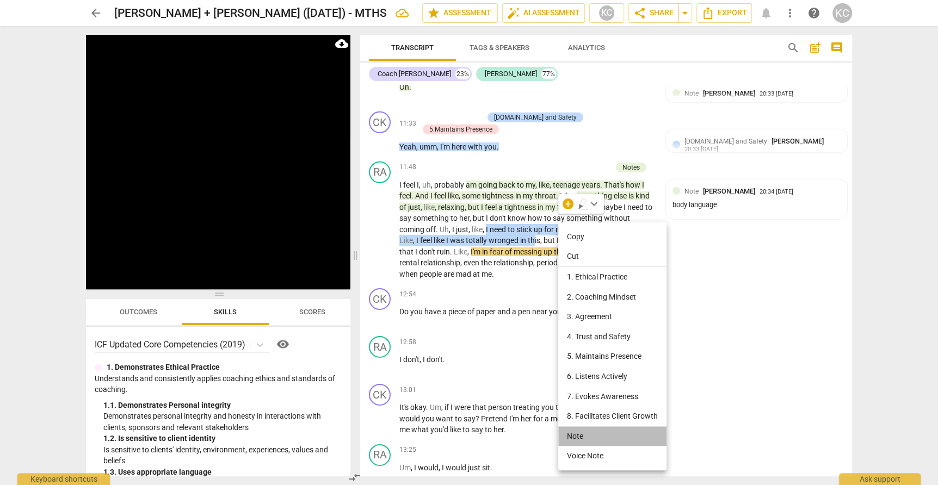
click at [578, 438] on li "Note" at bounding box center [612, 437] width 108 height 20
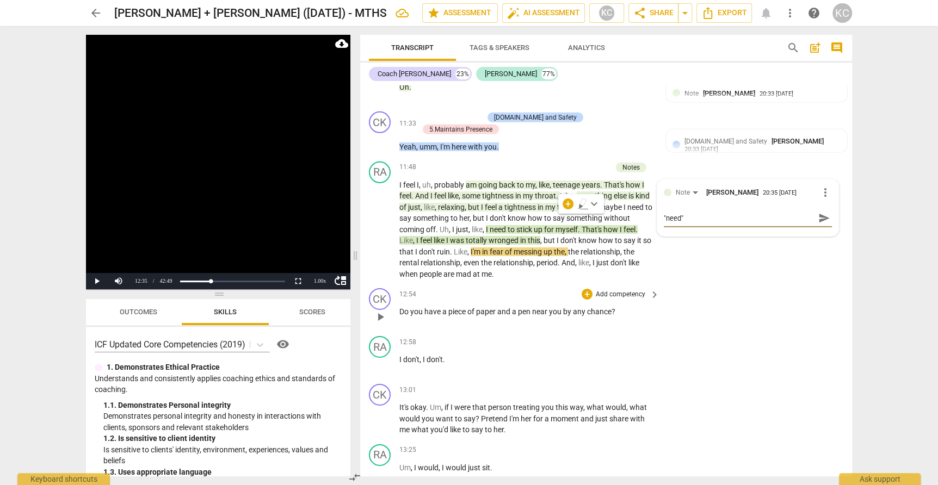
click at [742, 306] on div "CK play_arrow pause 12:54 + Add competency keyboard_arrow_right Do you have a p…" at bounding box center [606, 308] width 492 height 48
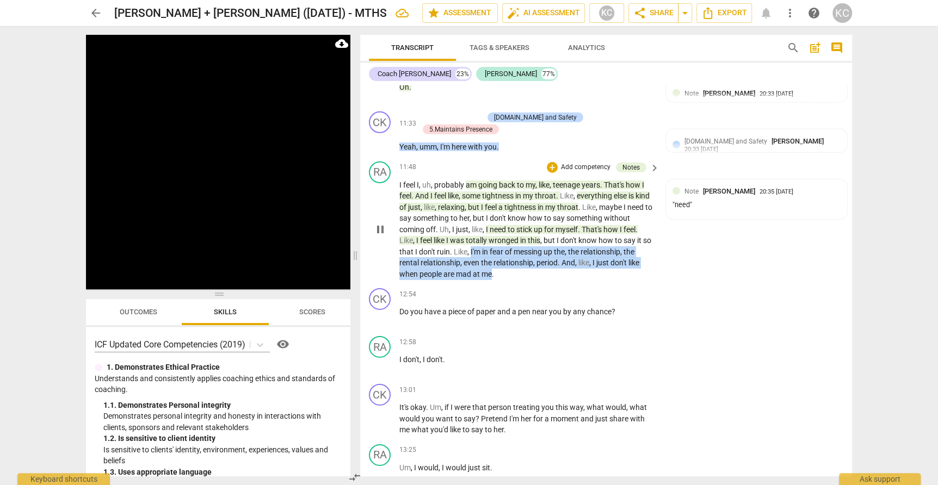
drag, startPoint x: 486, startPoint y: 230, endPoint x: 490, endPoint y: 251, distance: 21.6
click at [490, 251] on p "I feel I , uh , probably am going back to my , like , teenage years . That's ho…" at bounding box center [526, 230] width 255 height 101
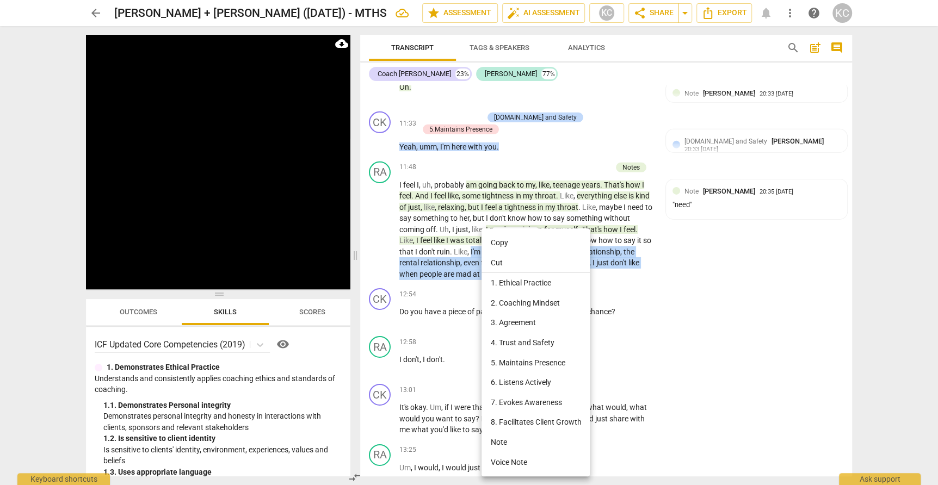
click at [507, 441] on li "Note" at bounding box center [536, 443] width 108 height 20
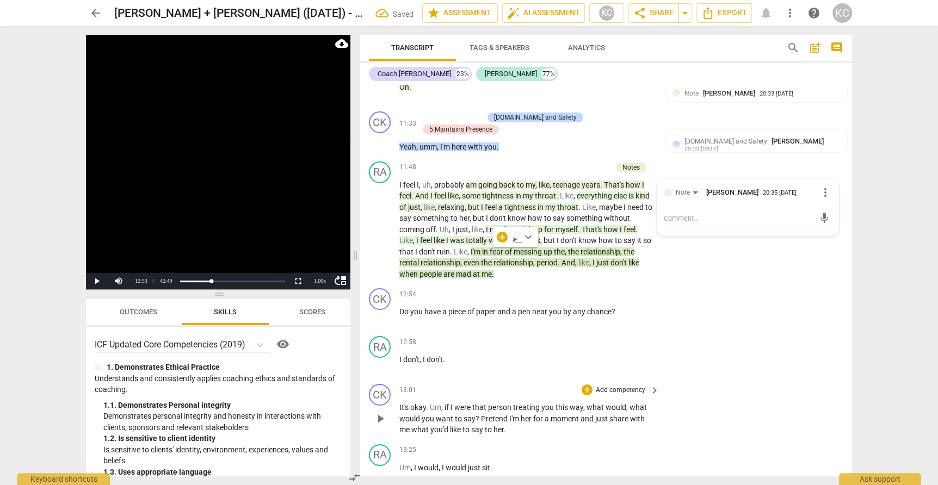
click at [749, 380] on div "CK play_arrow pause 13:01 + Add competency keyboard_arrow_right It's okay . Um …" at bounding box center [606, 410] width 492 height 60
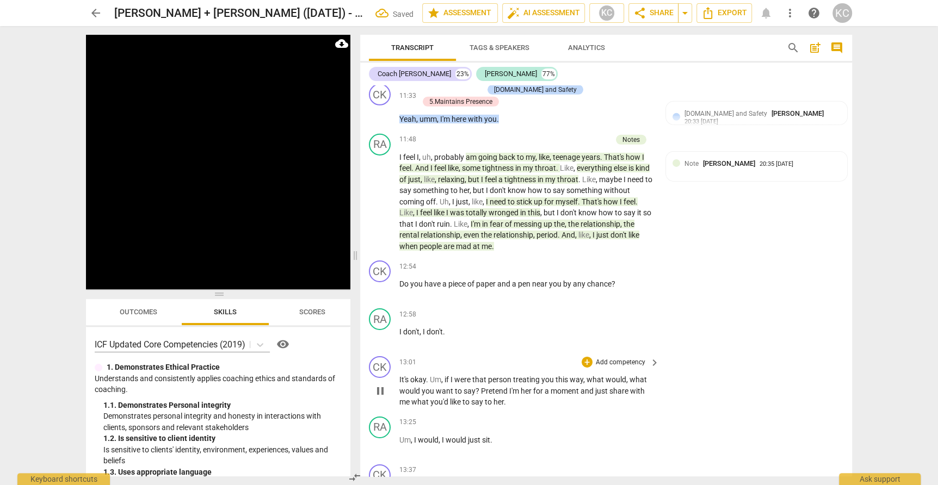
scroll to position [2689, 0]
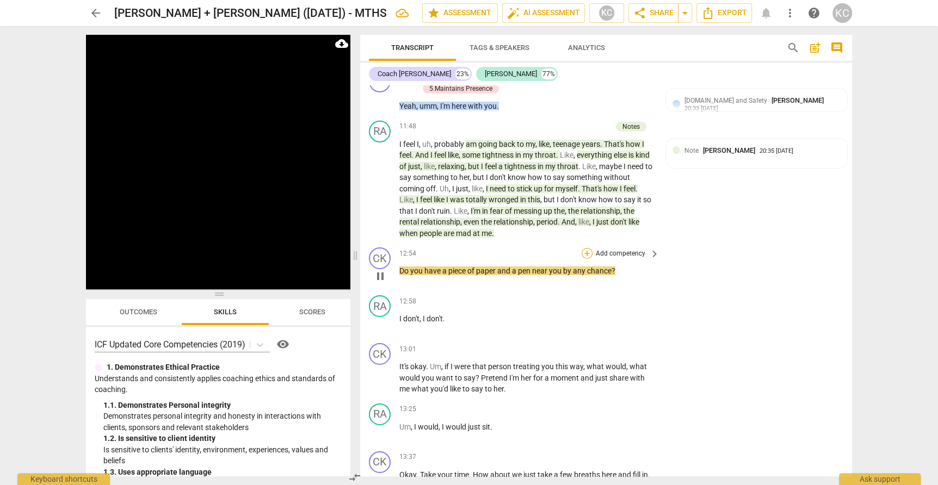
click at [588, 248] on div "+" at bounding box center [587, 253] width 11 height 11
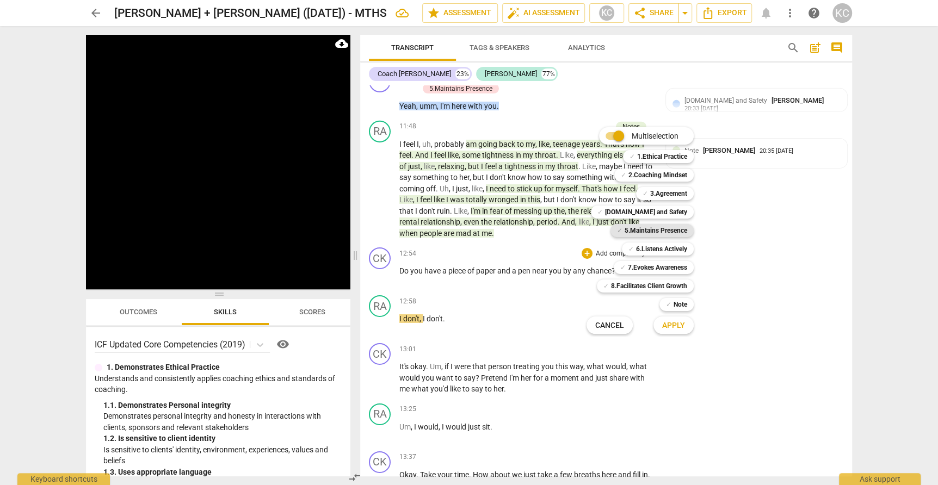
click at [625, 227] on b "5.Maintains Presence" at bounding box center [656, 230] width 63 height 13
click at [669, 329] on span "Apply" at bounding box center [673, 326] width 23 height 11
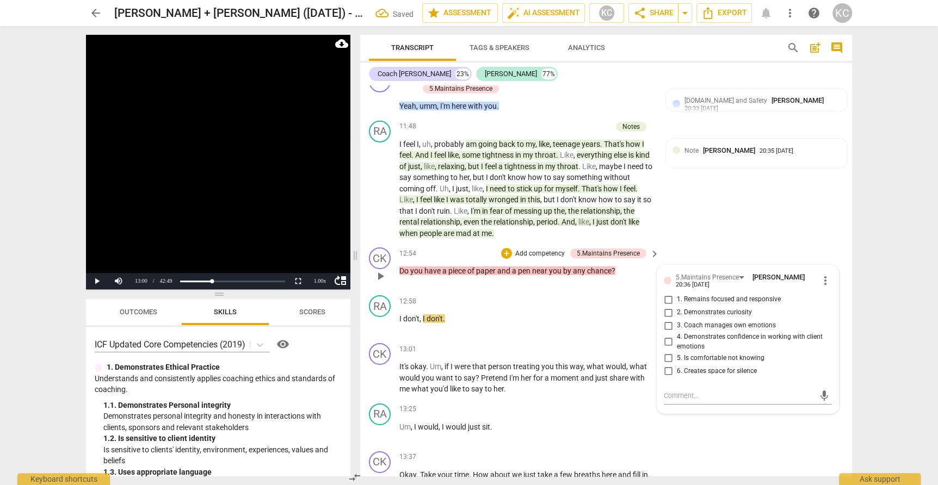
click at [668, 272] on div "5.Maintains Presence Kamal Chaballout 20:36 09-04-2025 more_vert 1. Remains foc…" at bounding box center [748, 327] width 168 height 111
click at [668, 293] on input "1. Remains focused and responsive" at bounding box center [668, 299] width 17 height 13
click at [671, 391] on textarea at bounding box center [739, 396] width 151 height 10
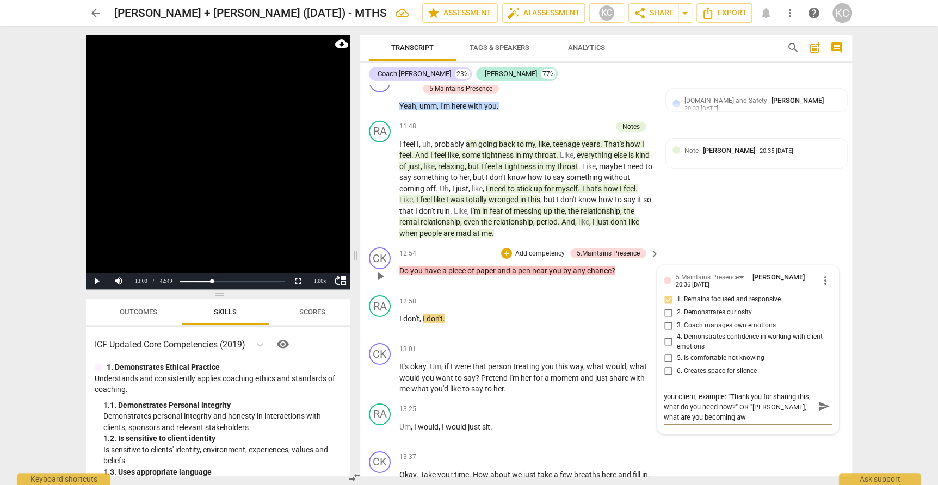
scroll to position [0, 0]
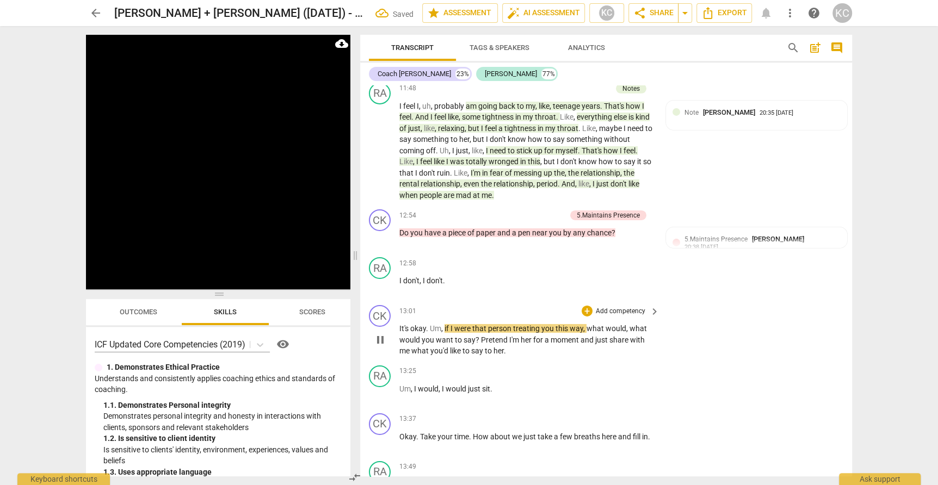
scroll to position [2733, 0]
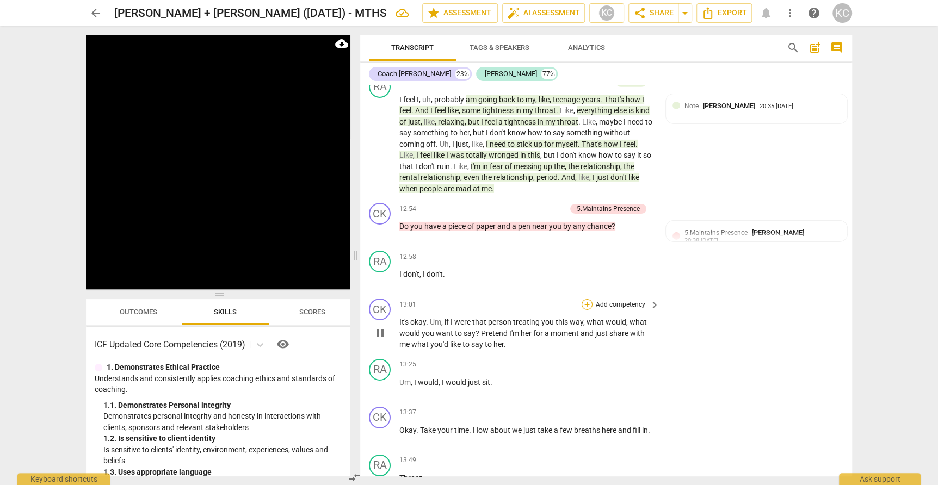
click at [588, 299] on div "+" at bounding box center [587, 304] width 11 height 11
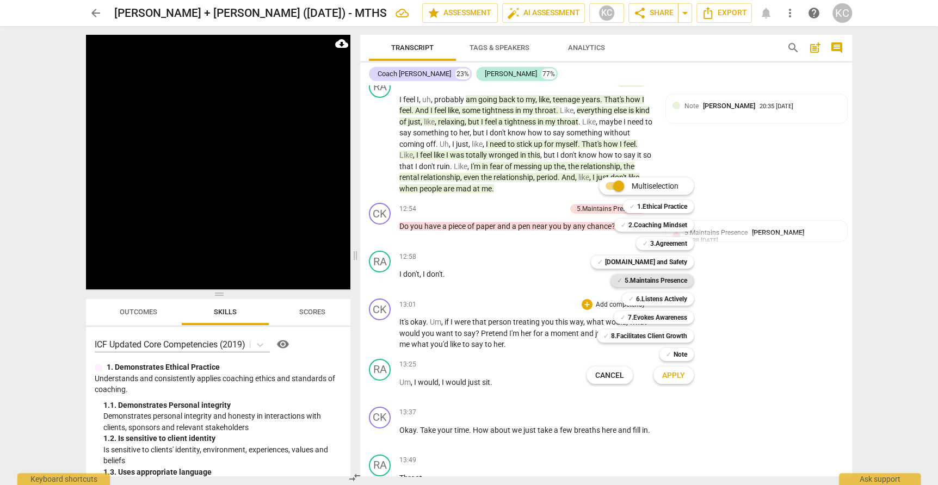
click at [625, 283] on b "5.Maintains Presence" at bounding box center [656, 280] width 63 height 13
click at [625, 317] on div "✓ 7.Evokes Awareness" at bounding box center [654, 317] width 80 height 13
click at [660, 374] on button "Apply" at bounding box center [674, 376] width 40 height 20
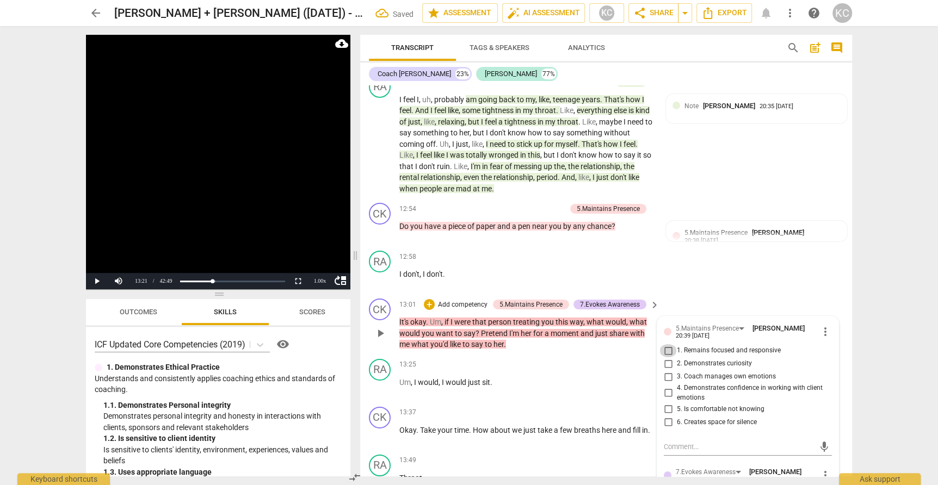
click at [668, 345] on input "1. Remains focused and responsive" at bounding box center [668, 351] width 17 height 13
click at [668, 358] on input "2. Demonstrates curiosity" at bounding box center [668, 364] width 17 height 13
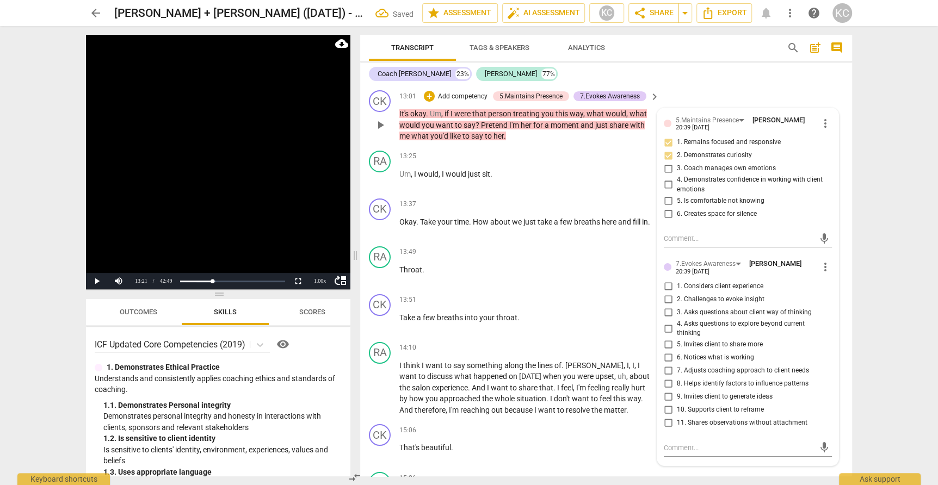
scroll to position [2943, 0]
click at [668, 321] on input "4. Asks questions to explore beyond current thinking" at bounding box center [668, 327] width 17 height 13
click at [668, 337] on input "5. Invites client to share more" at bounding box center [668, 343] width 17 height 13
click at [668, 363] on input "7. Adjusts coaching approach to client needs" at bounding box center [668, 369] width 17 height 13
click at [667, 376] on input "8. Helps identify factors to influence patterns" at bounding box center [668, 382] width 17 height 13
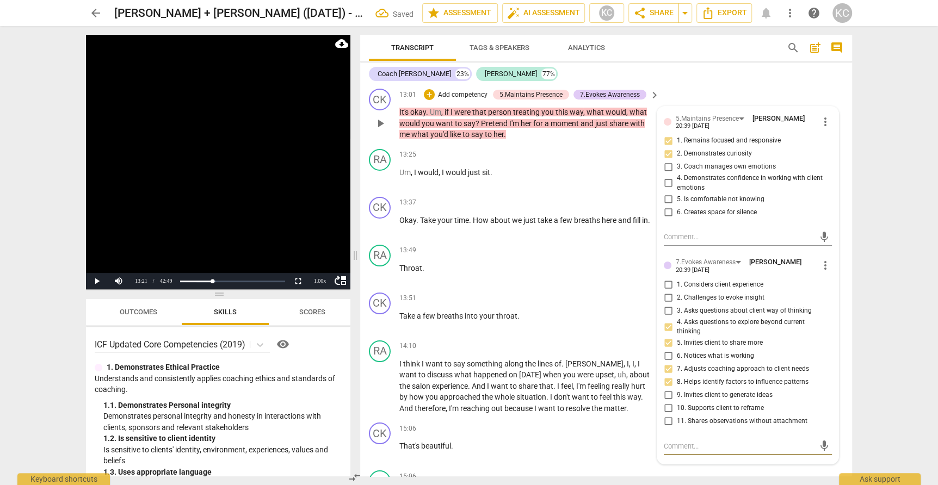
click at [674, 441] on textarea at bounding box center [739, 446] width 151 height 10
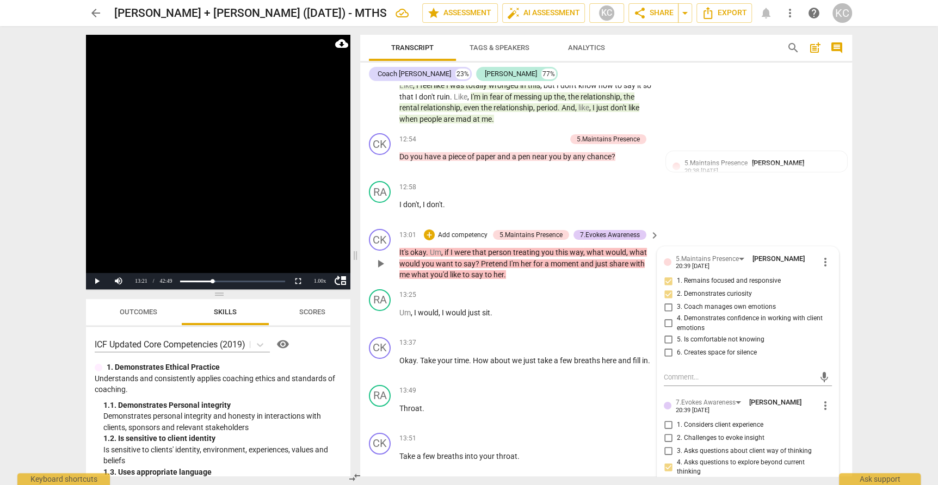
scroll to position [2804, 0]
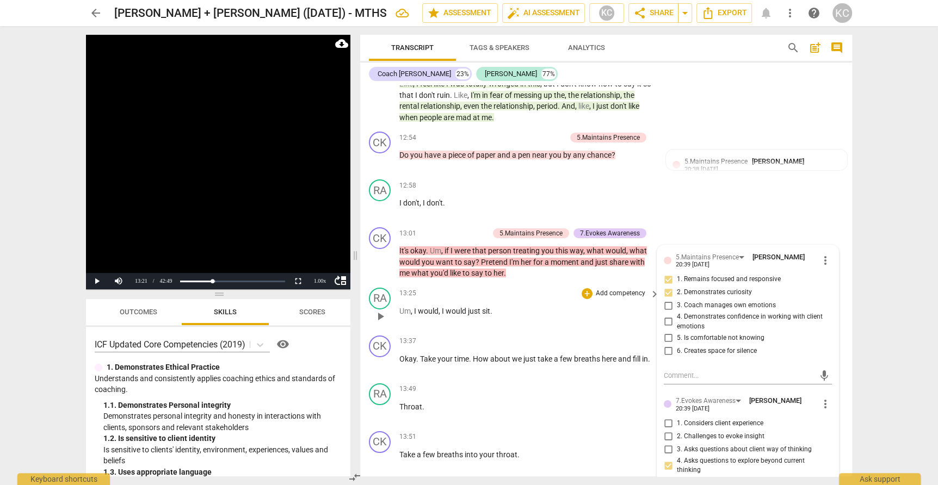
click at [519, 288] on div "13:25 + Add competency keyboard_arrow_right" at bounding box center [529, 294] width 261 height 12
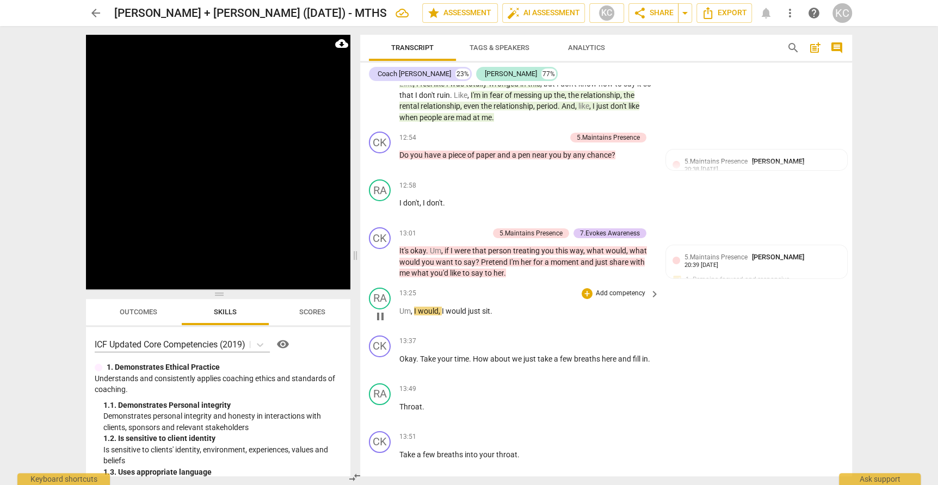
drag, startPoint x: 398, startPoint y: 287, endPoint x: 404, endPoint y: 287, distance: 6.0
click at [404, 287] on div "RA play_arrow pause 13:25 + Add competency keyboard_arrow_right Um , I would , …" at bounding box center [606, 308] width 492 height 48
click at [404, 307] on span "Um" at bounding box center [404, 311] width 11 height 9
drag, startPoint x: 410, startPoint y: 288, endPoint x: 401, endPoint y: 288, distance: 9.8
click at [401, 307] on span "Um" at bounding box center [404, 311] width 11 height 9
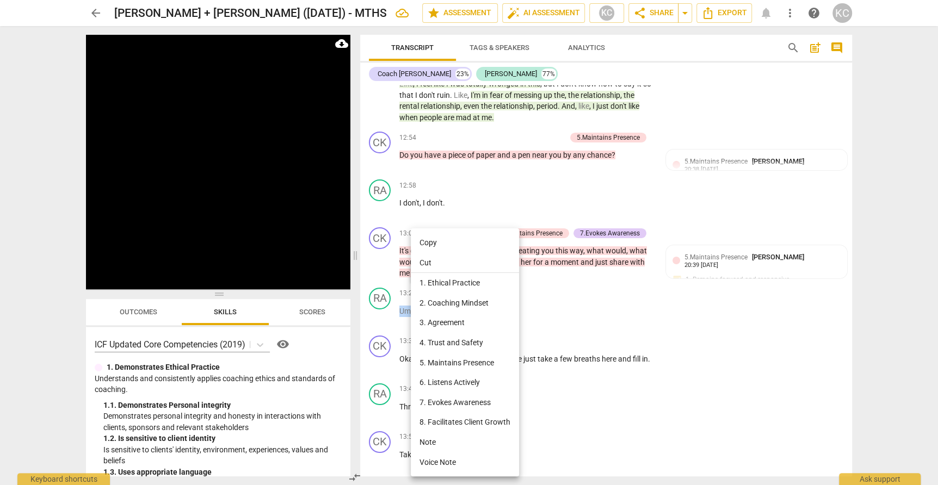
click at [428, 445] on li "Note" at bounding box center [465, 443] width 108 height 20
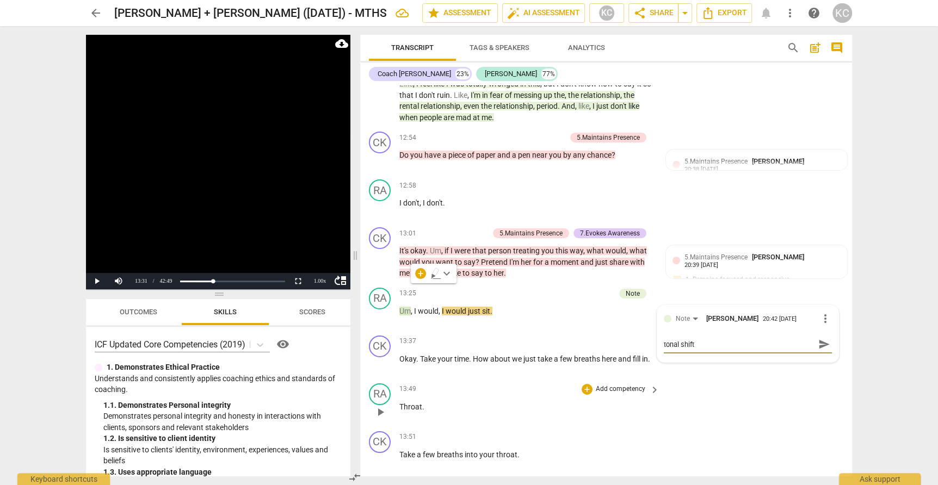
click at [776, 385] on div "RA play_arrow pause 13:49 + Add competency keyboard_arrow_right Throat ." at bounding box center [606, 403] width 492 height 48
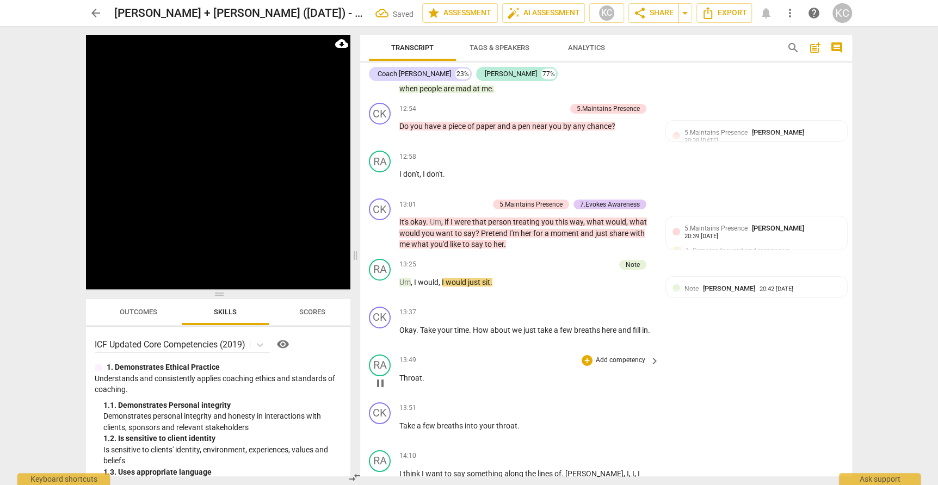
scroll to position [2835, 0]
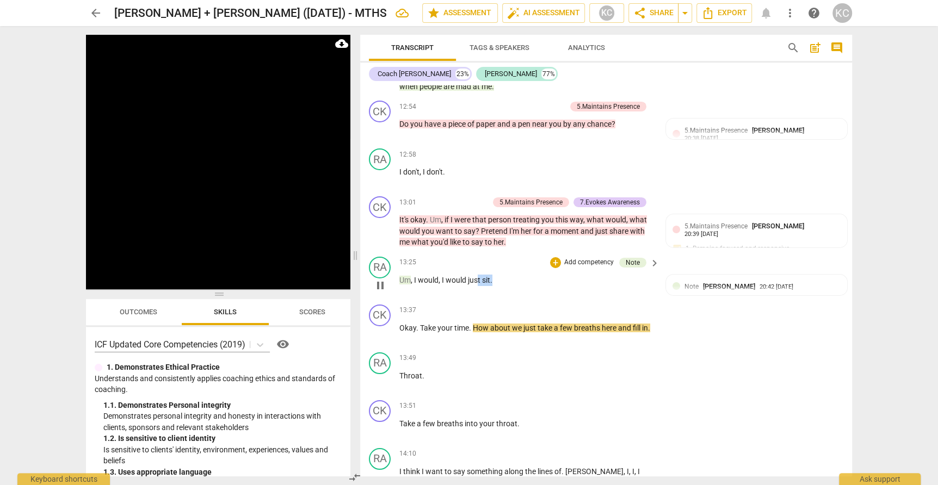
drag, startPoint x: 492, startPoint y: 253, endPoint x: 477, endPoint y: 253, distance: 14.7
click at [477, 275] on p "Um , I would , I would just sit ." at bounding box center [526, 280] width 255 height 11
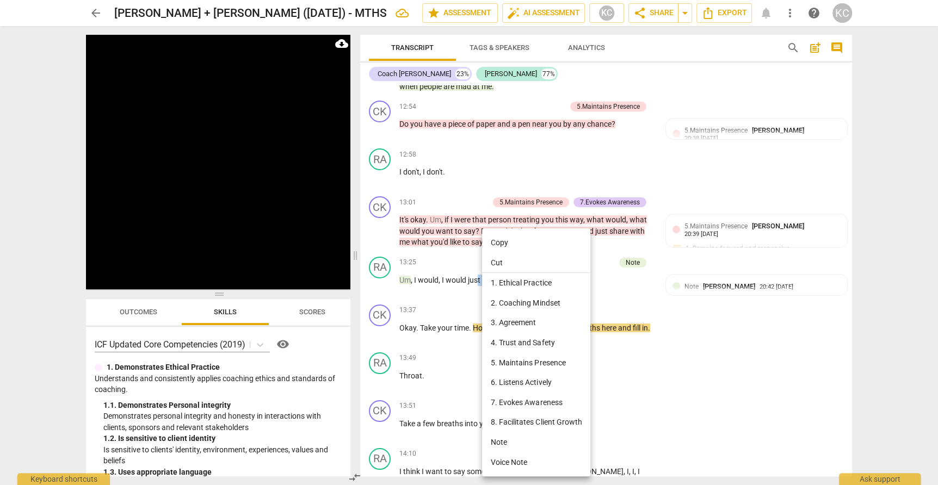
click at [501, 446] on li "Note" at bounding box center [536, 443] width 108 height 20
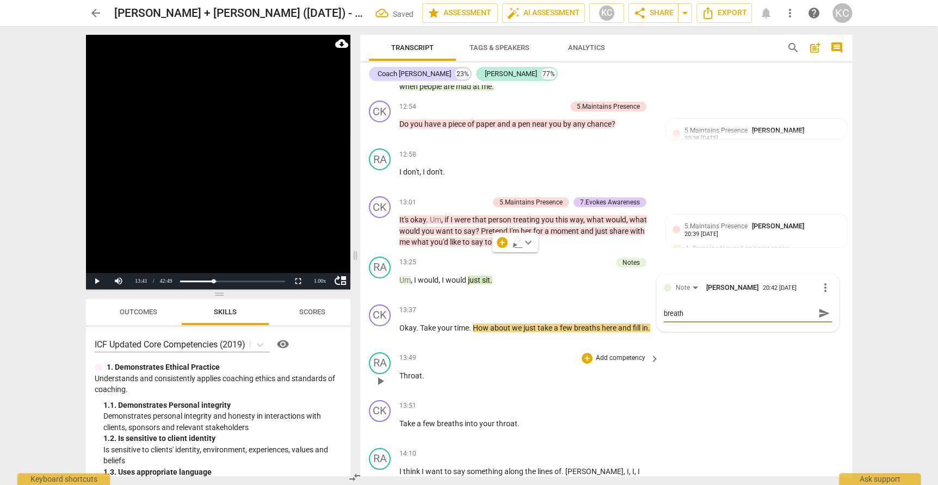
click at [808, 366] on div "RA play_arrow pause 13:49 + Add competency keyboard_arrow_right Throat ." at bounding box center [606, 372] width 492 height 48
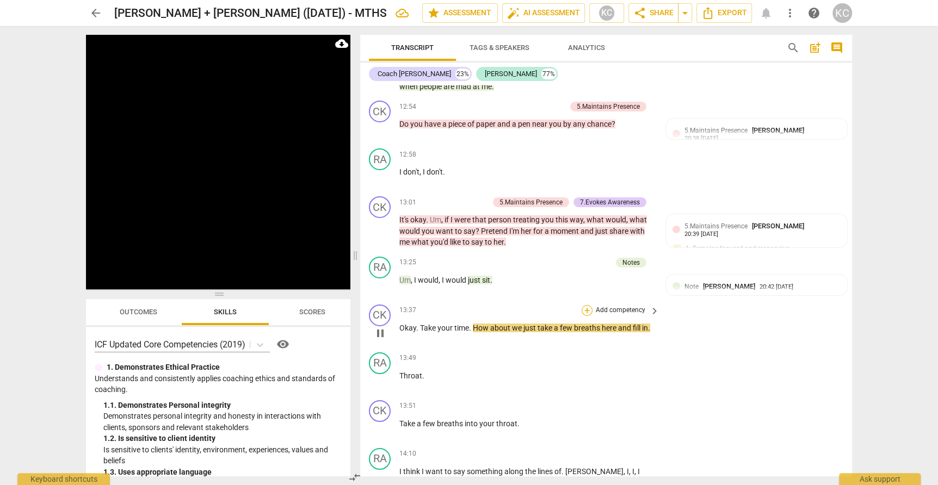
click at [588, 305] on div "+" at bounding box center [587, 310] width 11 height 11
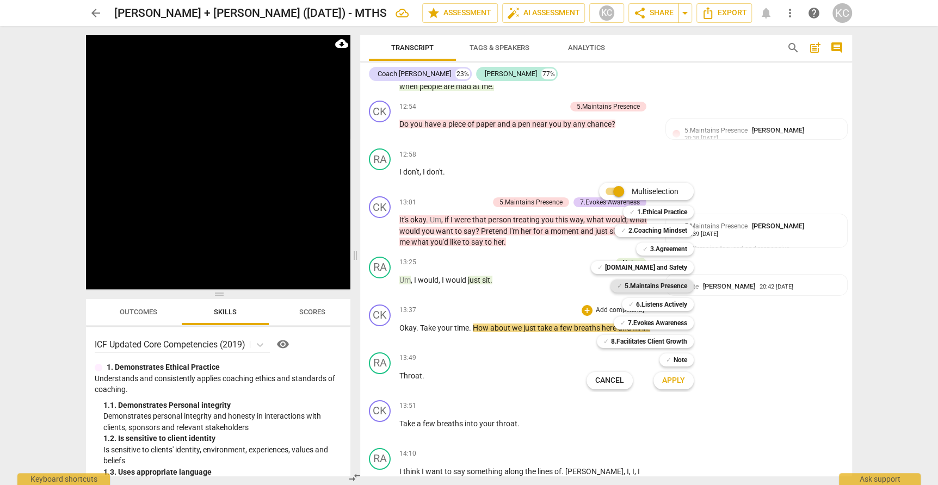
click at [626, 288] on b "5.Maintains Presence" at bounding box center [656, 286] width 63 height 13
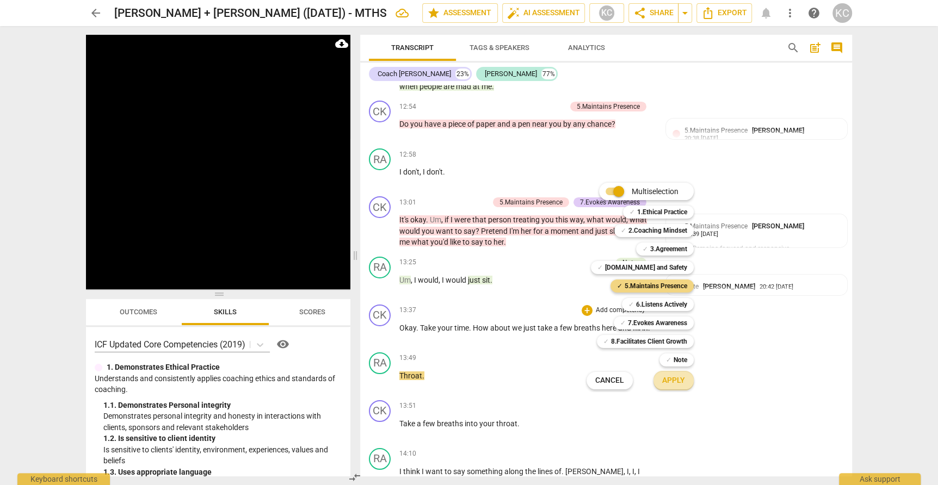
click at [667, 377] on span "Apply" at bounding box center [673, 381] width 23 height 11
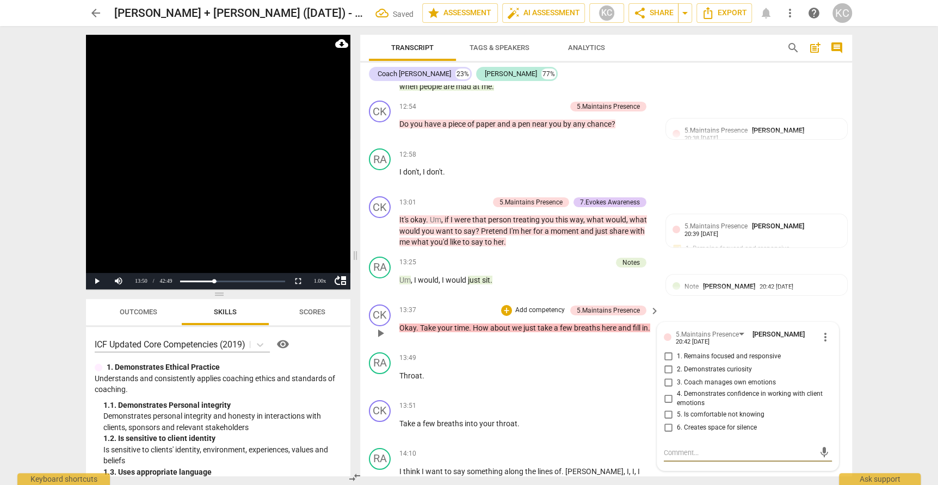
click at [827, 331] on span "more_vert" at bounding box center [825, 337] width 13 height 13
click at [832, 332] on li "Delete" at bounding box center [838, 333] width 38 height 21
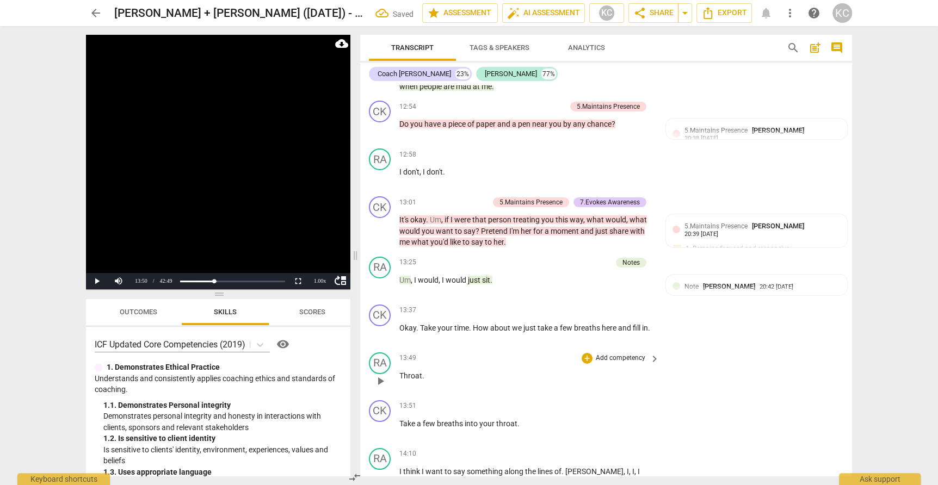
click at [400, 372] on span "Throat" at bounding box center [410, 376] width 23 height 9
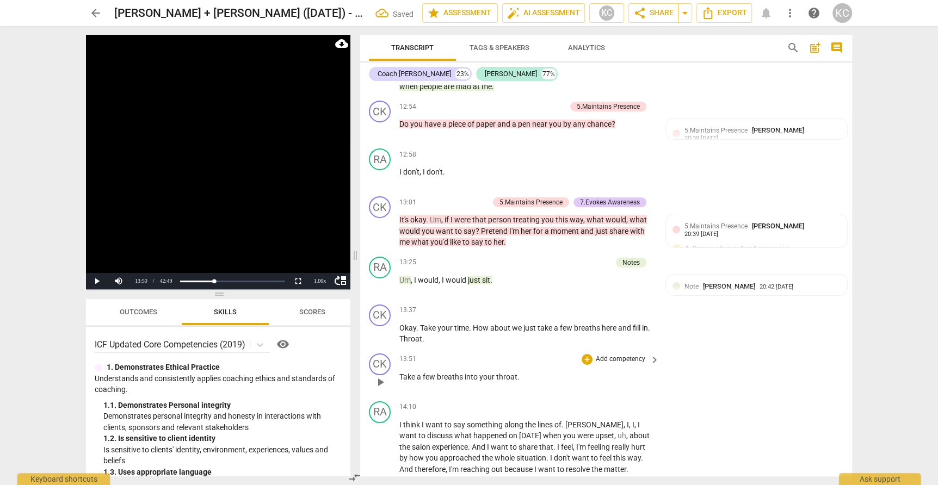
click at [402, 373] on span "Take" at bounding box center [407, 377] width 17 height 9
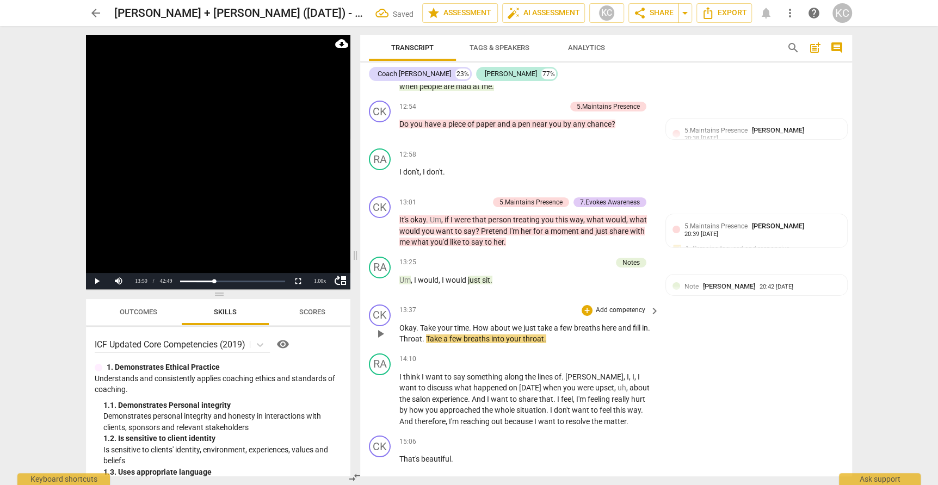
click at [378, 328] on span "play_arrow" at bounding box center [380, 334] width 13 height 13
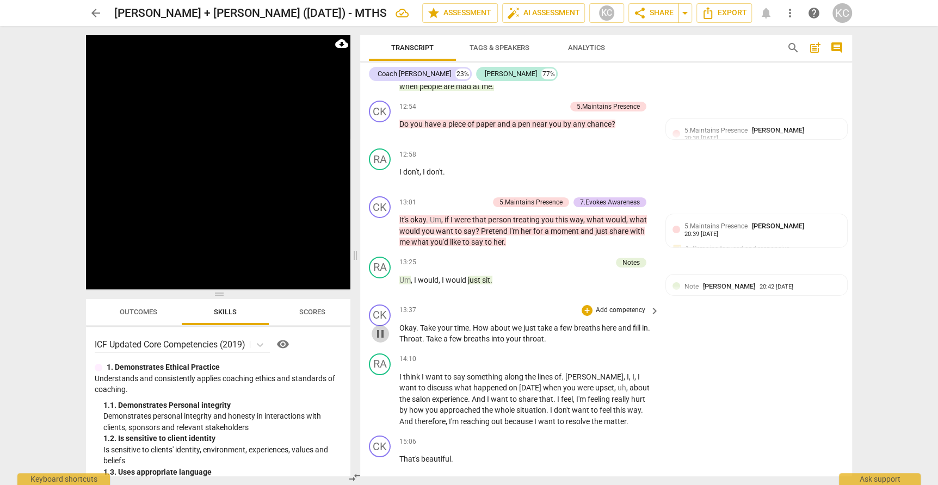
click at [380, 328] on span "pause" at bounding box center [380, 334] width 13 height 13
click at [585, 305] on div "+" at bounding box center [587, 310] width 11 height 11
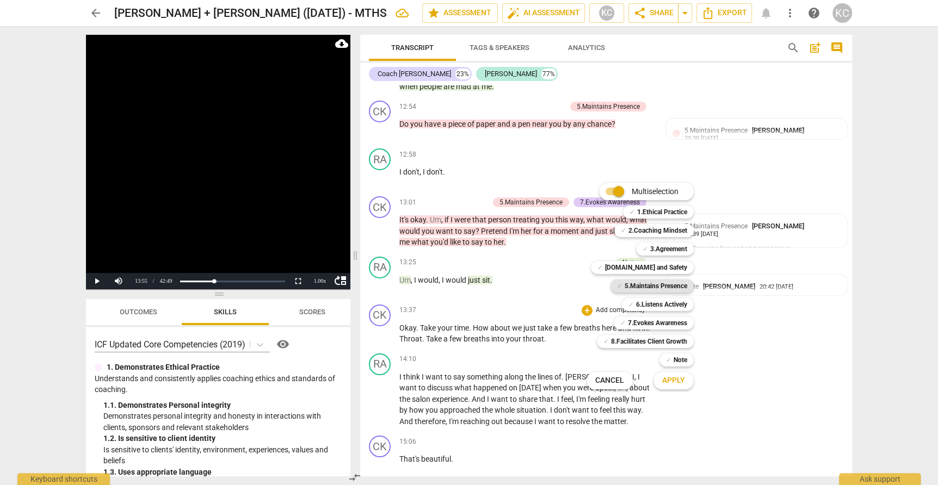
click at [641, 288] on b "5.Maintains Presence" at bounding box center [656, 286] width 63 height 13
click at [673, 385] on span "Apply" at bounding box center [673, 381] width 23 height 11
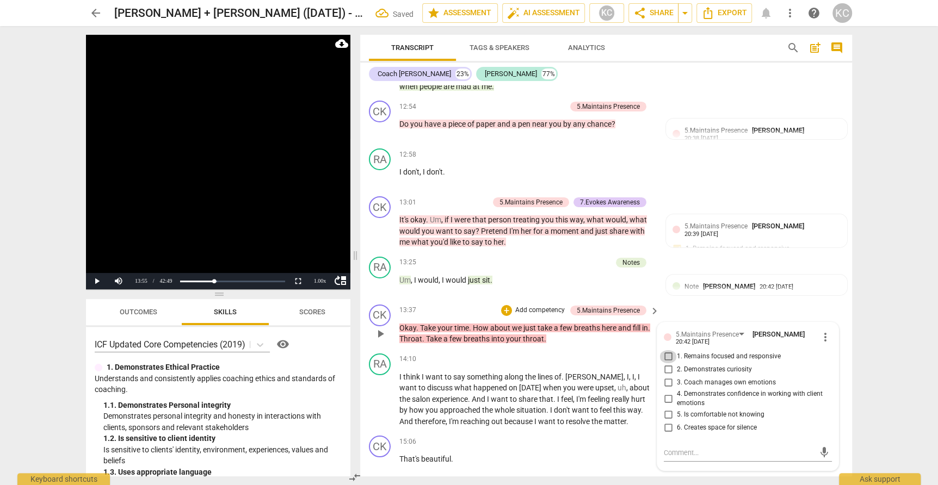
click at [670, 350] on input "1. Remains focused and responsive" at bounding box center [668, 356] width 17 height 13
click at [669, 448] on textarea at bounding box center [739, 453] width 151 height 10
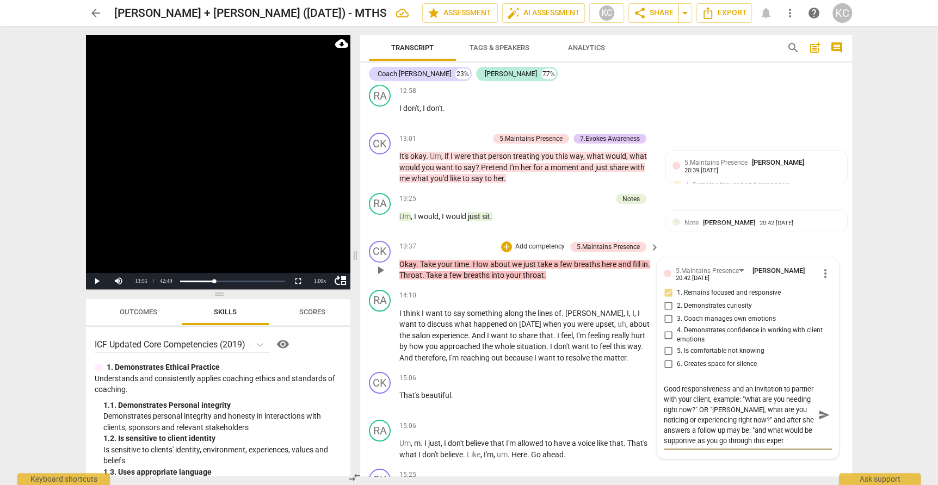
scroll to position [9, 0]
click at [729, 468] on div "CK play_arrow pause 15:25 + Add competency keyboard_arrow_right Oh , go ahead ." at bounding box center [606, 489] width 492 height 48
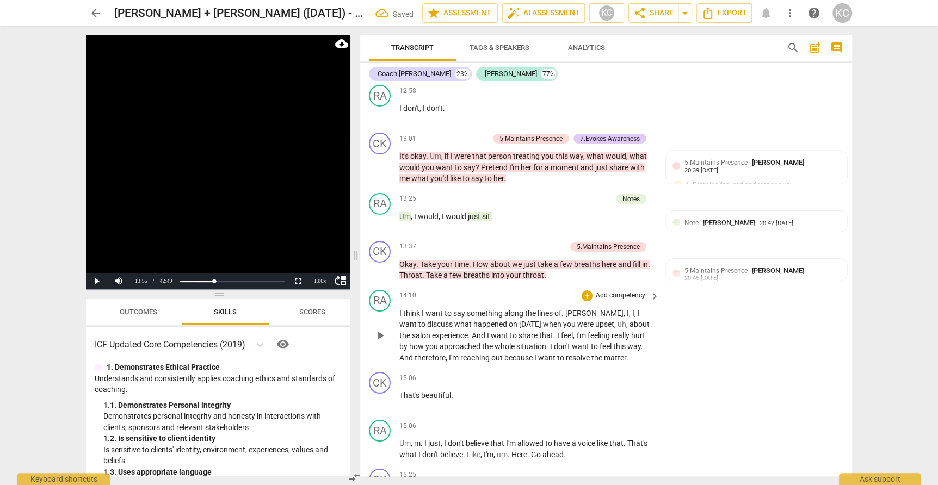
click at [382, 329] on span "play_arrow" at bounding box center [380, 335] width 13 height 13
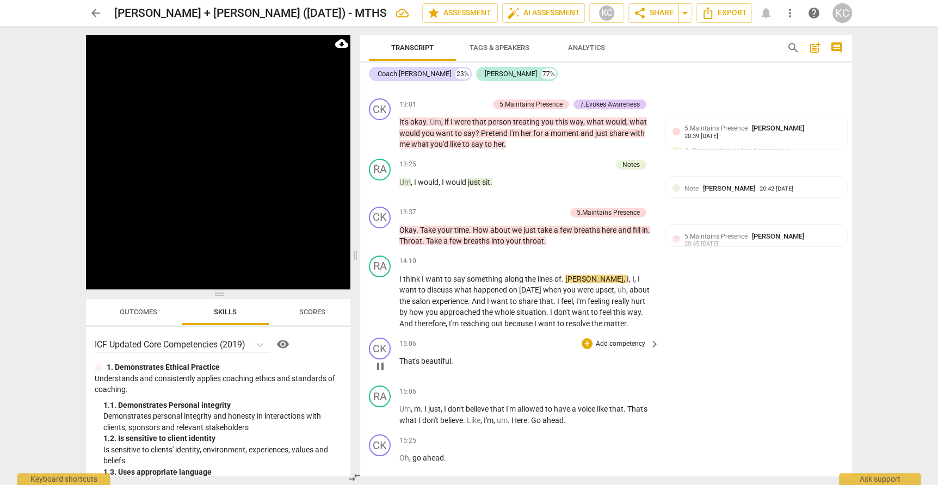
scroll to position [2937, 0]
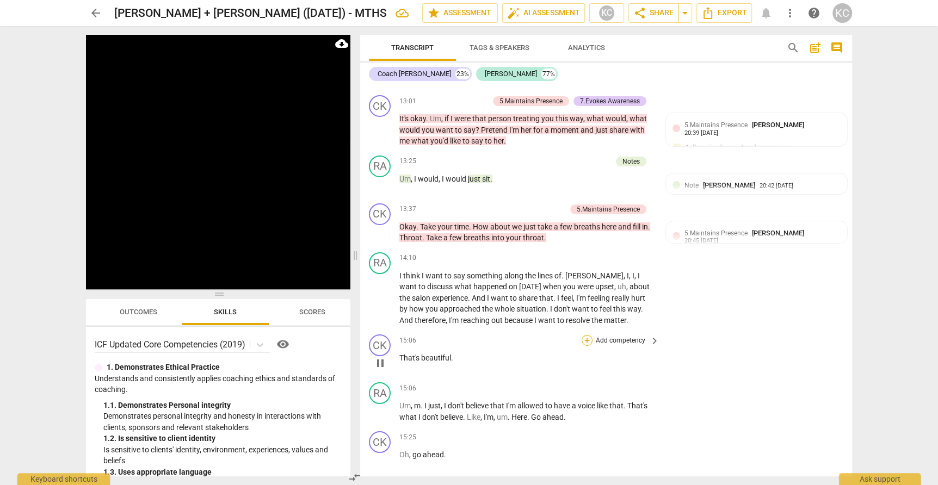
click at [586, 335] on div "+" at bounding box center [587, 340] width 11 height 11
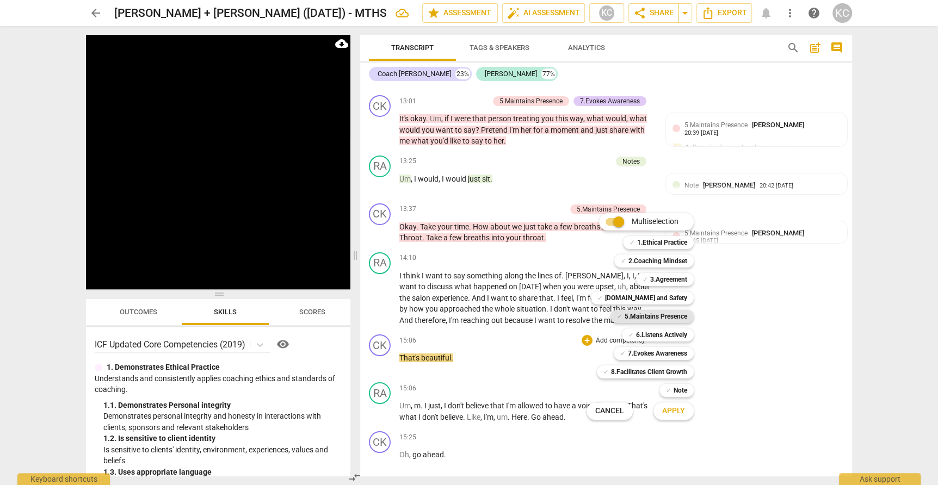
click at [633, 321] on b "5.Maintains Presence" at bounding box center [656, 316] width 63 height 13
click at [636, 304] on b "[DOMAIN_NAME] and Safety" at bounding box center [646, 298] width 82 height 13
click at [666, 415] on span "Apply" at bounding box center [673, 411] width 23 height 11
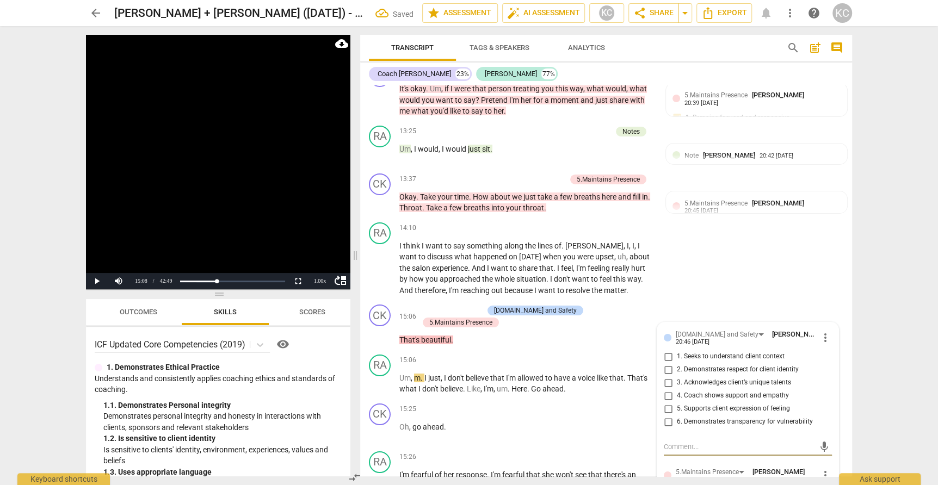
scroll to position [2978, 0]
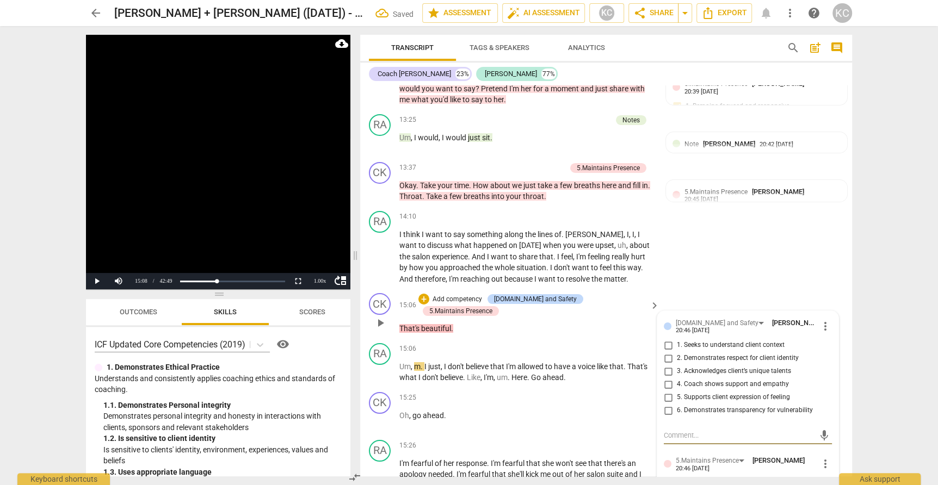
click at [666, 378] on input "4. Coach shows support and empathy" at bounding box center [668, 384] width 17 height 13
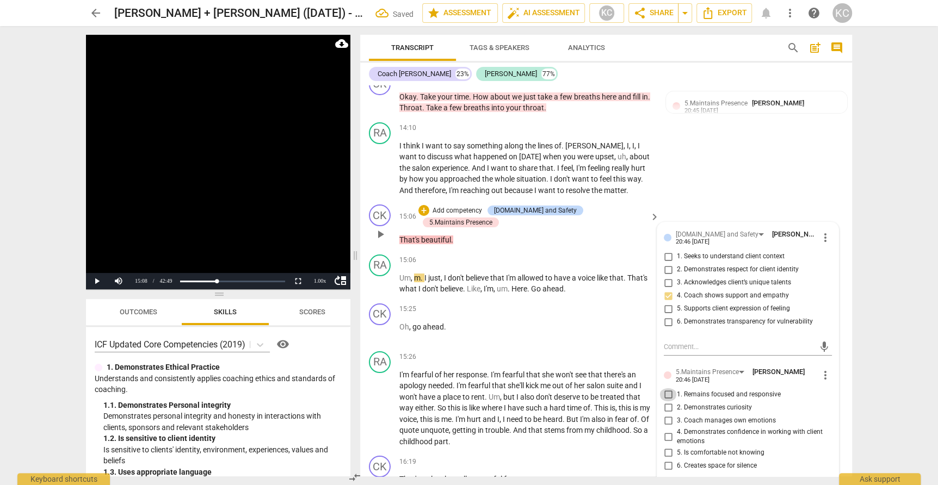
click at [667, 389] on input "1. Remains focused and responsive" at bounding box center [668, 395] width 17 height 13
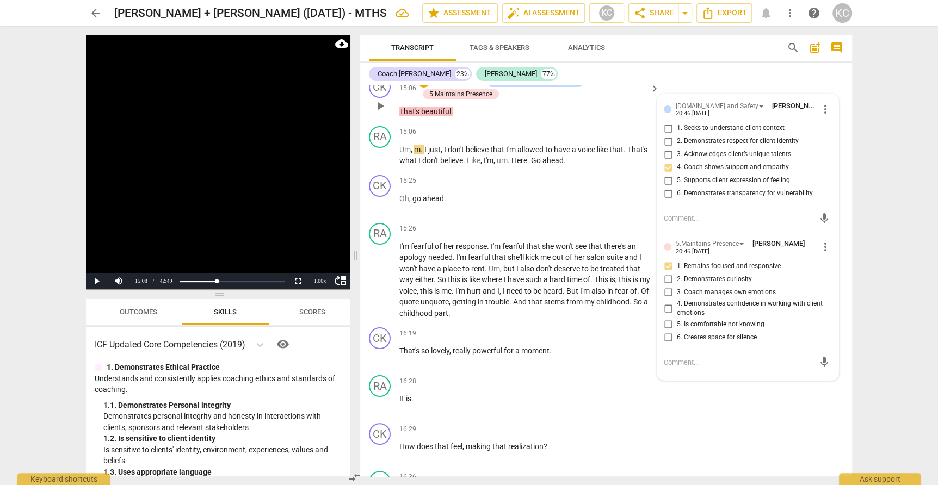
scroll to position [3199, 0]
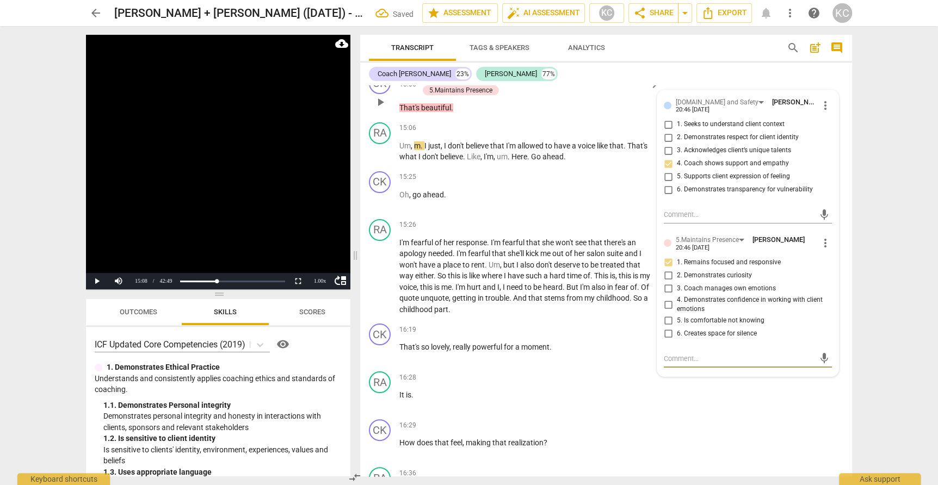
click at [669, 354] on textarea at bounding box center [739, 359] width 151 height 10
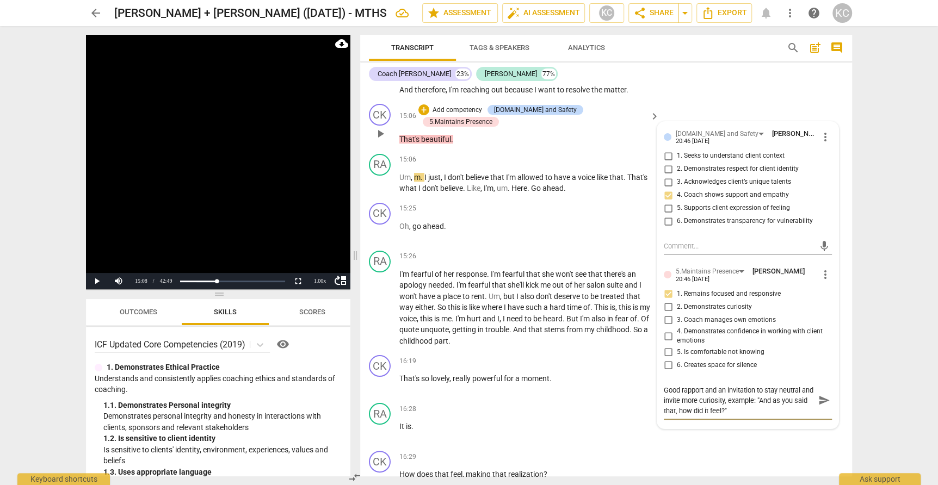
scroll to position [3169, 0]
click at [785, 447] on div "CK play_arrow pause 16:29 + Add competency keyboard_arrow_right How does that f…" at bounding box center [606, 469] width 492 height 48
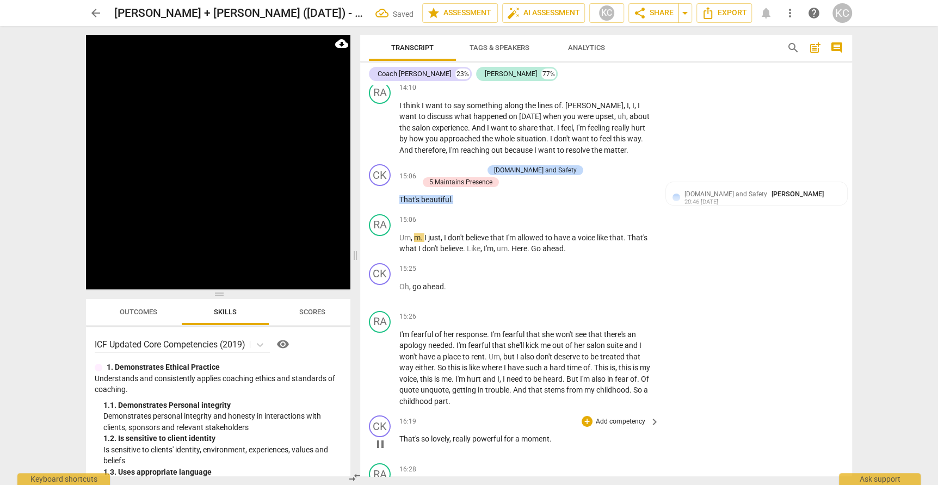
scroll to position [3083, 0]
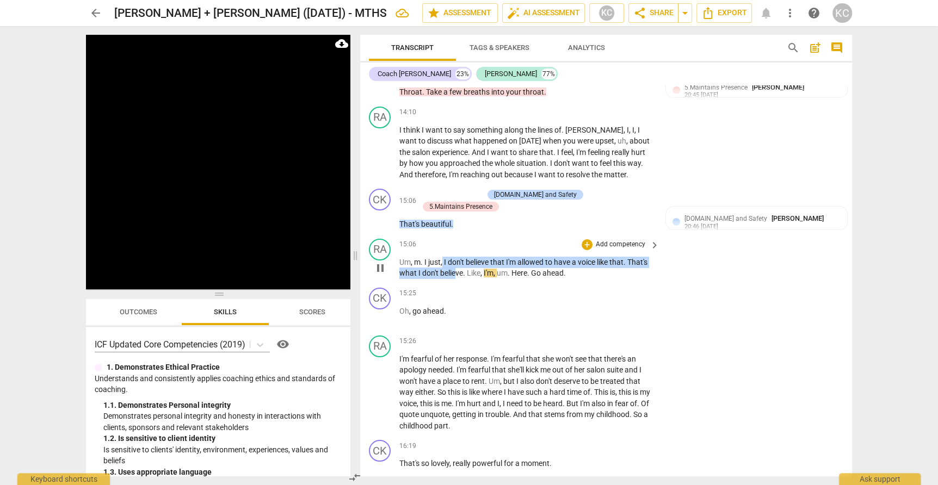
drag, startPoint x: 443, startPoint y: 235, endPoint x: 454, endPoint y: 243, distance: 13.7
click at [454, 257] on p "Um , m . I just , I don't believe that I'm allowed to have a voice like that . …" at bounding box center [526, 268] width 255 height 22
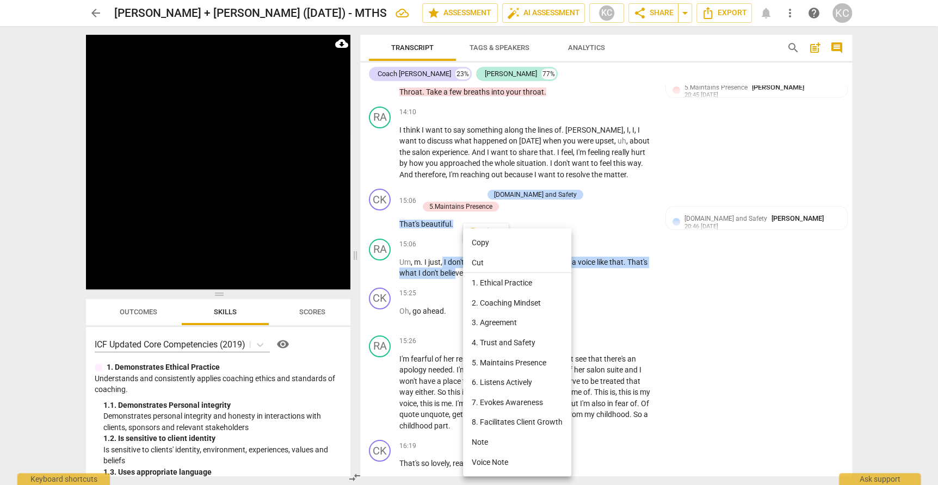
click at [479, 435] on li "Note" at bounding box center [517, 443] width 108 height 20
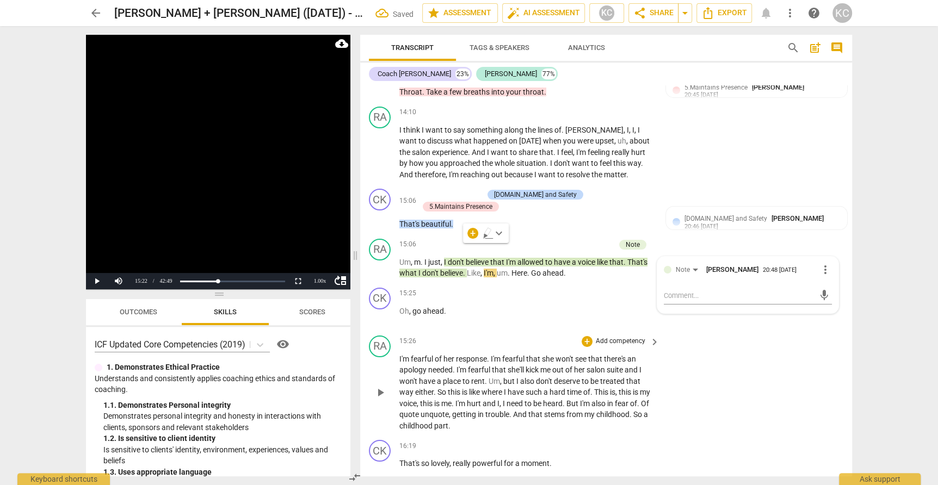
click at [755, 396] on div "RA play_arrow pause 15:26 + Add competency keyboard_arrow_right I'm fearful of …" at bounding box center [606, 383] width 492 height 105
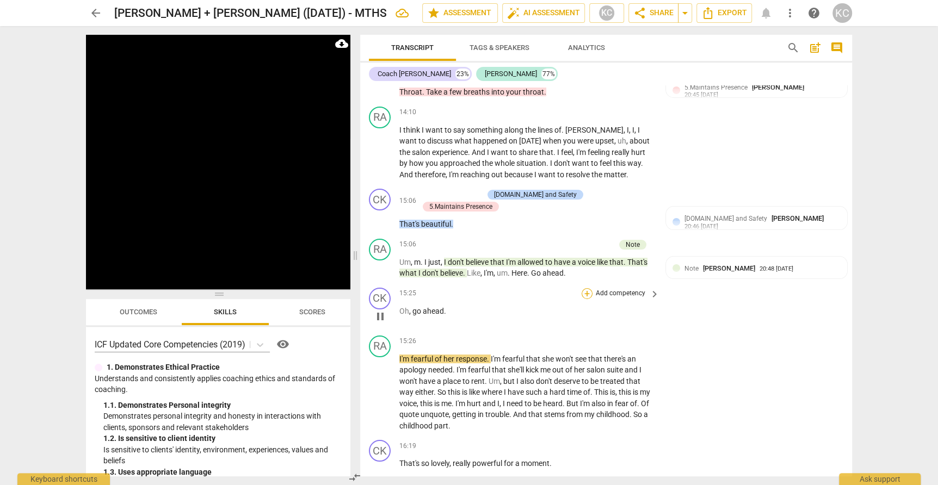
click at [586, 288] on div "+" at bounding box center [587, 293] width 11 height 11
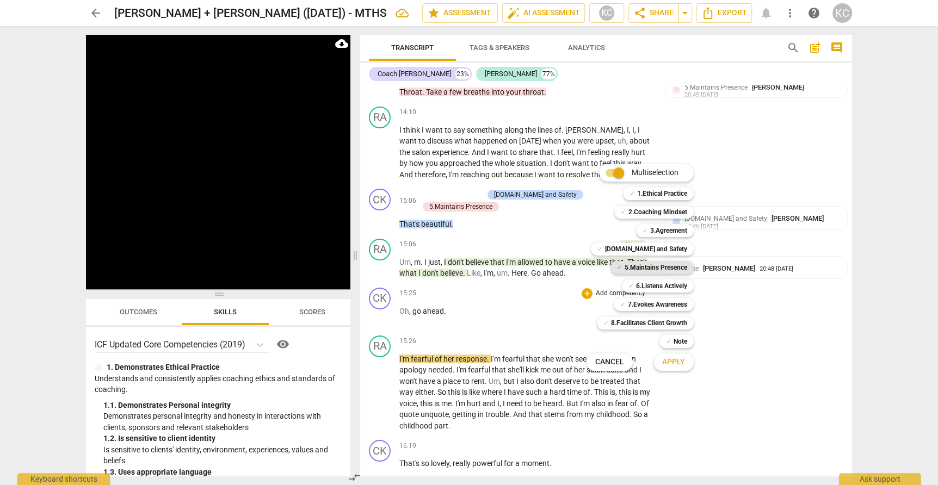
click at [625, 267] on b "5.Maintains Presence" at bounding box center [656, 267] width 63 height 13
click at [675, 368] on button "Apply" at bounding box center [674, 363] width 40 height 20
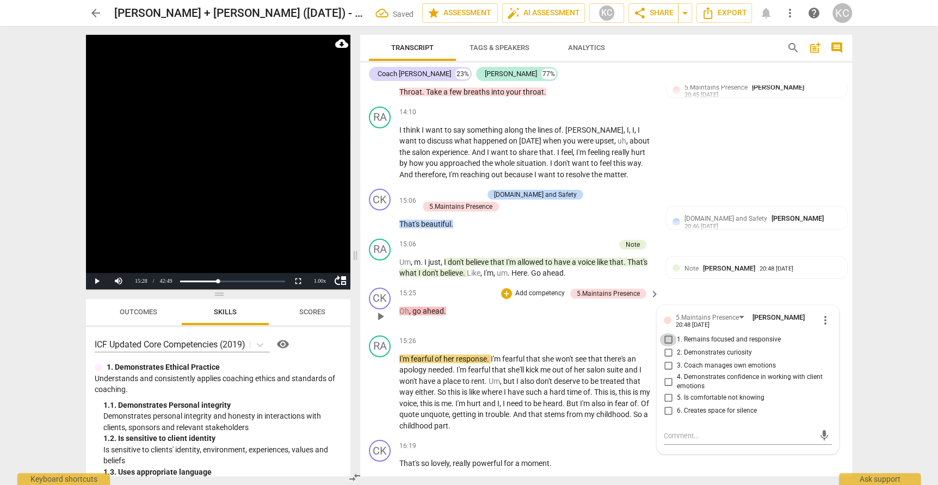
click at [666, 334] on input "1. Remains focused and responsive" at bounding box center [668, 340] width 17 height 13
click at [675, 431] on textarea at bounding box center [739, 436] width 151 height 10
click at [719, 444] on div "CK play_arrow pause 16:19 + Add competency keyboard_arrow_right That's so lovel…" at bounding box center [606, 460] width 492 height 48
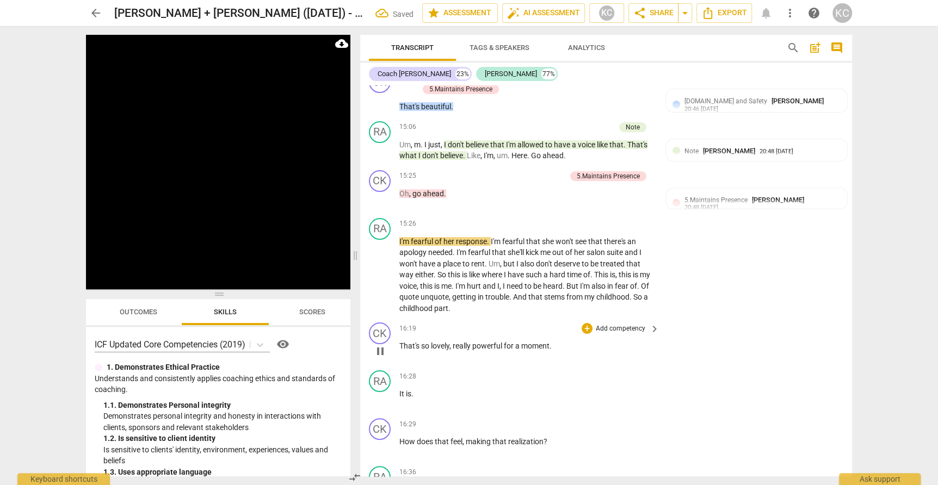
scroll to position [3204, 0]
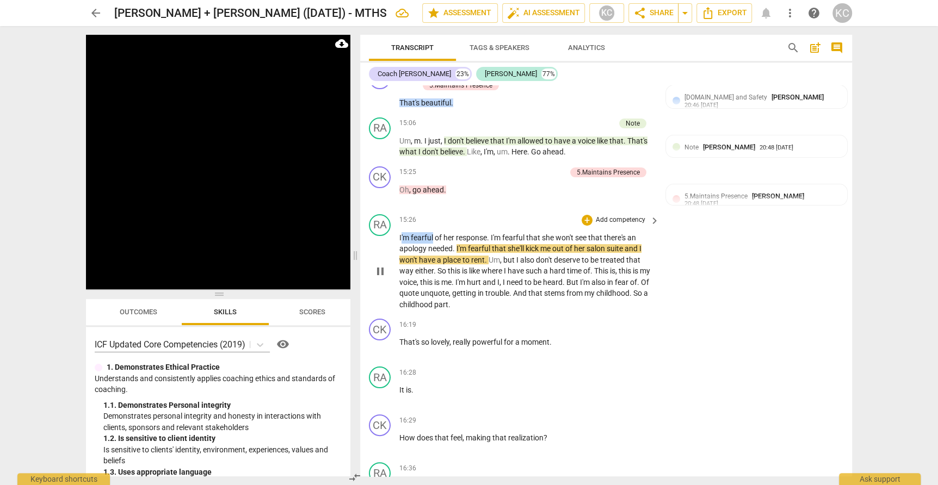
drag, startPoint x: 400, startPoint y: 211, endPoint x: 433, endPoint y: 209, distance: 32.7
click at [433, 232] on p "I'm fearful of her response . I'm fearful that she won't see that there's an ap…" at bounding box center [526, 271] width 255 height 78
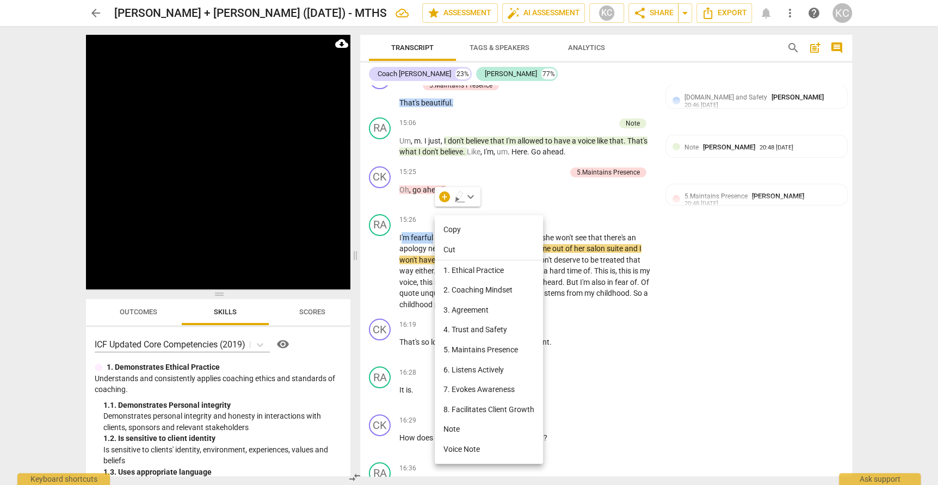
click at [447, 426] on li "Note" at bounding box center [489, 430] width 108 height 20
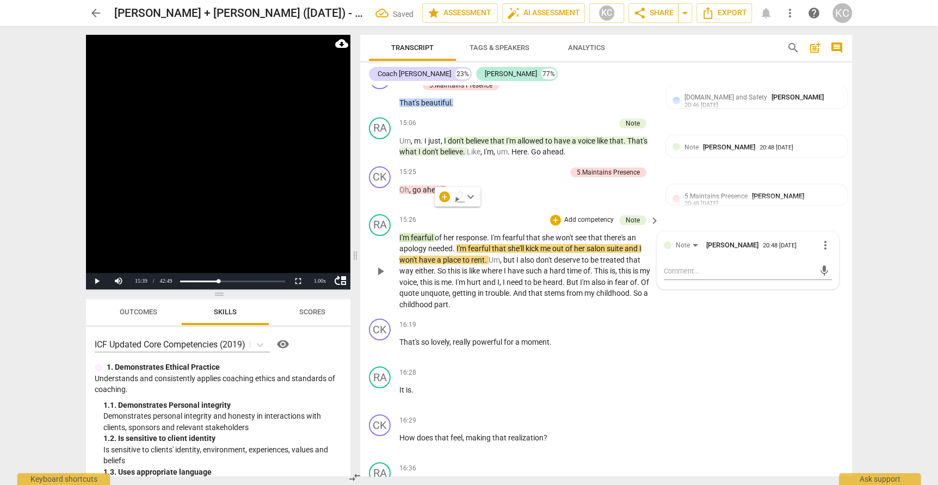
click at [503, 256] on span "," at bounding box center [501, 260] width 3 height 9
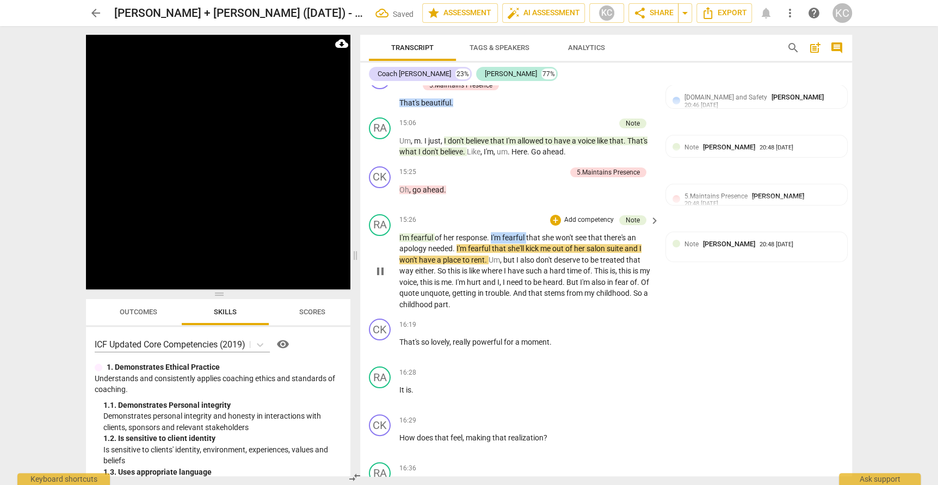
drag, startPoint x: 491, startPoint y: 207, endPoint x: 527, endPoint y: 207, distance: 35.4
click at [527, 232] on p "I'm fearful of her response . I'm fearful that she won't see that there's an ap…" at bounding box center [526, 271] width 255 height 78
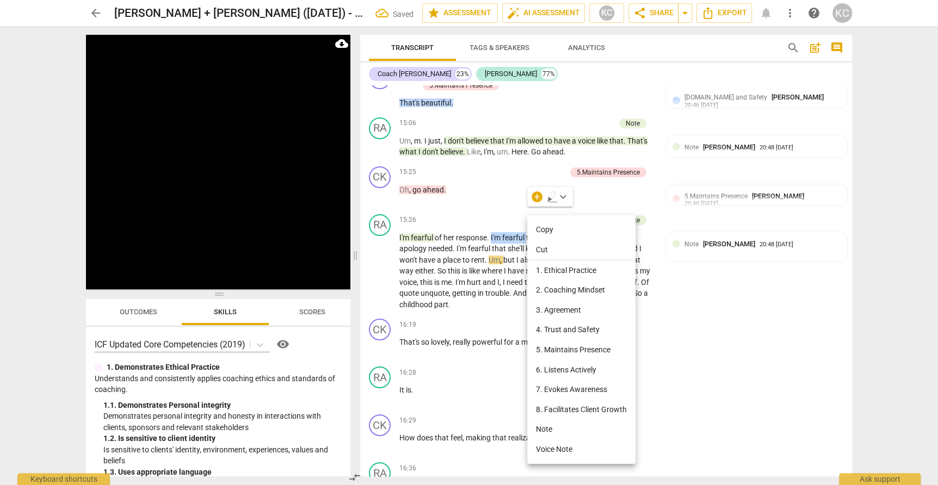
click at [543, 432] on li "Note" at bounding box center [581, 430] width 108 height 20
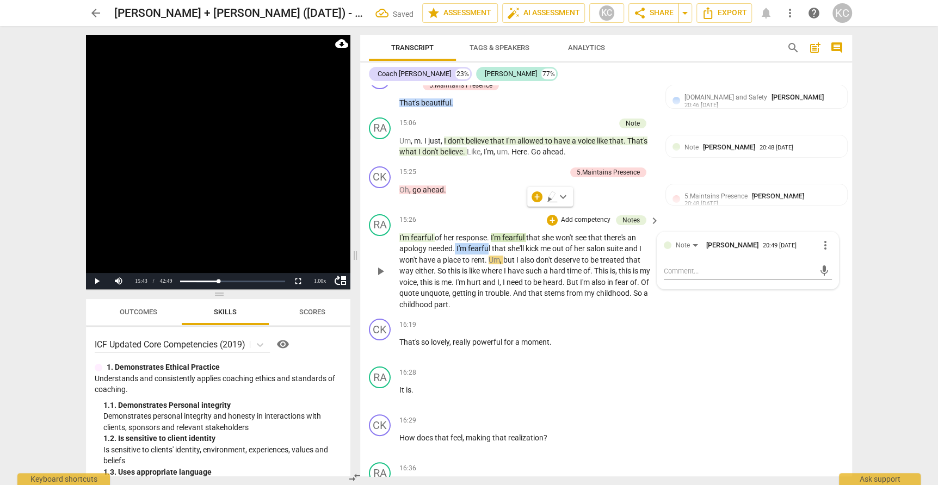
drag, startPoint x: 456, startPoint y: 221, endPoint x: 487, endPoint y: 222, distance: 31.6
click at [487, 232] on p "I'm fearful of her response . I'm fearful that she won't see that there's an ap…" at bounding box center [526, 271] width 255 height 78
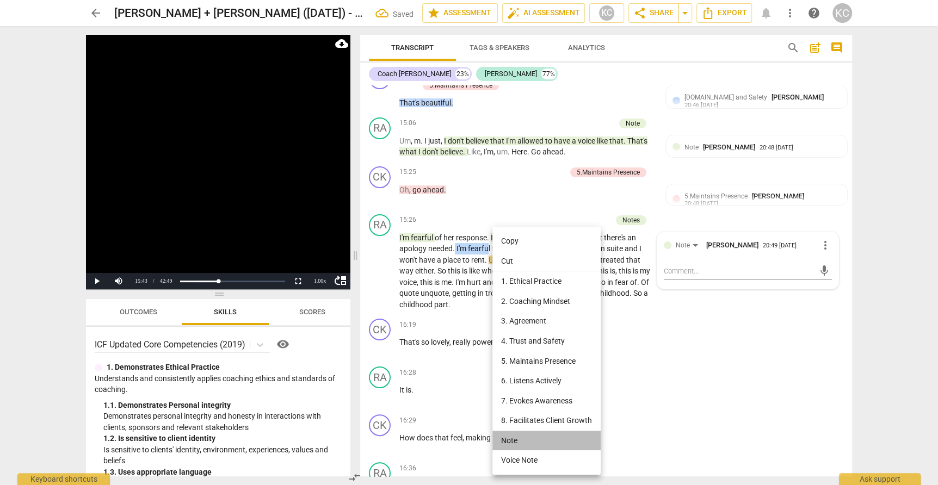
click at [512, 443] on li "Note" at bounding box center [547, 441] width 108 height 20
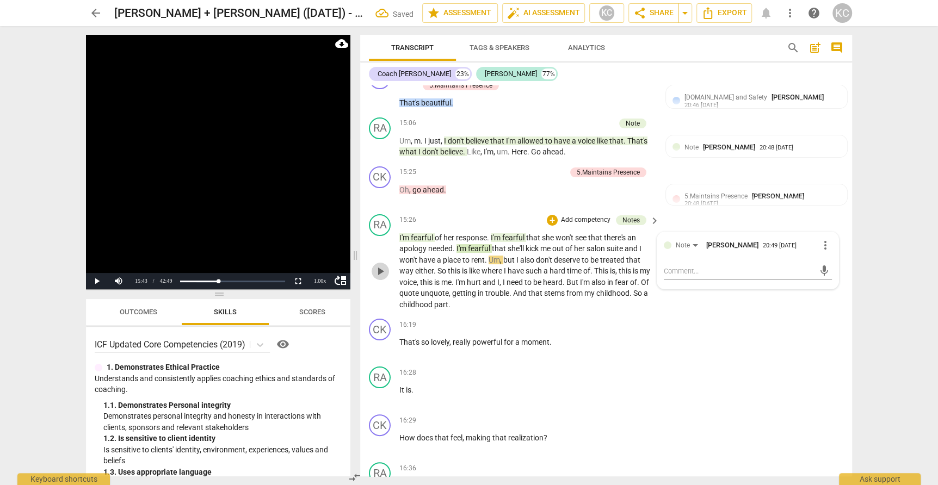
click at [380, 265] on span "play_arrow" at bounding box center [380, 271] width 13 height 13
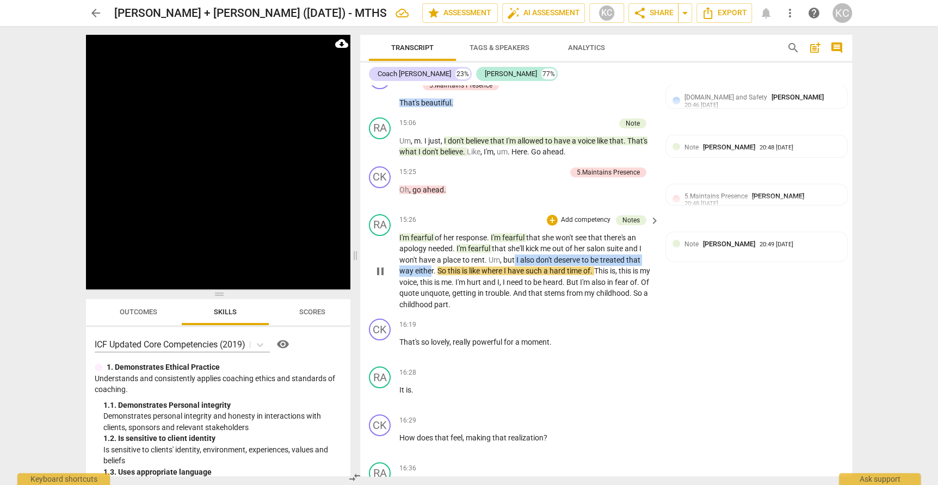
drag, startPoint x: 515, startPoint y: 232, endPoint x: 431, endPoint y: 244, distance: 85.1
click at [432, 244] on p "I'm fearful of her response . I'm fearful that she won't see that there's an ap…" at bounding box center [526, 271] width 255 height 78
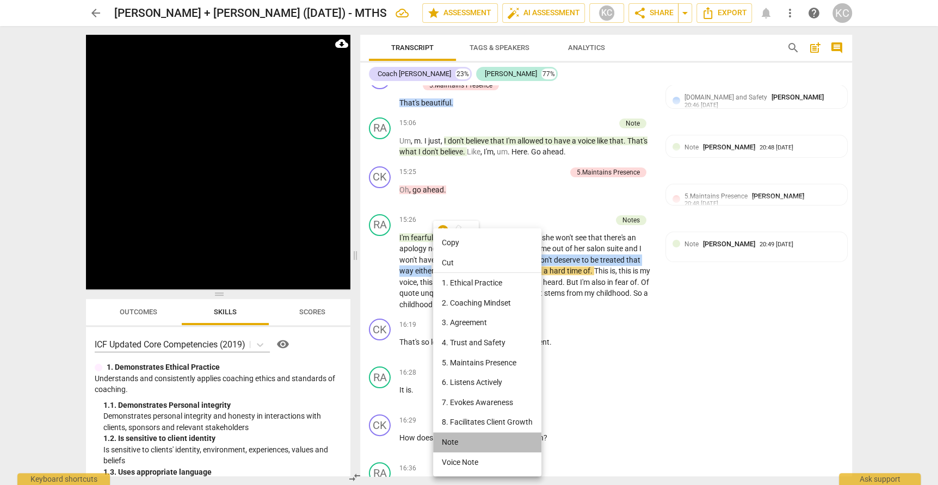
click at [457, 442] on li "Note" at bounding box center [487, 443] width 108 height 20
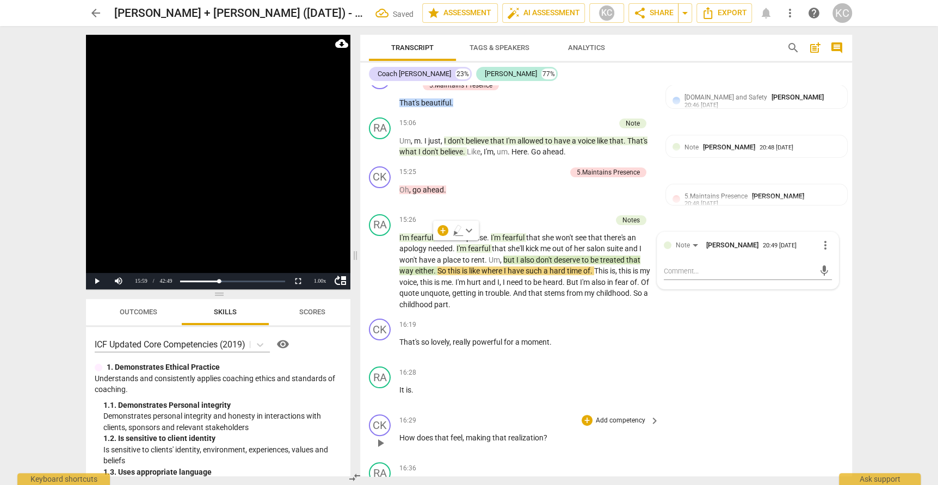
click at [725, 410] on div "CK play_arrow pause 16:29 + Add competency keyboard_arrow_right How does that f…" at bounding box center [606, 434] width 492 height 48
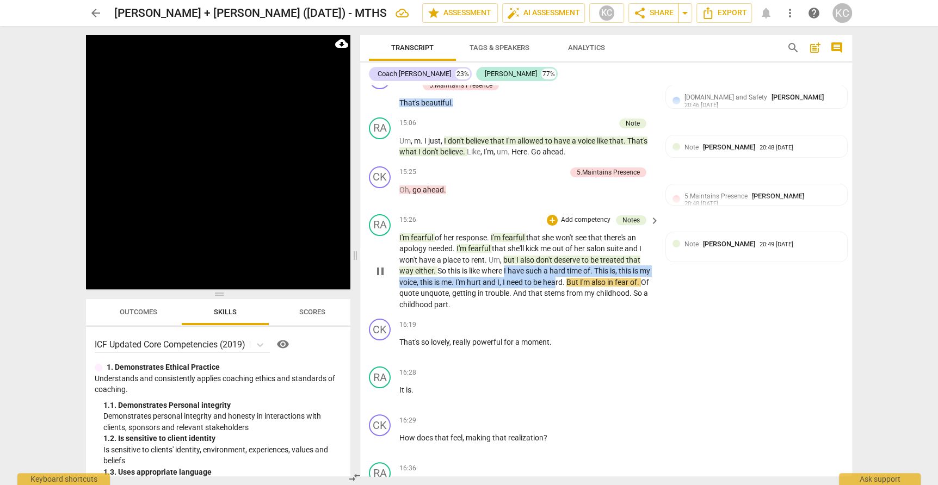
drag, startPoint x: 506, startPoint y: 244, endPoint x: 570, endPoint y: 255, distance: 65.2
click at [570, 255] on p "I'm fearful of her response . I'm fearful that she won't see that there's an ap…" at bounding box center [526, 271] width 255 height 78
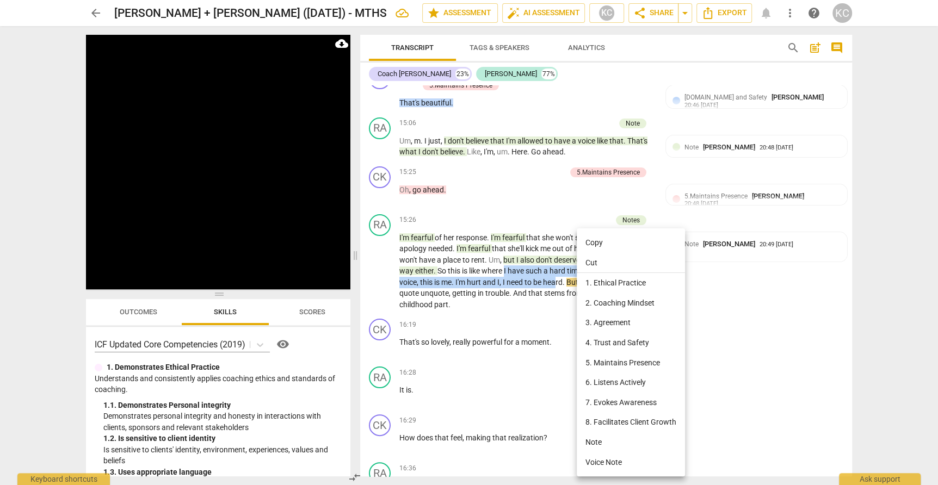
click at [593, 442] on li "Note" at bounding box center [631, 443] width 108 height 20
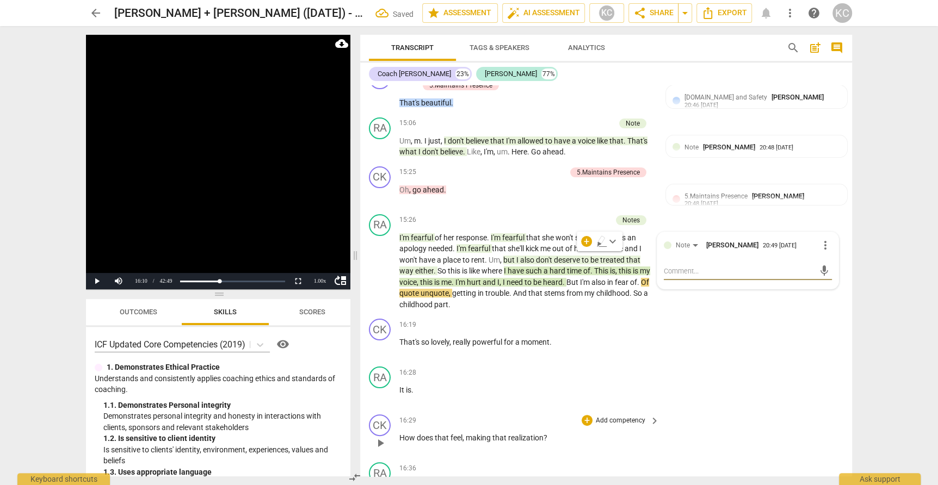
click at [731, 410] on div "CK play_arrow pause 16:29 + Add competency keyboard_arrow_right How does that f…" at bounding box center [606, 434] width 492 height 48
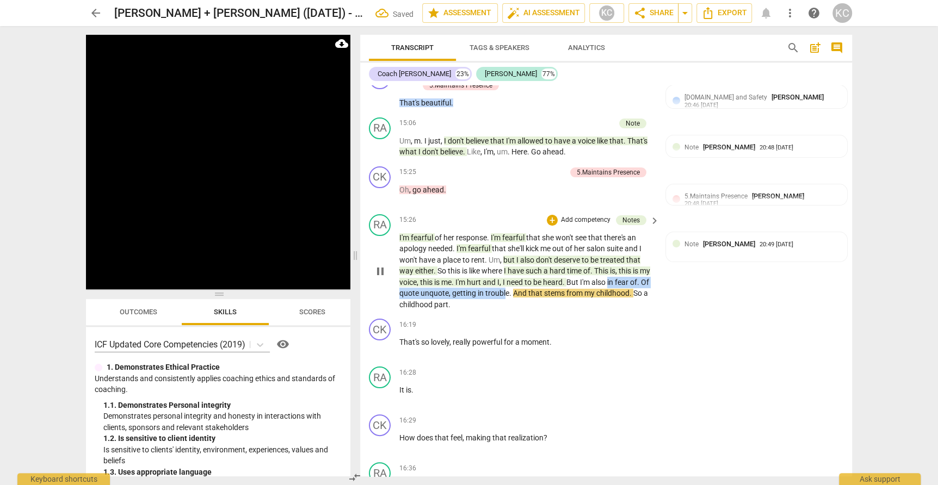
drag, startPoint x: 623, startPoint y: 257, endPoint x: 526, endPoint y: 269, distance: 98.2
click at [526, 270] on p "I'm fearful of her response . I'm fearful that she won't see that there's an ap…" at bounding box center [526, 271] width 255 height 78
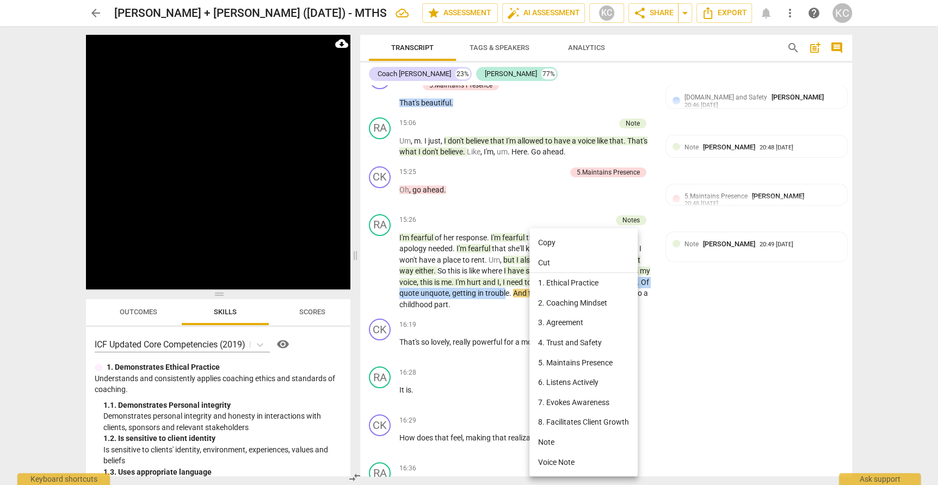
click at [545, 445] on li "Note" at bounding box center [584, 443] width 108 height 20
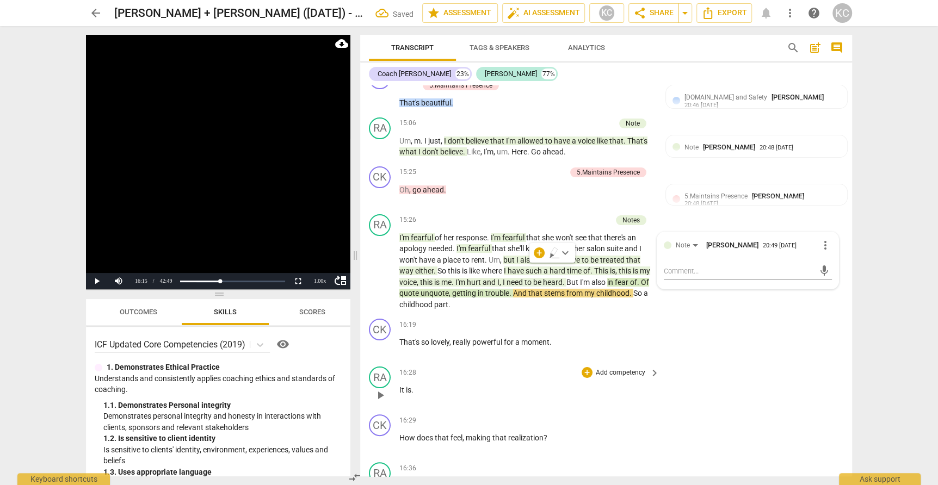
click at [729, 377] on div "RA play_arrow pause 16:28 + Add competency keyboard_arrow_right It is ." at bounding box center [606, 386] width 492 height 48
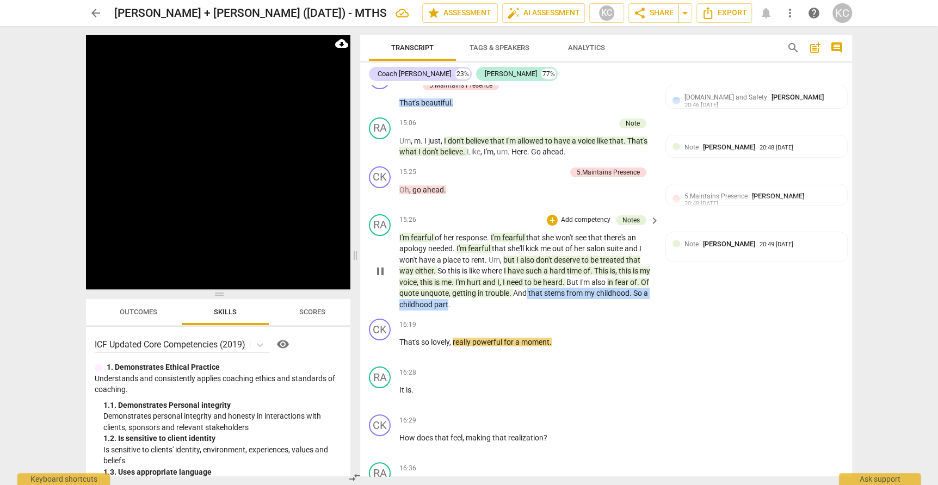
drag, startPoint x: 547, startPoint y: 266, endPoint x: 464, endPoint y: 276, distance: 84.0
click at [464, 276] on p "I'm fearful of her response . I'm fearful that she won't see that there's an ap…" at bounding box center [526, 271] width 255 height 78
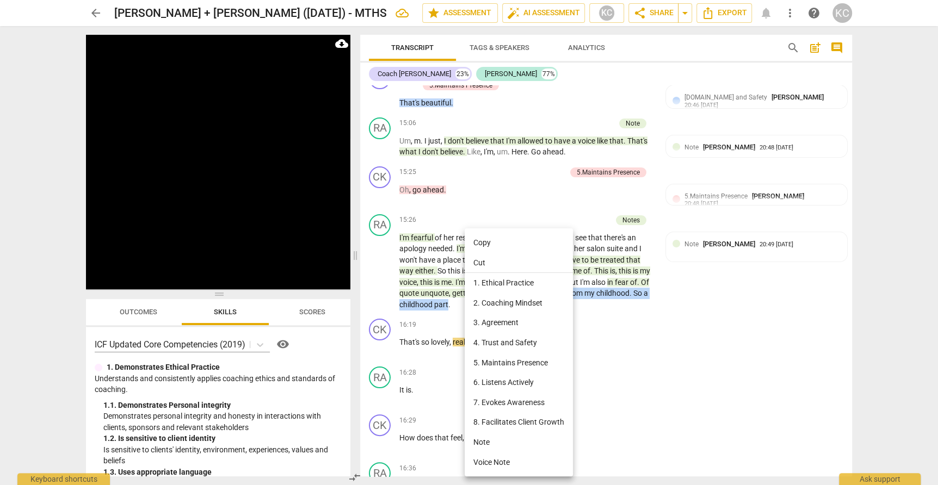
click at [485, 444] on li "Note" at bounding box center [519, 443] width 108 height 20
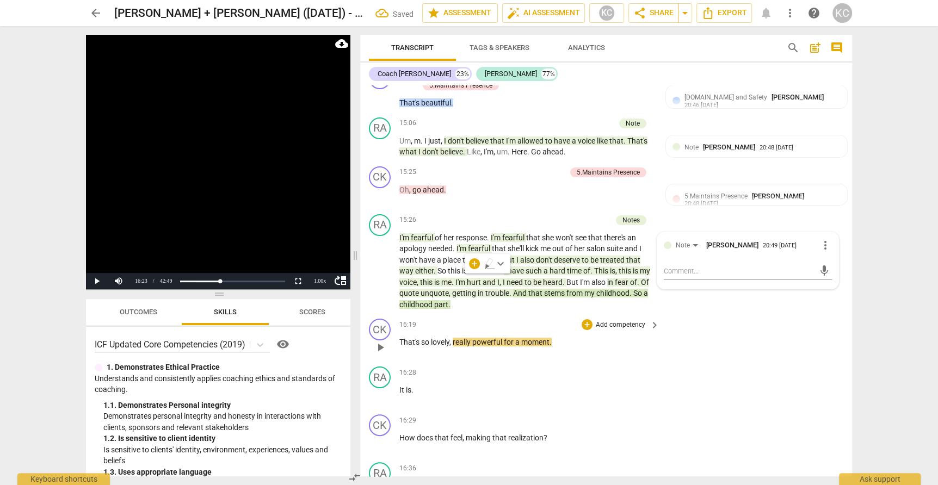
click at [401, 338] on span "That's" at bounding box center [410, 342] width 22 height 9
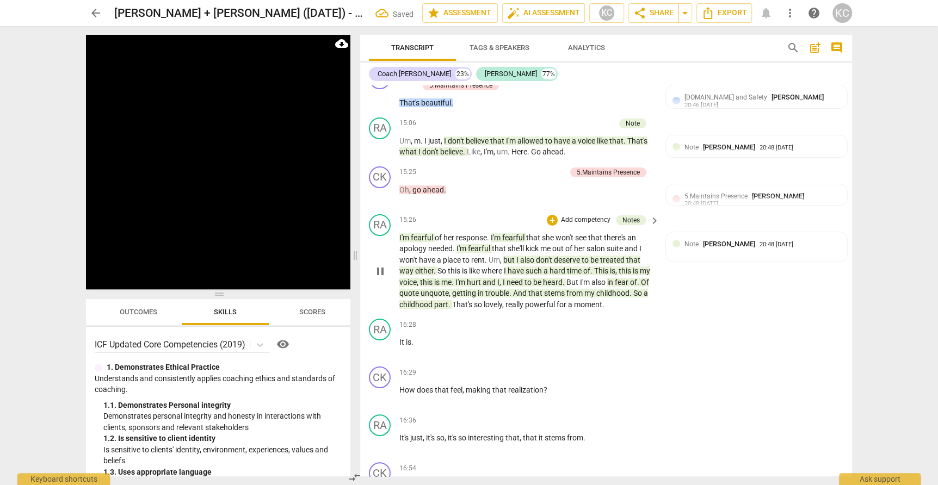
click at [524, 300] on span "really" at bounding box center [516, 304] width 20 height 9
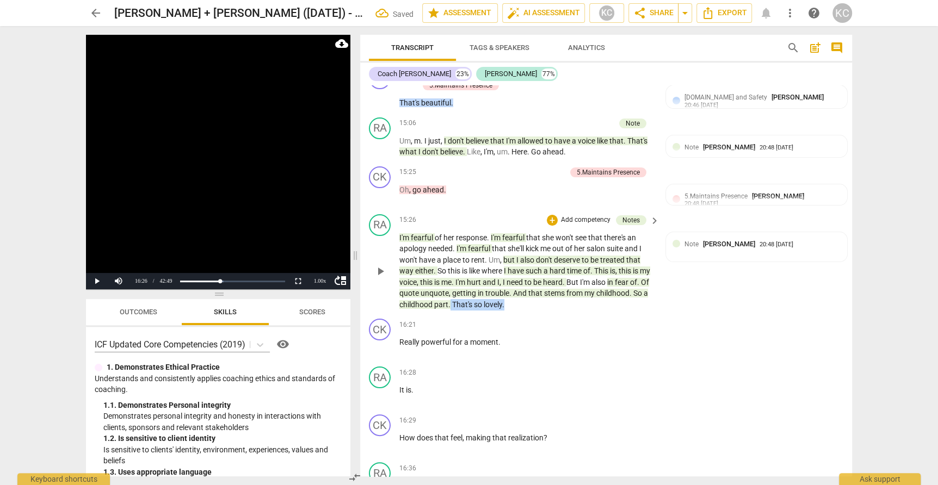
drag, startPoint x: 525, startPoint y: 280, endPoint x: 466, endPoint y: 281, distance: 58.8
click at [466, 281] on p "I'm fearful of her response . I'm fearful that she won't see that there's an ap…" at bounding box center [526, 271] width 255 height 78
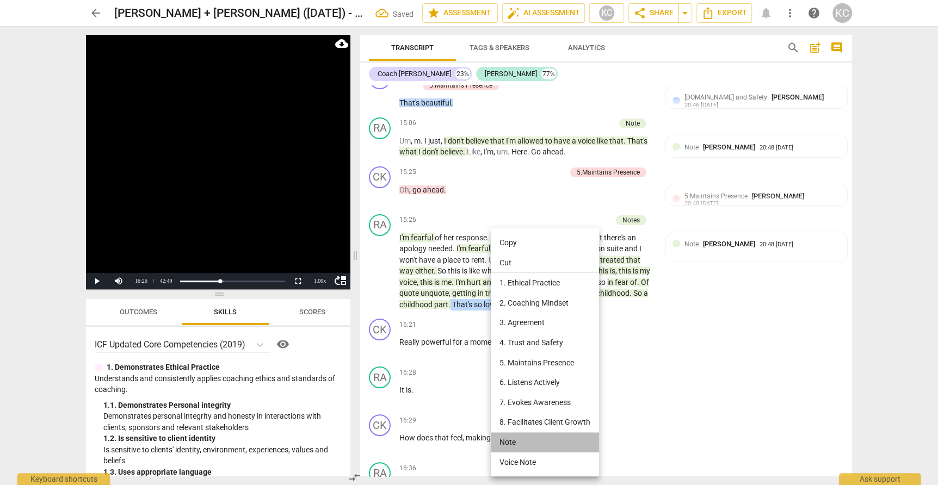
click at [511, 441] on li "Note" at bounding box center [545, 443] width 108 height 20
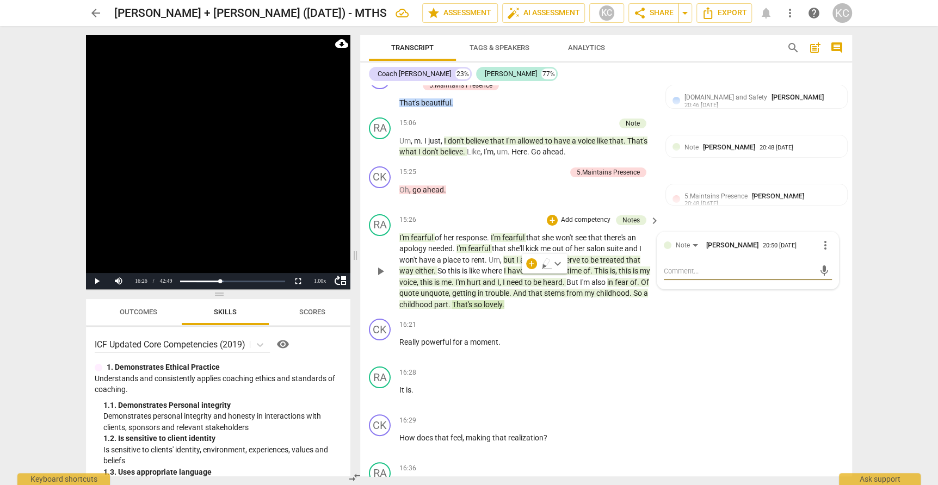
click at [716, 266] on textarea at bounding box center [739, 271] width 151 height 10
click at [735, 317] on div "CK play_arrow pause 16:21 + Add competency keyboard_arrow_right Really powerful…" at bounding box center [606, 339] width 492 height 48
click at [699, 253] on div "laughter" at bounding box center [757, 258] width 168 height 10
click at [828, 239] on span "more_vert" at bounding box center [825, 245] width 13 height 13
click at [830, 216] on li "Edit" at bounding box center [838, 218] width 38 height 21
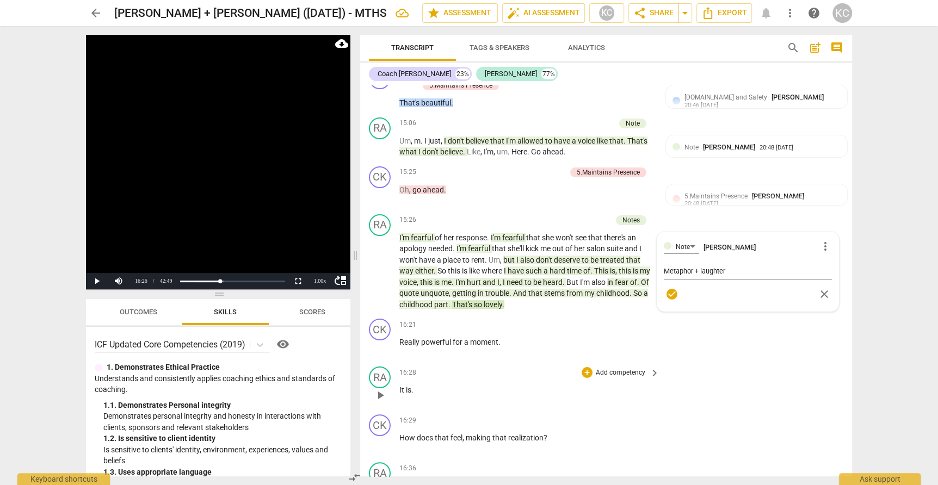
click at [791, 377] on div "RA play_arrow pause 16:28 + Add competency keyboard_arrow_right It is ." at bounding box center [606, 386] width 492 height 48
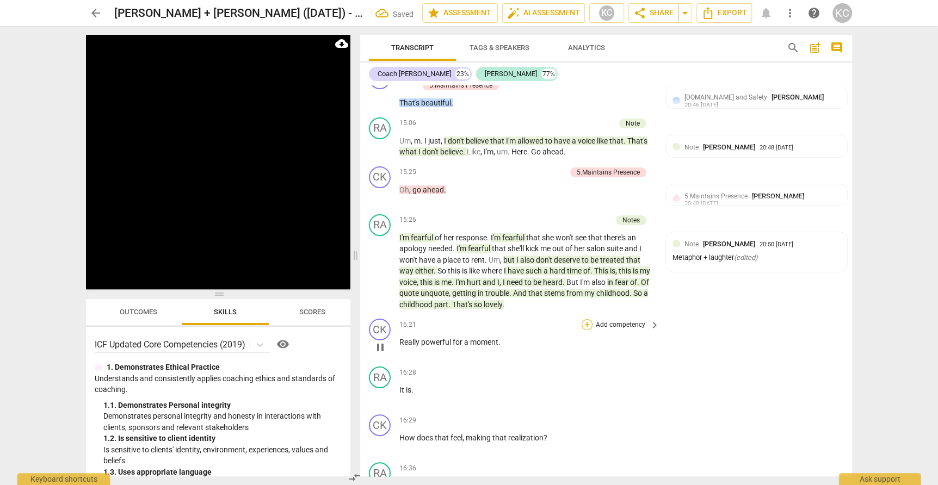
click at [587, 319] on div "+" at bounding box center [587, 324] width 11 height 11
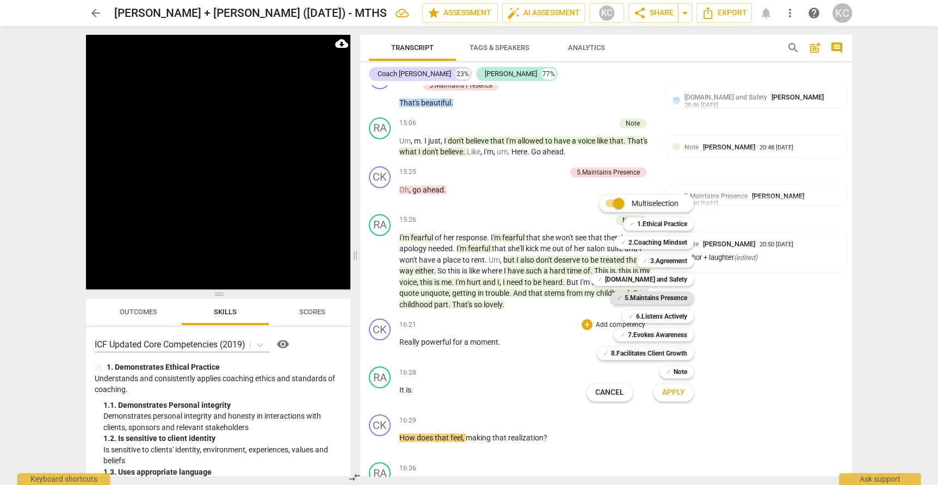
click at [618, 300] on span "✓" at bounding box center [619, 298] width 5 height 13
click at [672, 388] on span "Apply" at bounding box center [673, 392] width 23 height 11
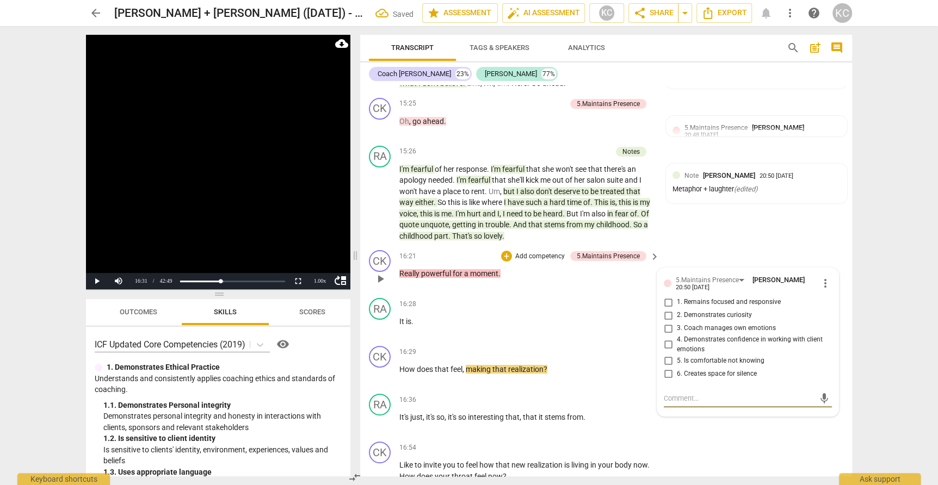
scroll to position [3277, 0]
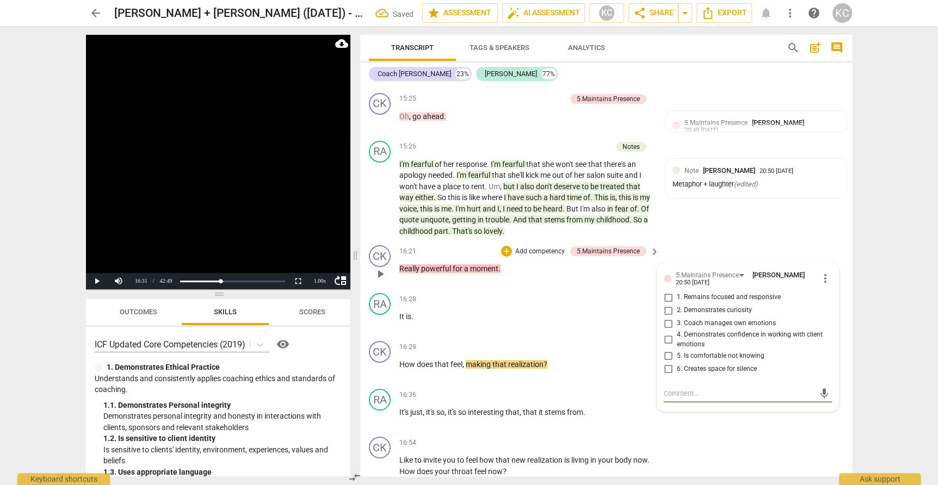
click at [668, 291] on input "1. Remains focused and responsive" at bounding box center [668, 297] width 17 height 13
click at [676, 389] on textarea at bounding box center [739, 394] width 151 height 10
click at [771, 433] on div "CK play_arrow pause 16:54 + Add competency keyboard_arrow_right Like to invite …" at bounding box center [606, 457] width 492 height 49
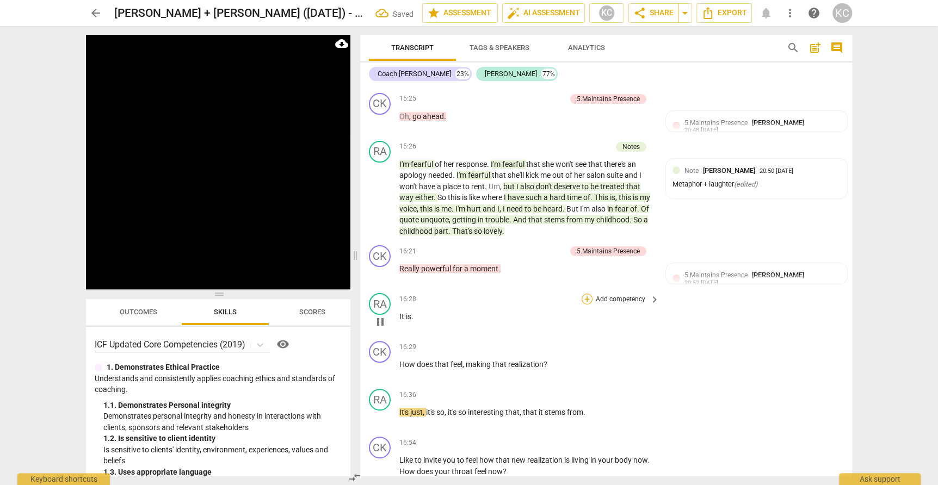
click at [586, 294] on div "+" at bounding box center [587, 299] width 11 height 11
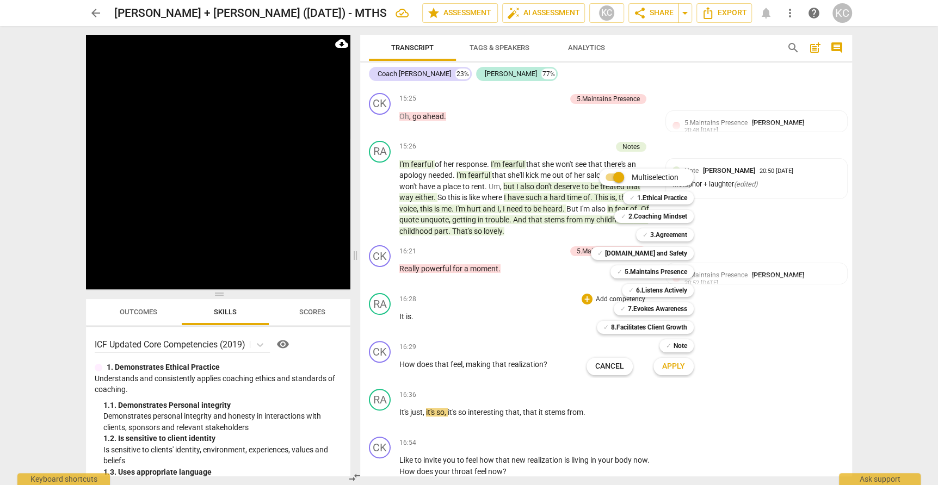
click at [624, 265] on div "✓ 5.Maintains Presence 5" at bounding box center [658, 272] width 104 height 19
click at [667, 349] on span "✓" at bounding box center [668, 346] width 5 height 13
click at [671, 367] on span "Apply" at bounding box center [673, 366] width 23 height 11
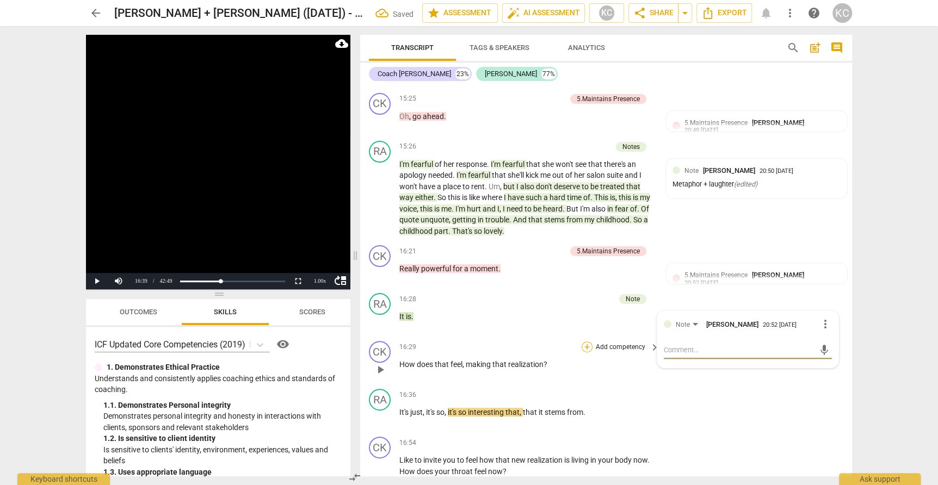
click at [588, 342] on div "+" at bounding box center [587, 347] width 11 height 11
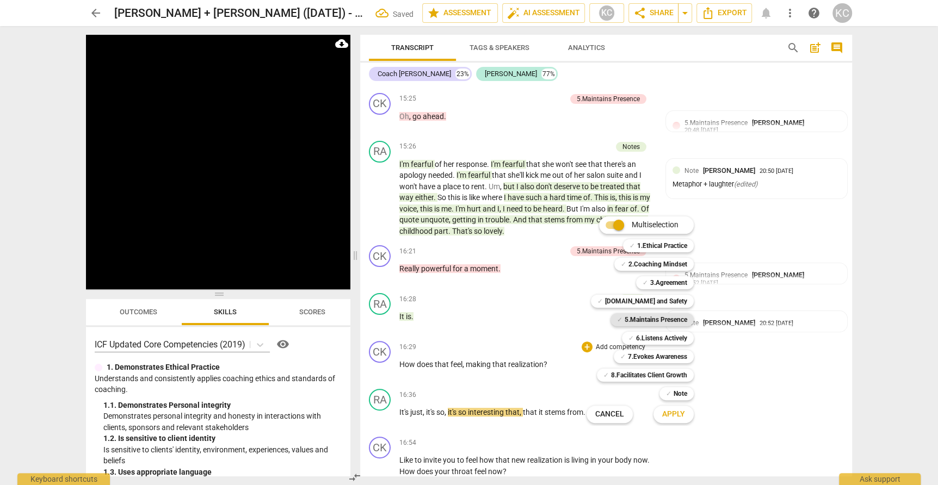
click at [631, 321] on b "5.Maintains Presence" at bounding box center [656, 319] width 63 height 13
click at [635, 356] on b "7.Evokes Awareness" at bounding box center [657, 356] width 59 height 13
click at [668, 409] on button "Apply" at bounding box center [674, 415] width 40 height 20
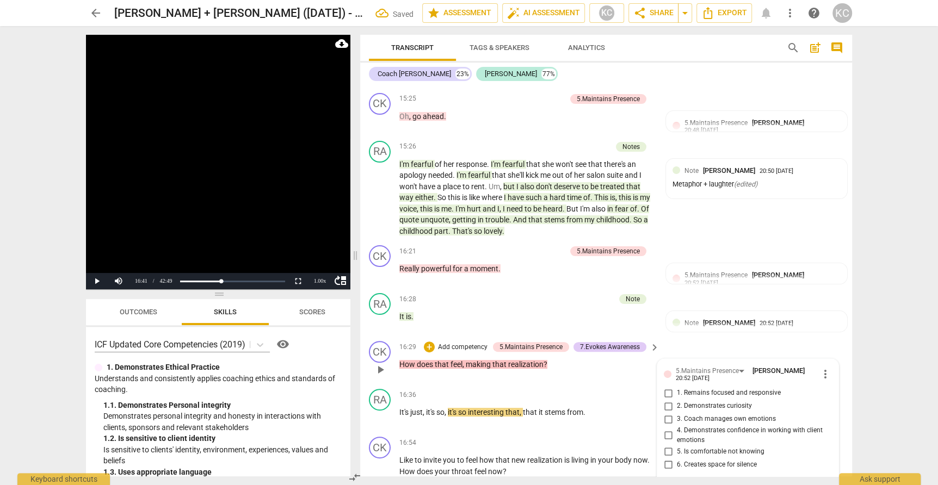
click at [668, 387] on input "1. Remains focused and responsive" at bounding box center [668, 393] width 17 height 13
click at [667, 400] on input "2. Demonstrates curiosity" at bounding box center [668, 406] width 17 height 13
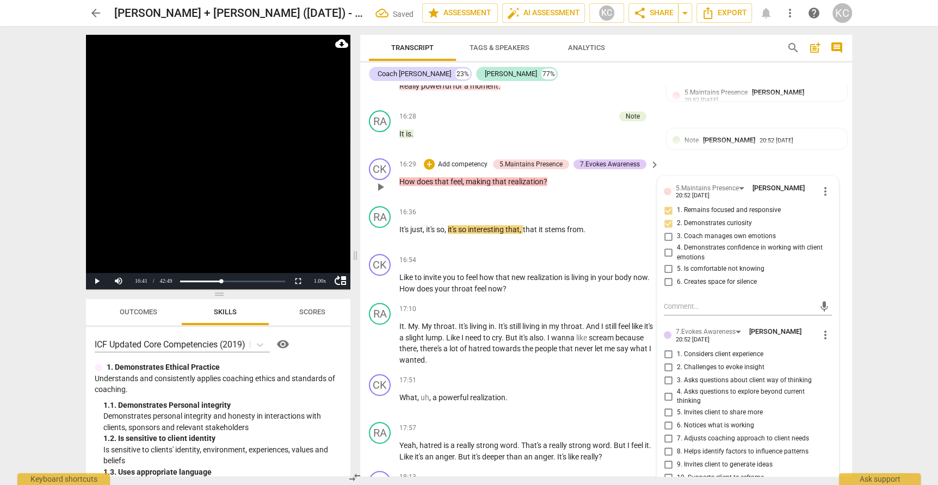
scroll to position [3464, 0]
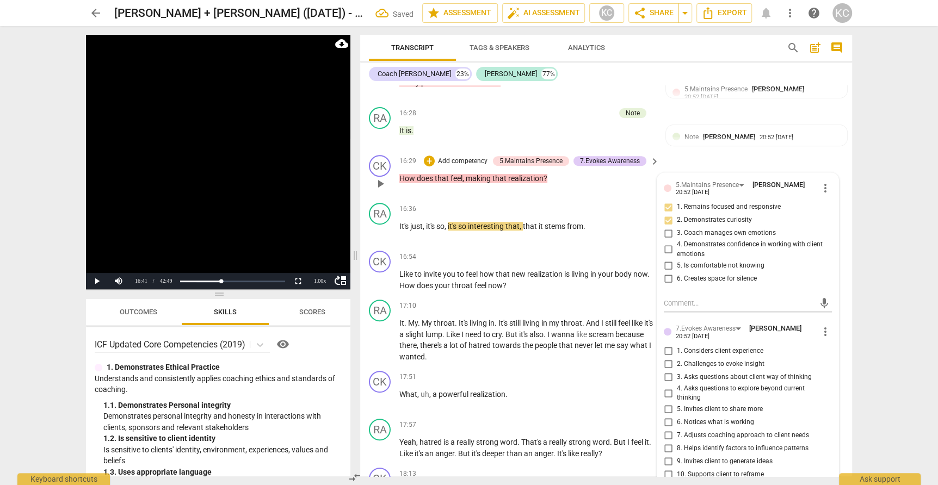
click at [666, 371] on input "3. Asks questions about client way of thinking" at bounding box center [668, 377] width 17 height 13
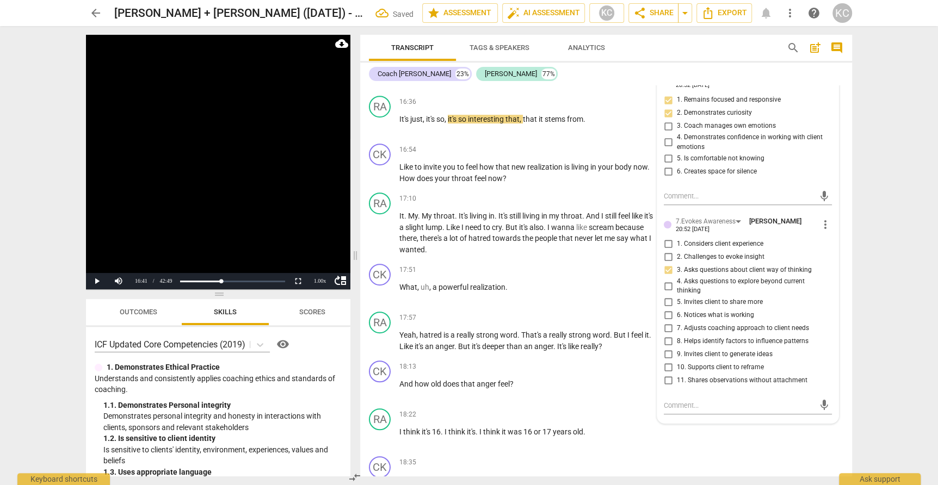
scroll to position [3572, 0]
click at [673, 399] on textarea at bounding box center [739, 404] width 151 height 10
click at [740, 419] on div "RA play_arrow pause 18:22 + Add competency keyboard_arrow_right I think it's 16…" at bounding box center [606, 427] width 492 height 48
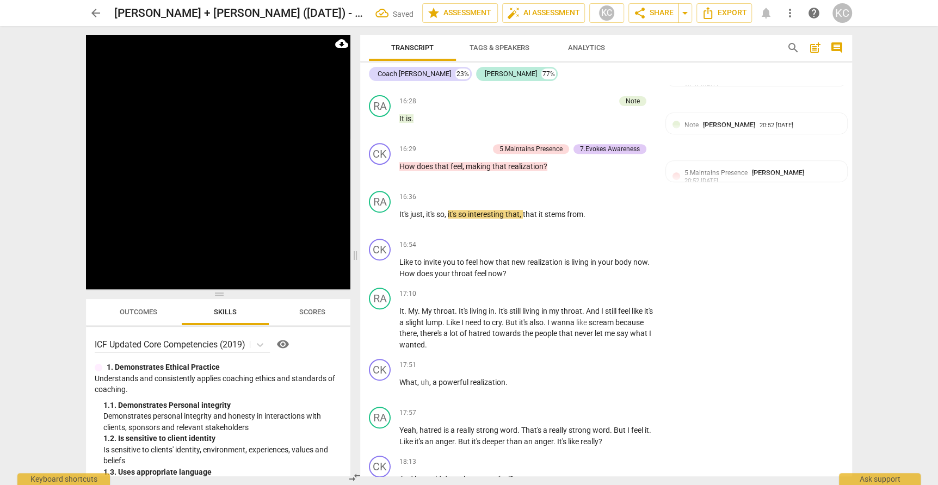
scroll to position [3450, 0]
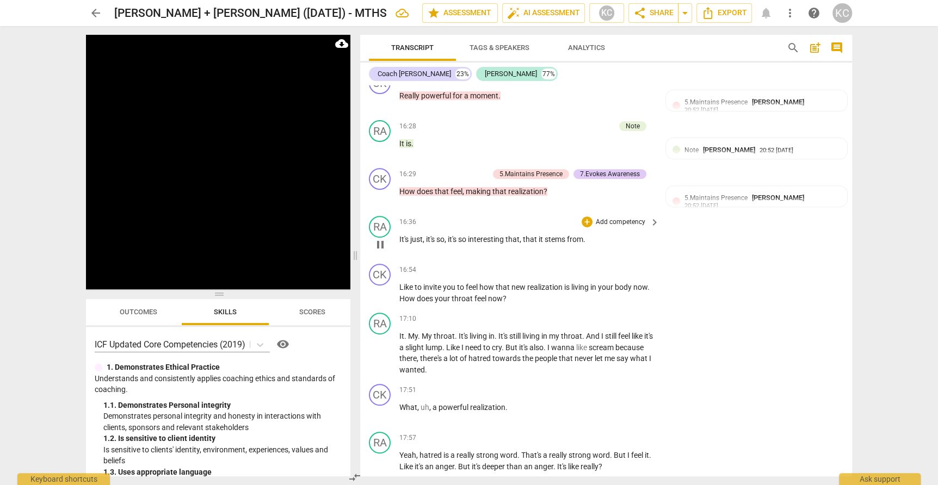
click at [586, 235] on span "." at bounding box center [584, 239] width 2 height 9
drag, startPoint x: 539, startPoint y: 211, endPoint x: 598, endPoint y: 206, distance: 59.5
click at [598, 234] on p "It's just , it's so , it's so interesting that , that it stems from that." at bounding box center [526, 239] width 255 height 11
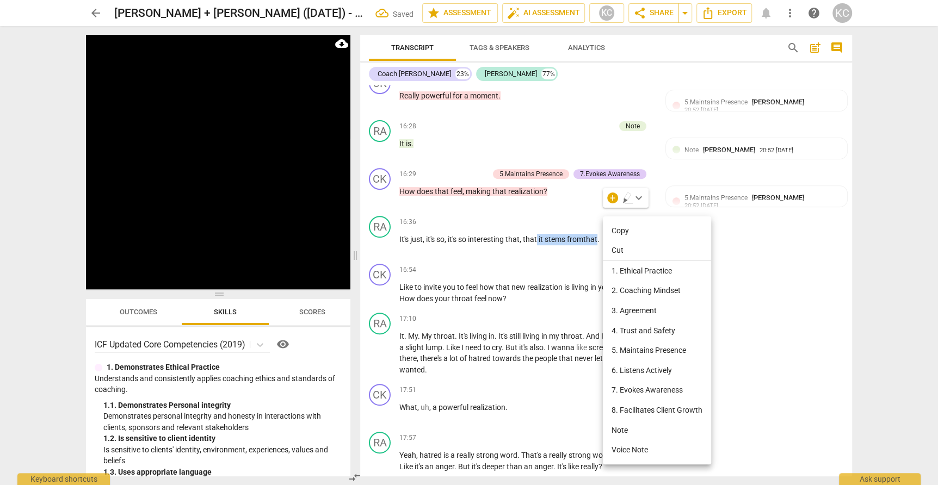
click at [626, 428] on li "Note" at bounding box center [657, 431] width 108 height 20
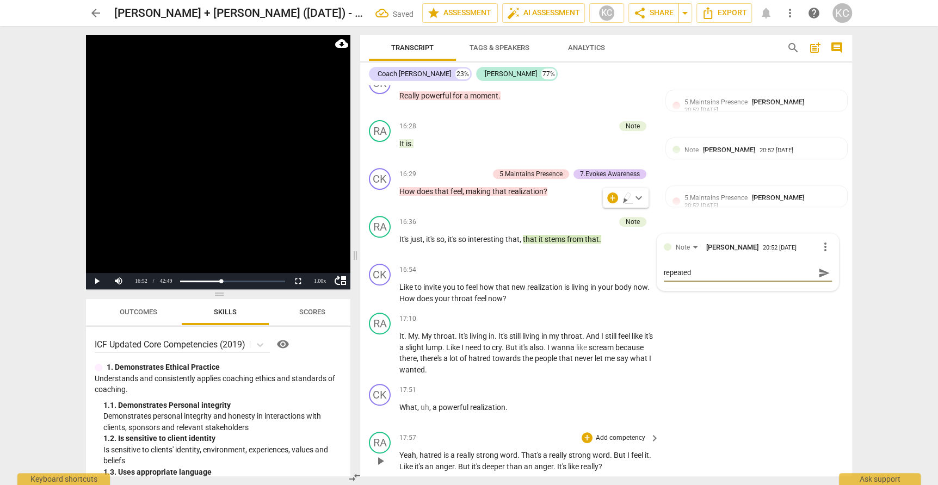
click at [770, 428] on div "RA play_arrow pause 17:57 + Add competency keyboard_arrow_right Yeah , hatred i…" at bounding box center [606, 452] width 492 height 49
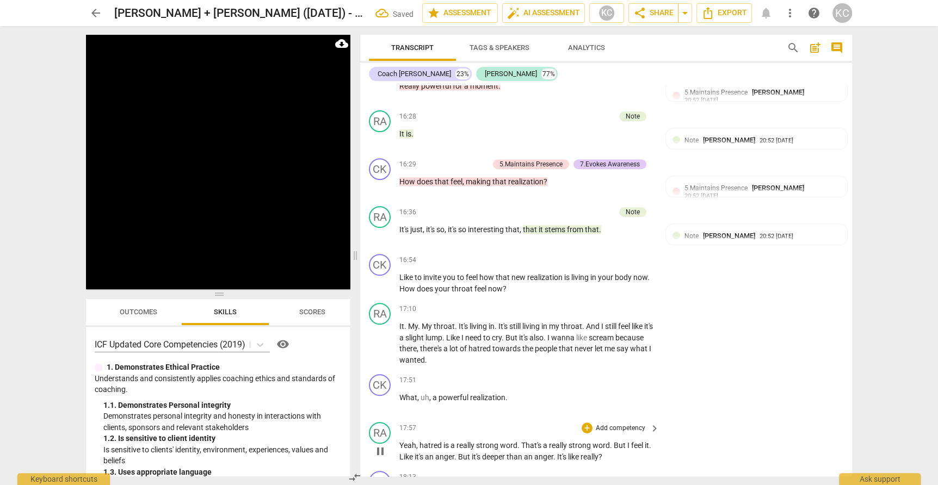
scroll to position [3462, 0]
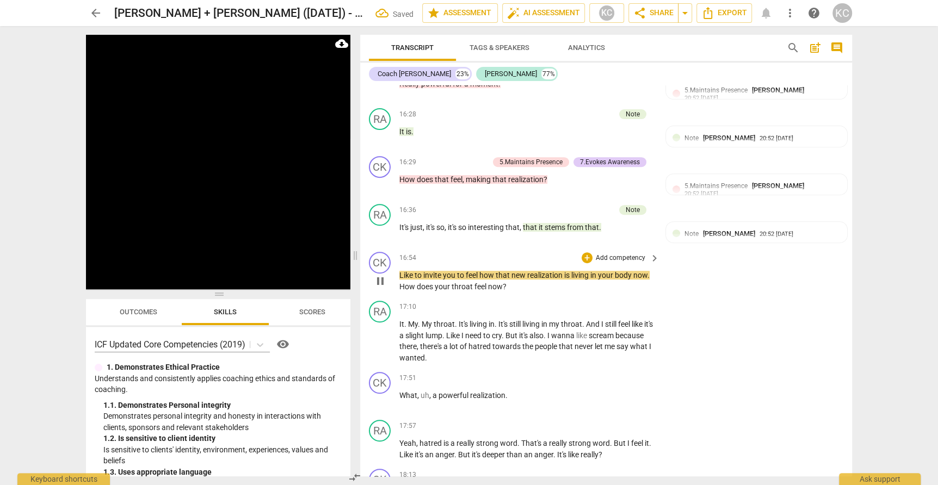
click at [401, 271] on span "Like" at bounding box center [406, 275] width 15 height 9
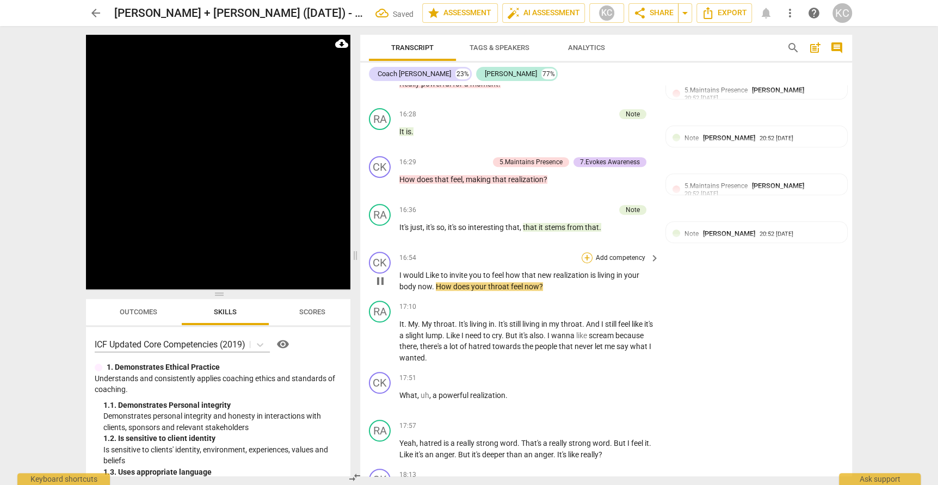
click at [587, 253] on div "+" at bounding box center [587, 258] width 11 height 11
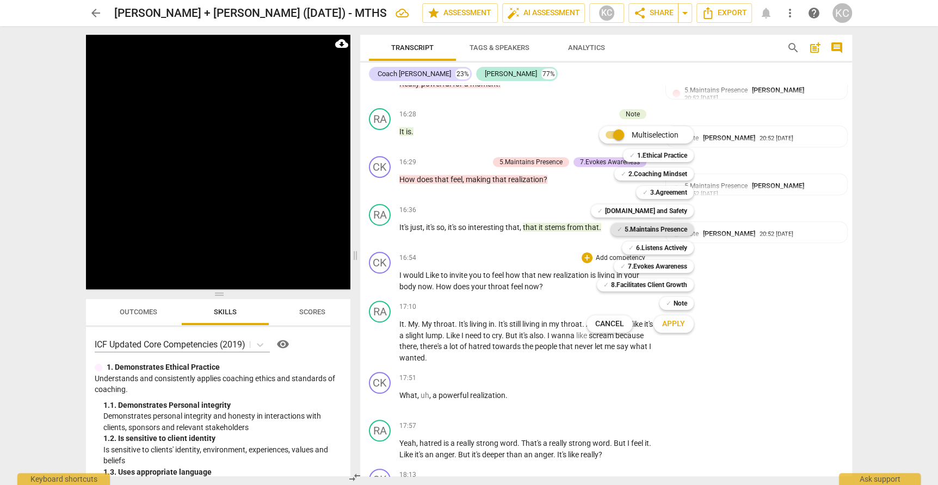
click at [630, 226] on b "5.Maintains Presence" at bounding box center [656, 229] width 63 height 13
click at [629, 263] on b "7.Evokes Awareness" at bounding box center [657, 266] width 59 height 13
click at [686, 318] on button "Apply" at bounding box center [674, 325] width 40 height 20
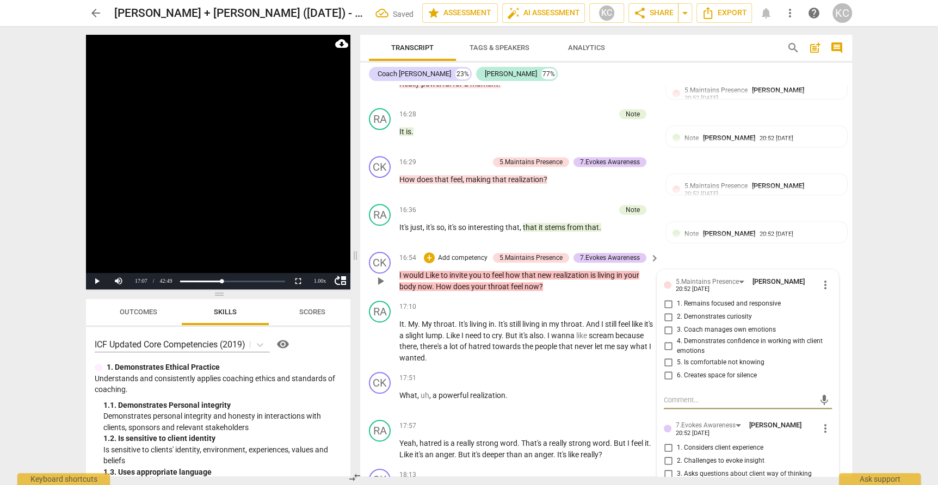
click at [671, 298] on input "1. Remains focused and responsive" at bounding box center [668, 304] width 17 height 13
click at [667, 311] on input "2. Demonstrates curiosity" at bounding box center [668, 317] width 17 height 13
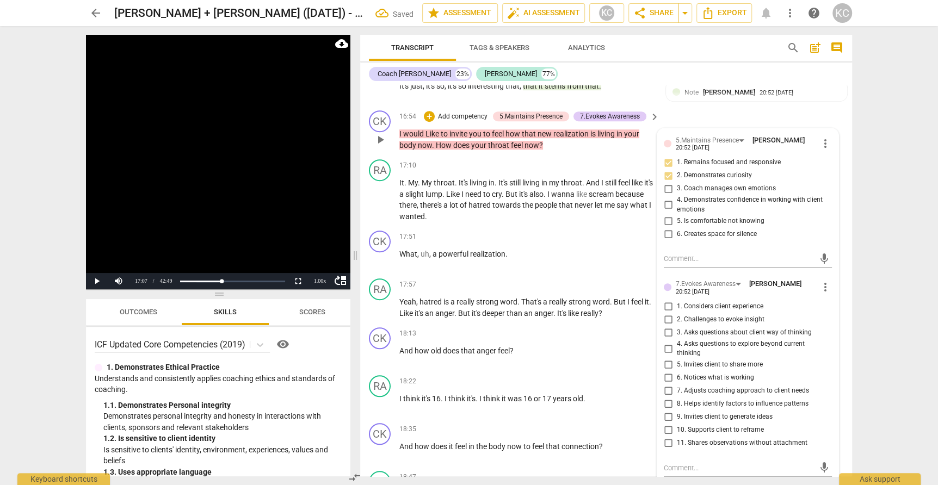
scroll to position [3607, 0]
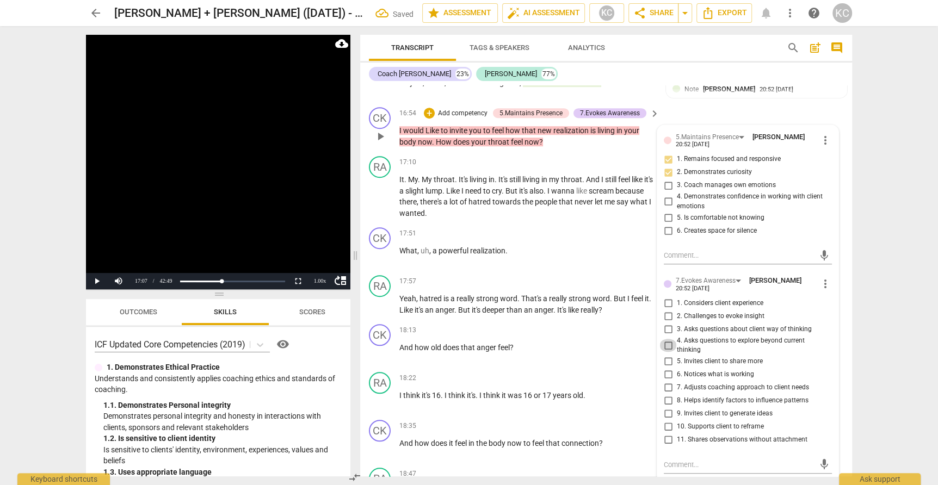
click at [667, 339] on input "4. Asks questions to explore beyond current thinking" at bounding box center [668, 345] width 17 height 13
click at [667, 355] on input "5. Invites client to share more" at bounding box center [668, 361] width 17 height 13
click at [665, 395] on input "8. Helps identify factors to influence patterns" at bounding box center [668, 401] width 17 height 13
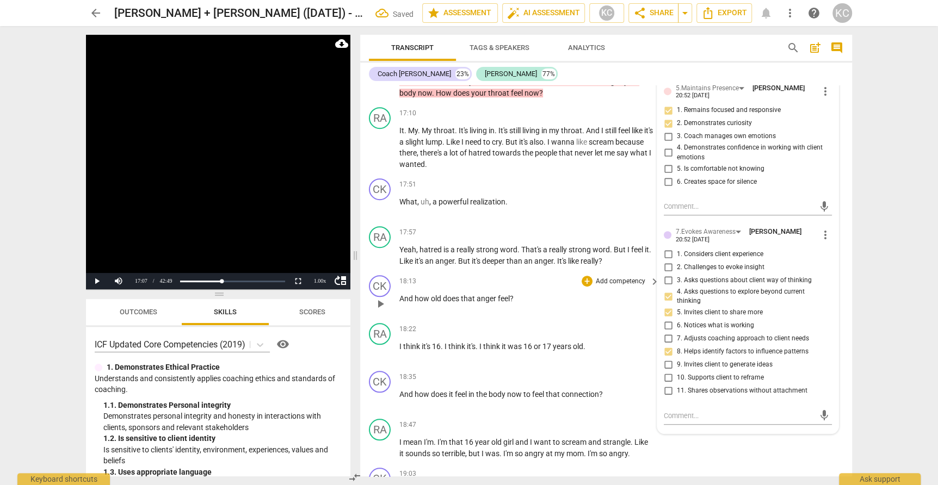
scroll to position [3661, 0]
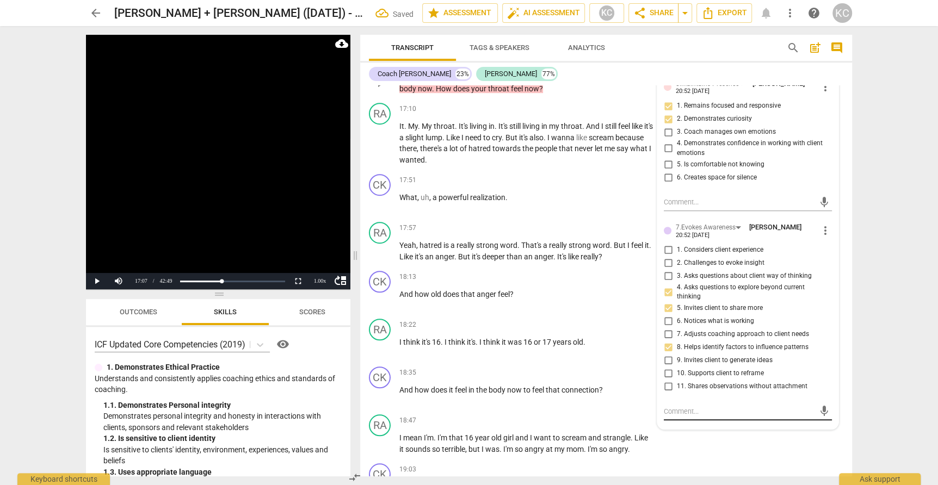
click at [674, 407] on textarea at bounding box center [739, 412] width 151 height 10
drag, startPoint x: 803, startPoint y: 393, endPoint x: 709, endPoint y: 393, distance: 94.7
click at [709, 407] on textarea "Good questions and an invitation to ask them one at a time and to ensure client…" at bounding box center [739, 417] width 151 height 21
click at [735, 428] on div "RA play_arrow pause 18:47 + Add competency keyboard_arrow_right I mean I'm . I'…" at bounding box center [606, 434] width 492 height 49
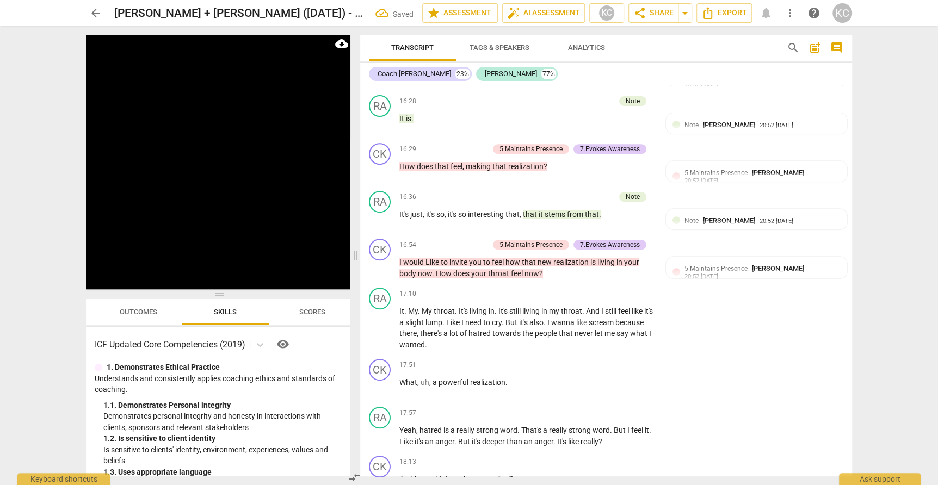
scroll to position [3463, 0]
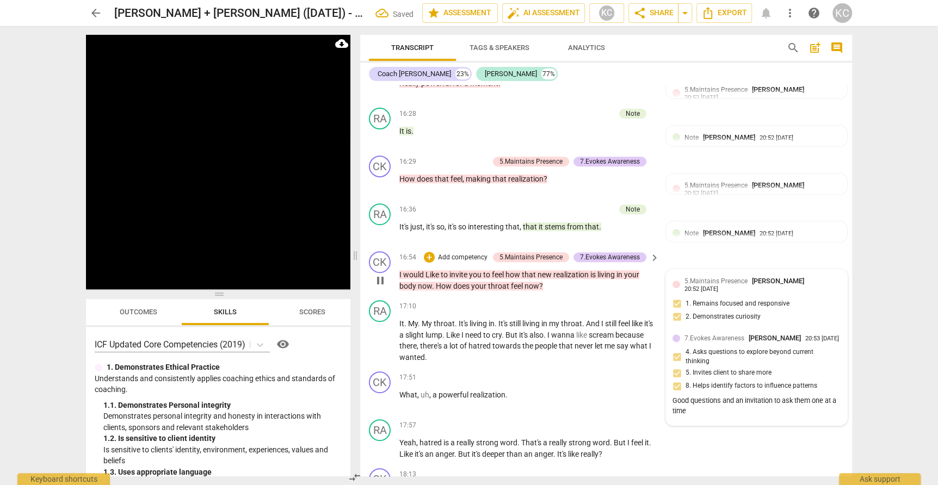
click at [742, 276] on div "5.Maintains Presence Kamal Chaballout 20:52 09-04-2025 1. Remains focused and r…" at bounding box center [757, 302] width 168 height 53
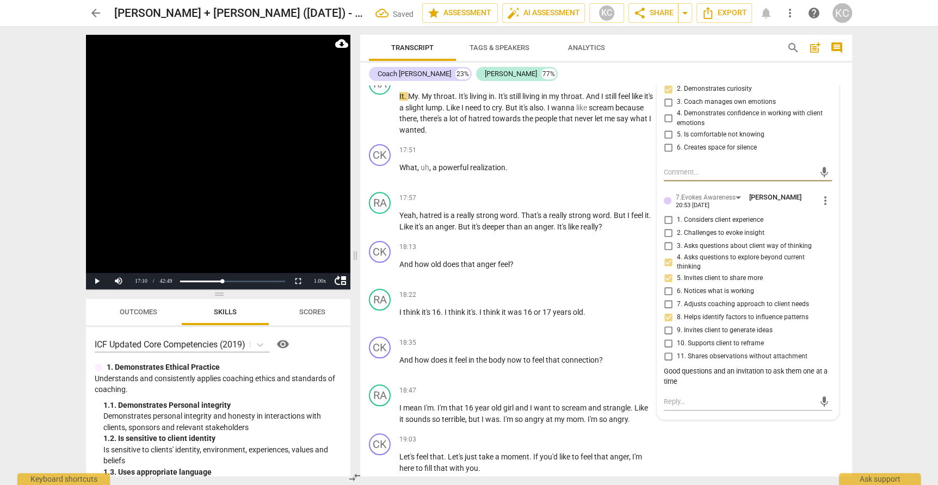
scroll to position [3756, 0]
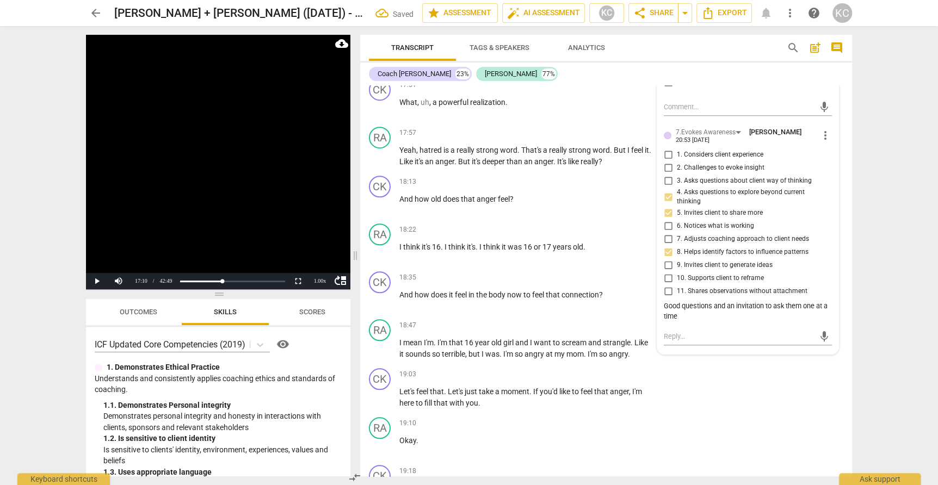
click at [690, 302] on div "Good questions and an invitation to ask them one at a time" at bounding box center [748, 312] width 168 height 21
click at [825, 129] on span "more_vert" at bounding box center [825, 135] width 13 height 13
click at [838, 106] on li "Edit" at bounding box center [838, 107] width 38 height 21
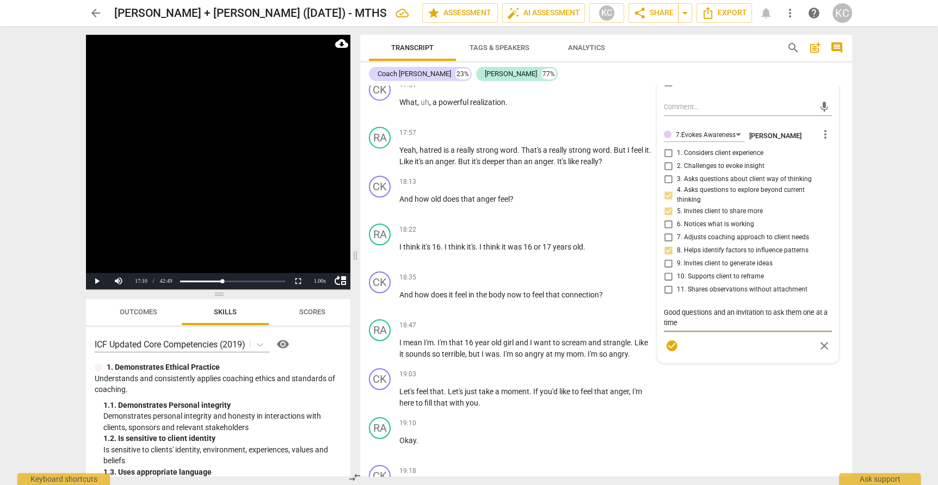
click at [692, 307] on textarea "Good questions and an invitation to ask them one at a time" at bounding box center [748, 317] width 168 height 21
click at [761, 378] on div "CK play_arrow pause 19:03 + Add competency keyboard_arrow_right Let's feel that…" at bounding box center [606, 388] width 492 height 49
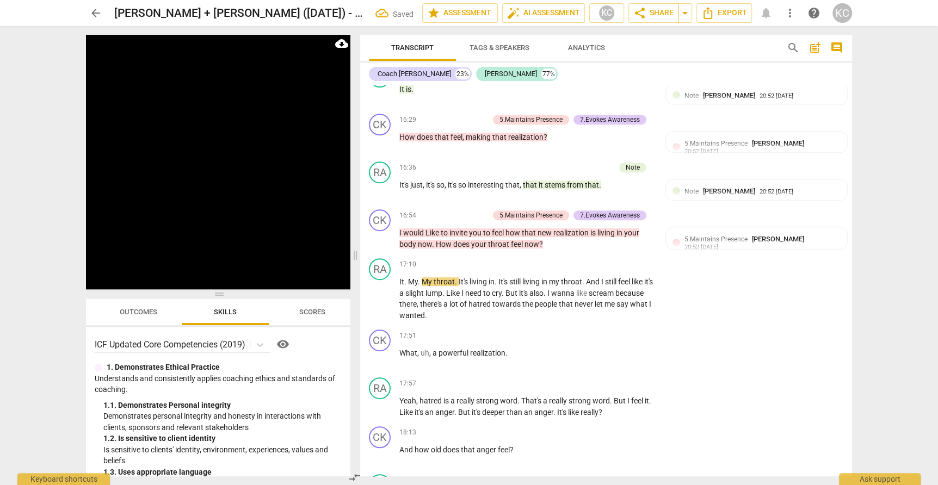
scroll to position [3515, 0]
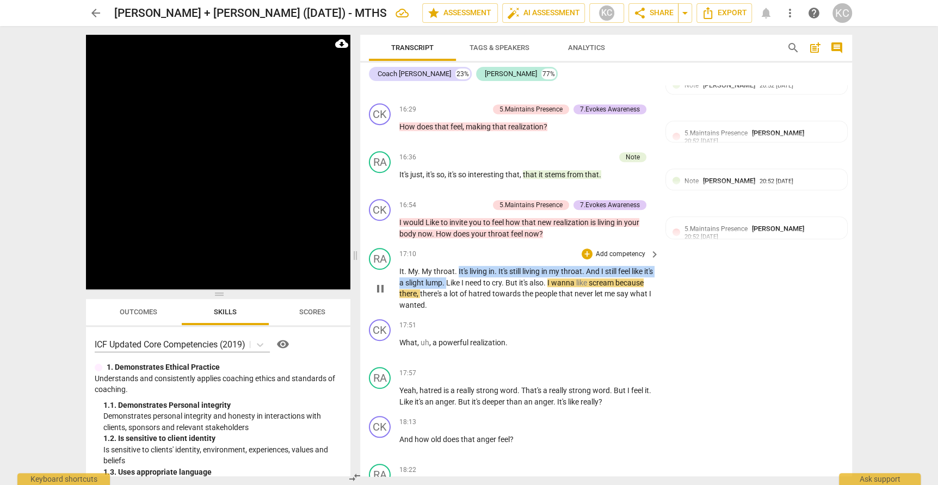
drag, startPoint x: 457, startPoint y: 243, endPoint x: 457, endPoint y: 254, distance: 10.3
click at [457, 266] on p "It . My . My throat . It's living in . It's still living in my throat . And I s…" at bounding box center [526, 288] width 255 height 45
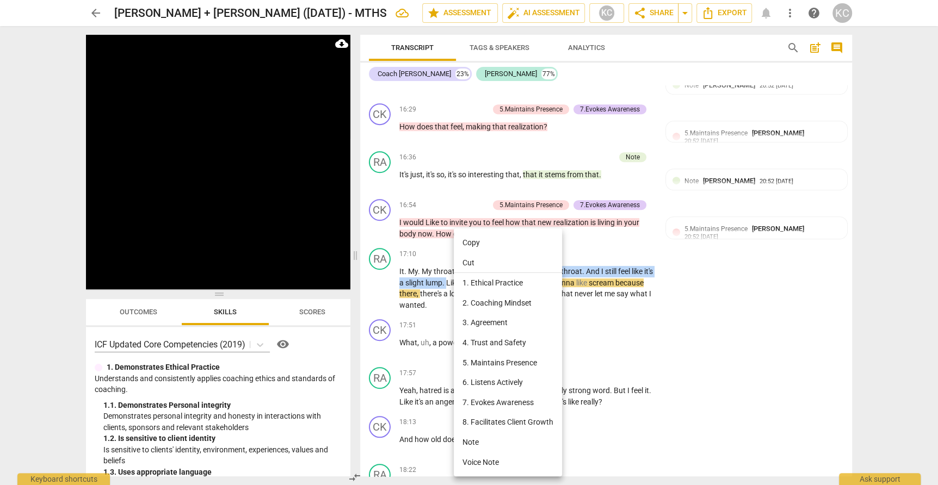
click at [480, 446] on li "Note" at bounding box center [508, 443] width 108 height 20
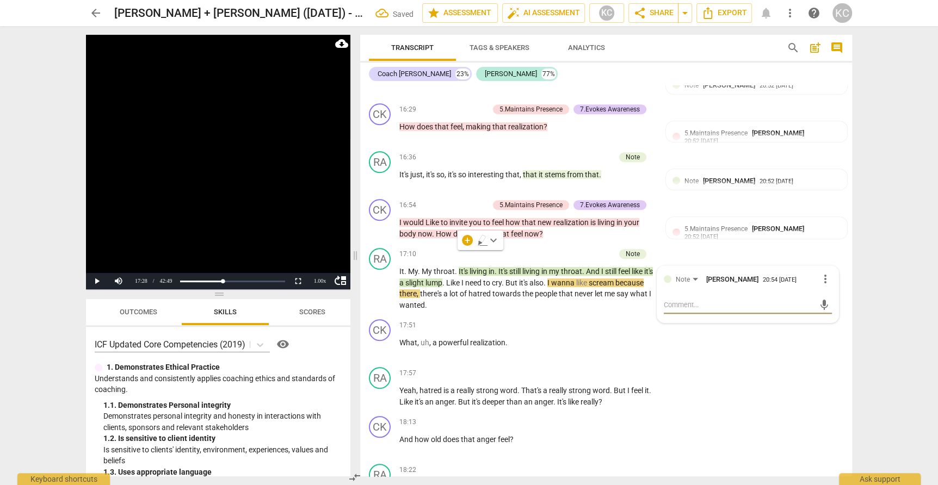
click at [724, 383] on div "CK play_arrow pause 00:00 + Add competency 4.Trust and Safety keyboard_arrow_ri…" at bounding box center [606, 280] width 492 height 391
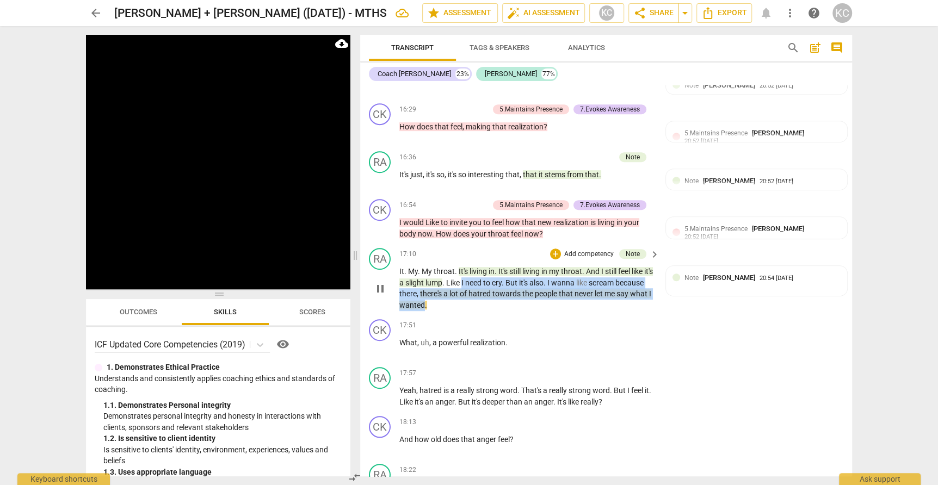
drag, startPoint x: 473, startPoint y: 256, endPoint x: 458, endPoint y: 276, distance: 24.9
click at [458, 276] on p "It . My . My throat . It's living in . It's still living in my throat . And I s…" at bounding box center [526, 288] width 255 height 45
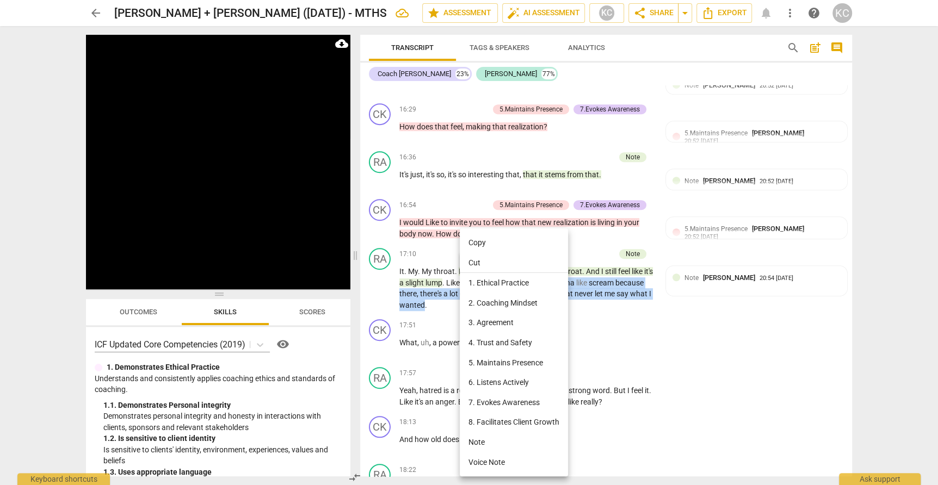
click at [487, 446] on li "Note" at bounding box center [514, 443] width 108 height 20
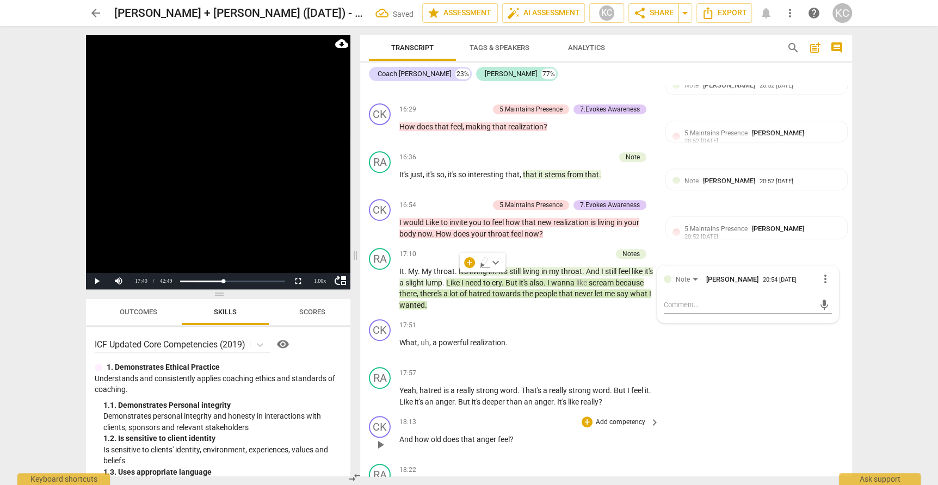
click at [751, 412] on div "CK play_arrow pause 18:13 + Add competency keyboard_arrow_right And how old doe…" at bounding box center [606, 436] width 492 height 48
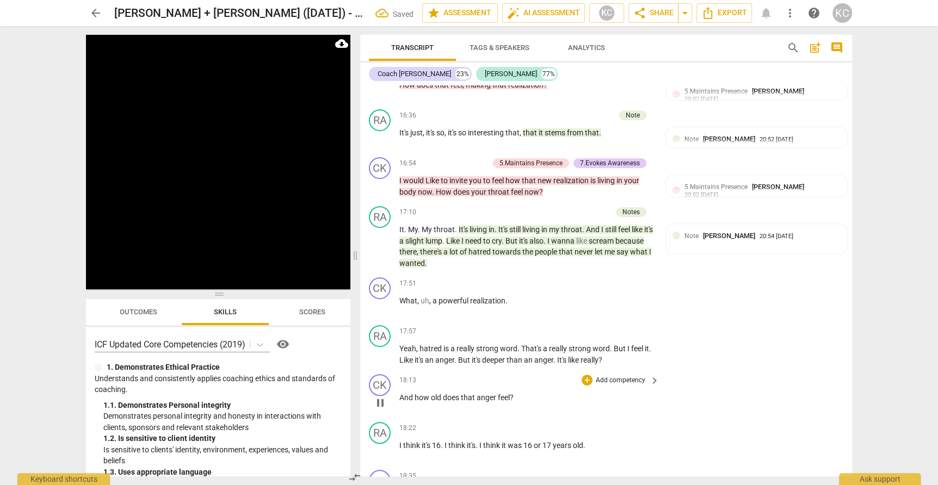
scroll to position [3559, 0]
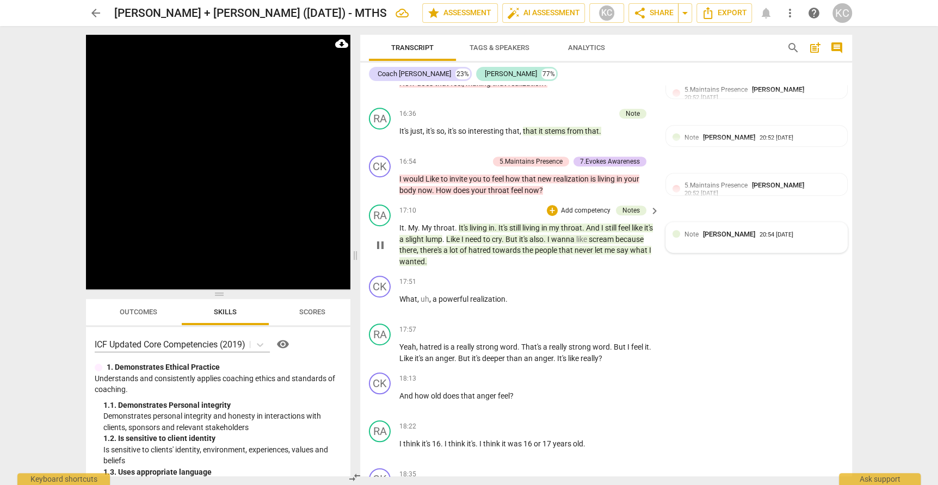
click at [727, 230] on span "[PERSON_NAME]" at bounding box center [729, 234] width 52 height 8
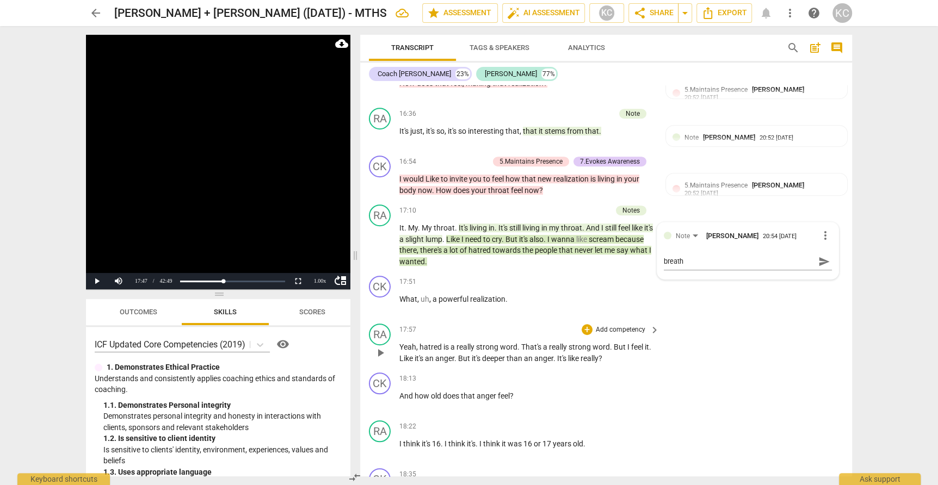
click at [760, 322] on div "RA play_arrow pause 17:57 + Add competency keyboard_arrow_right Yeah , hatred i…" at bounding box center [606, 343] width 492 height 49
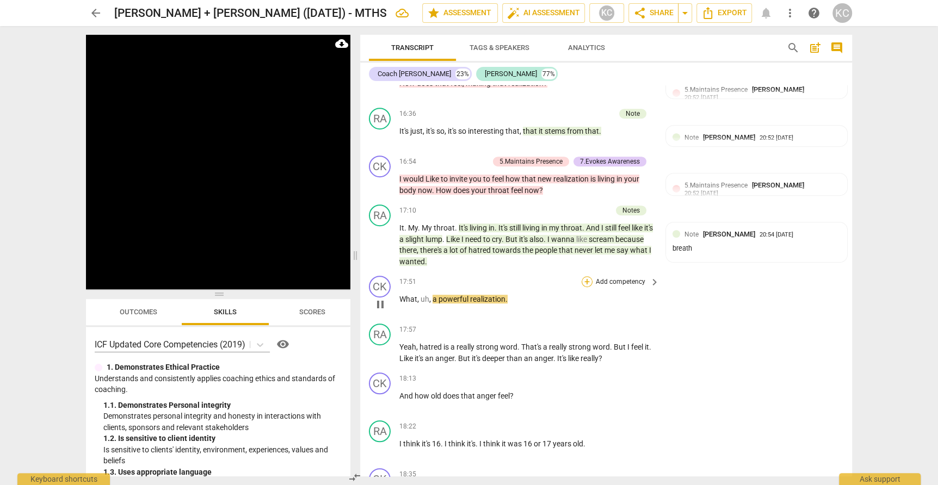
click at [588, 276] on div "+" at bounding box center [587, 281] width 11 height 11
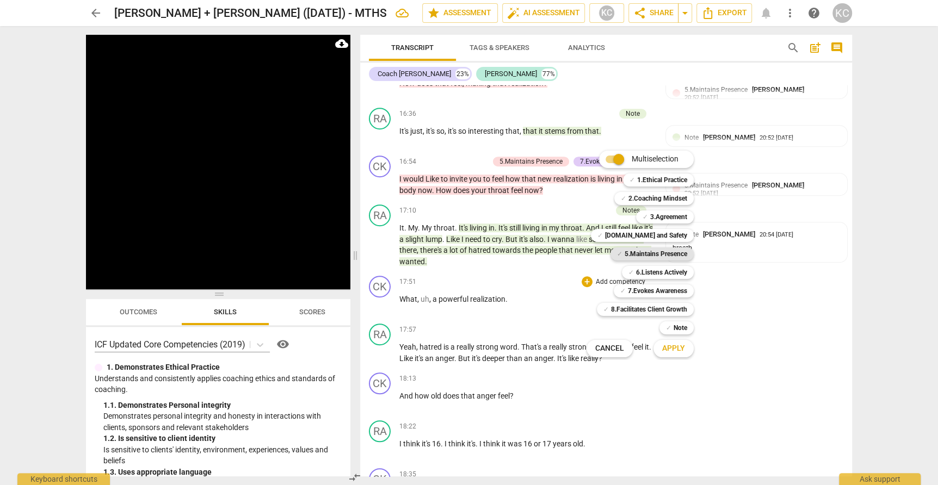
click at [628, 250] on b "5.Maintains Presence" at bounding box center [656, 254] width 63 height 13
click at [676, 352] on span "Apply" at bounding box center [673, 348] width 23 height 11
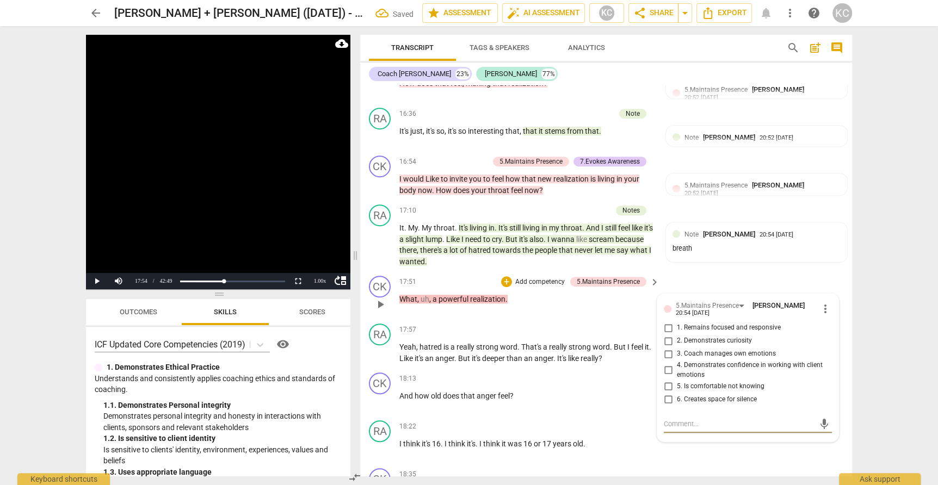
click at [666, 322] on input "1. Remains focused and responsive" at bounding box center [668, 328] width 17 height 13
click at [668, 419] on textarea at bounding box center [739, 424] width 151 height 10
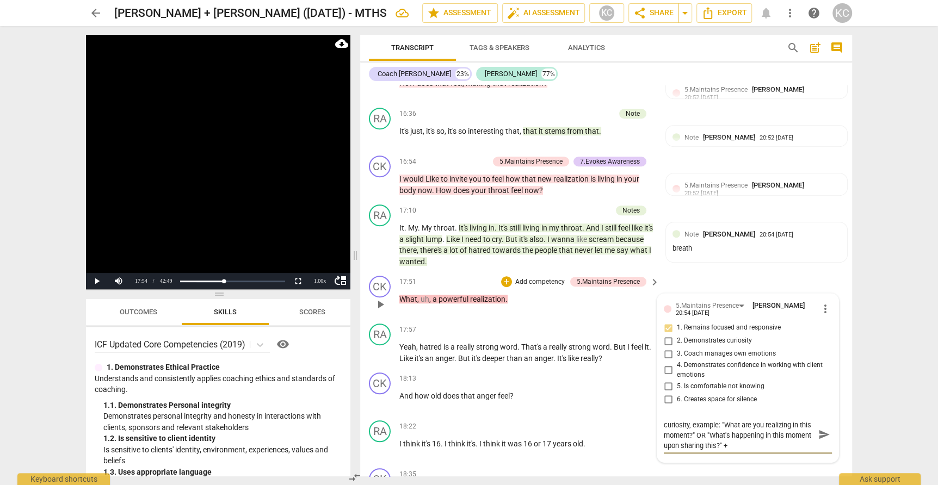
scroll to position [0, 0]
click at [753, 464] on div "CK play_arrow pause 18:35 + Add competency keyboard_arrow_right And how does it…" at bounding box center [606, 488] width 492 height 48
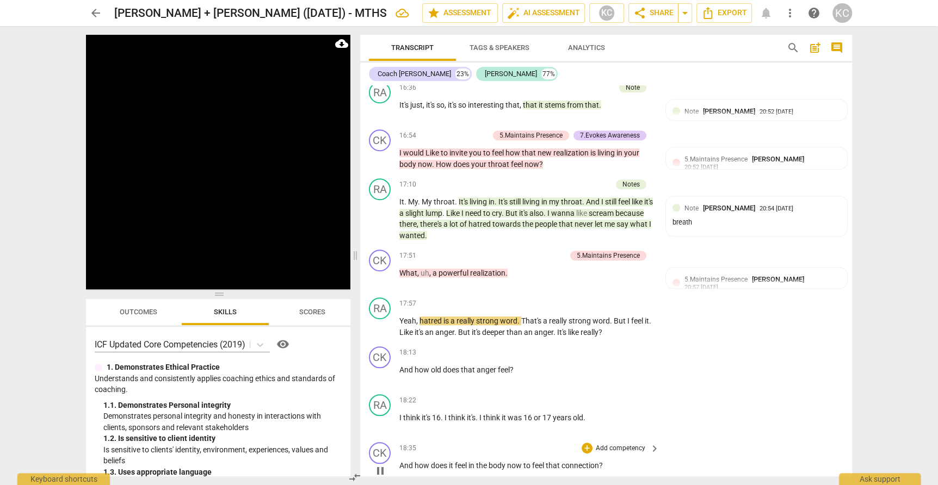
scroll to position [3544, 0]
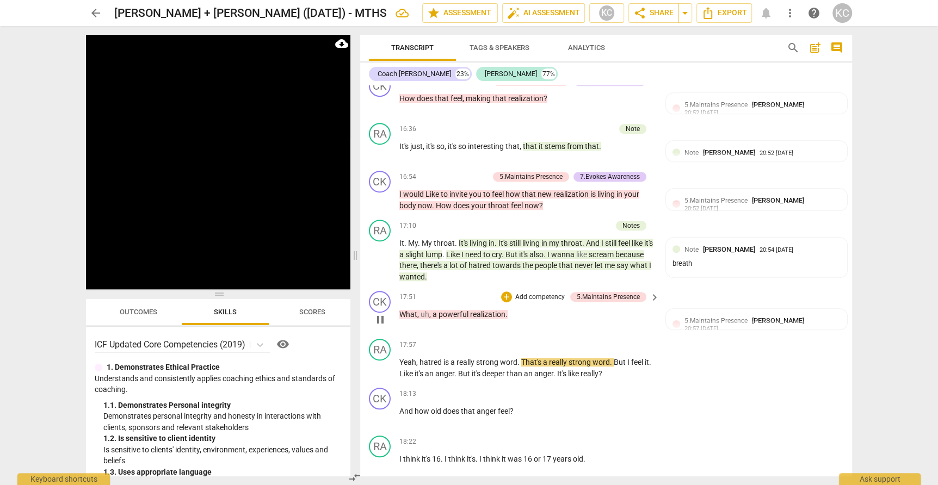
click at [380, 313] on span "pause" at bounding box center [380, 319] width 13 height 13
